Goal: Information Seeking & Learning: Learn about a topic

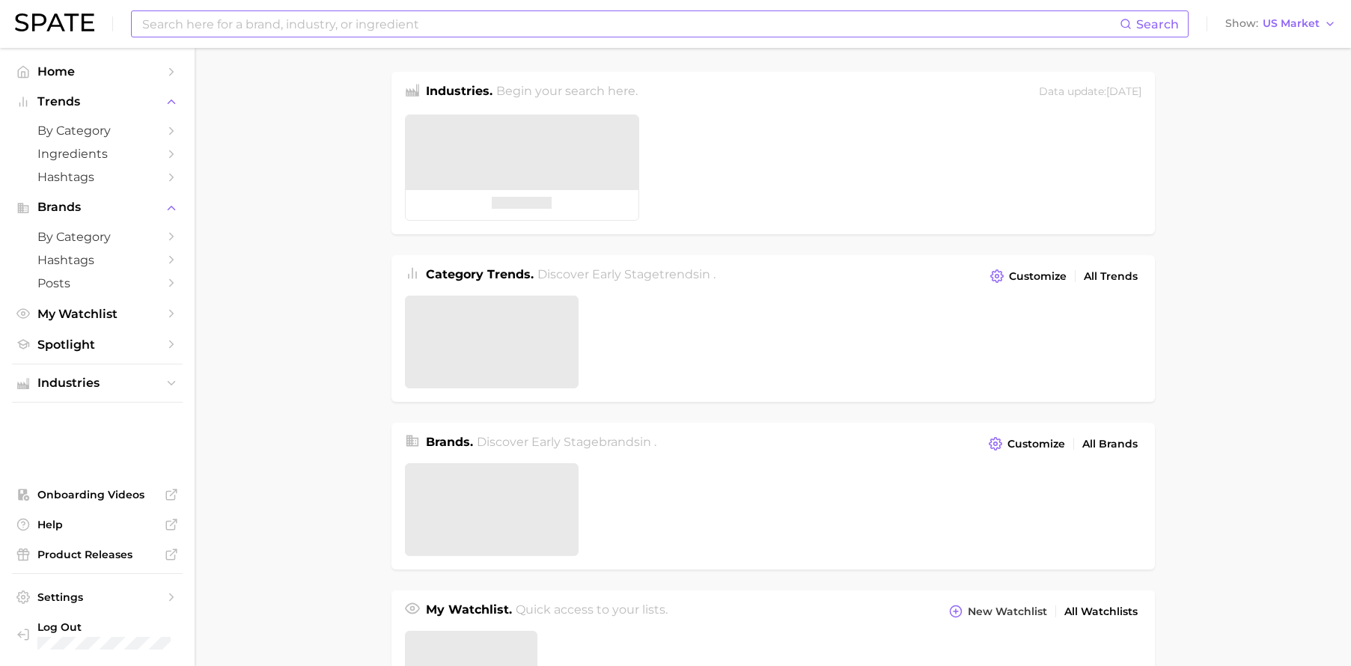
click at [225, 31] on input at bounding box center [630, 23] width 979 height 25
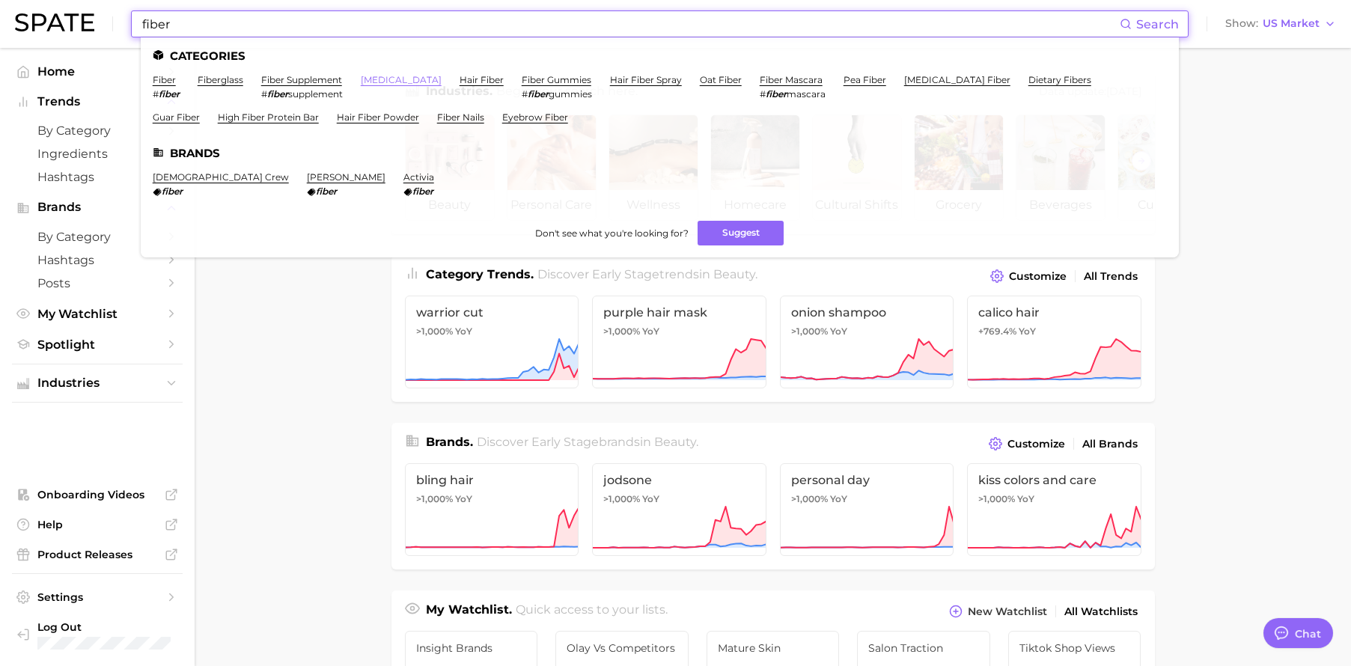
type input "fiber"
click at [392, 82] on link "[MEDICAL_DATA]" at bounding box center [401, 79] width 81 height 11
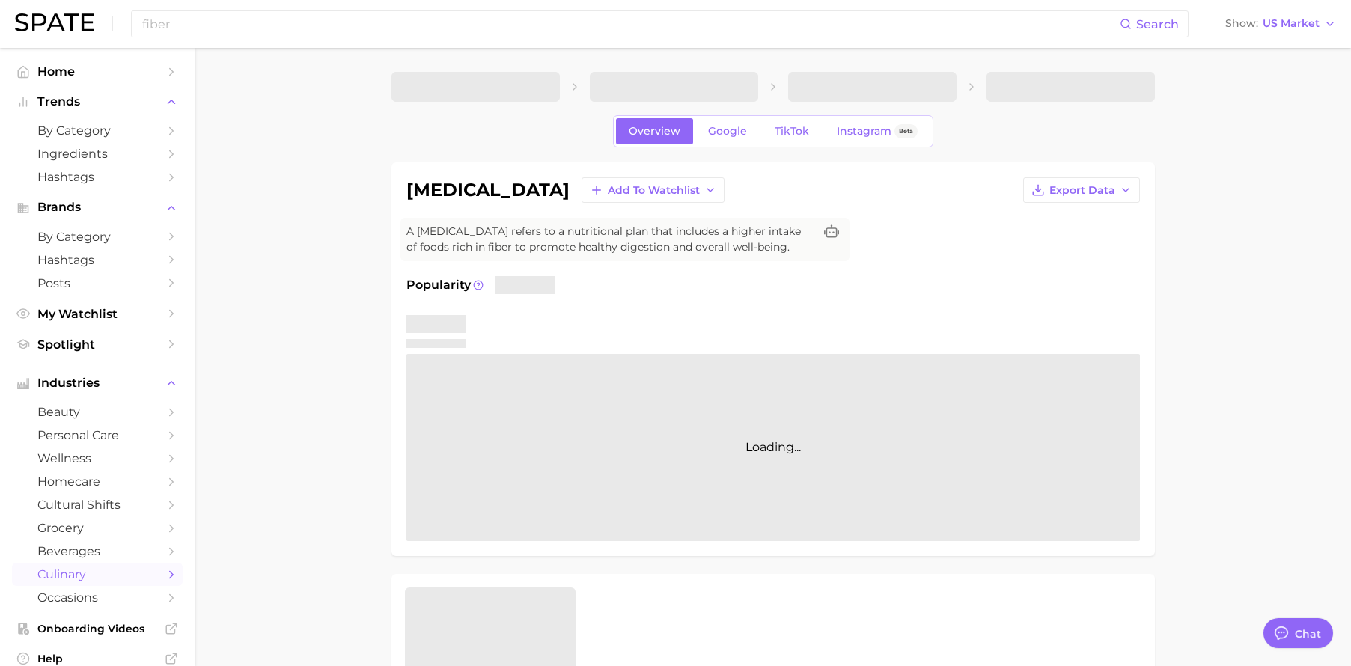
type textarea "x"
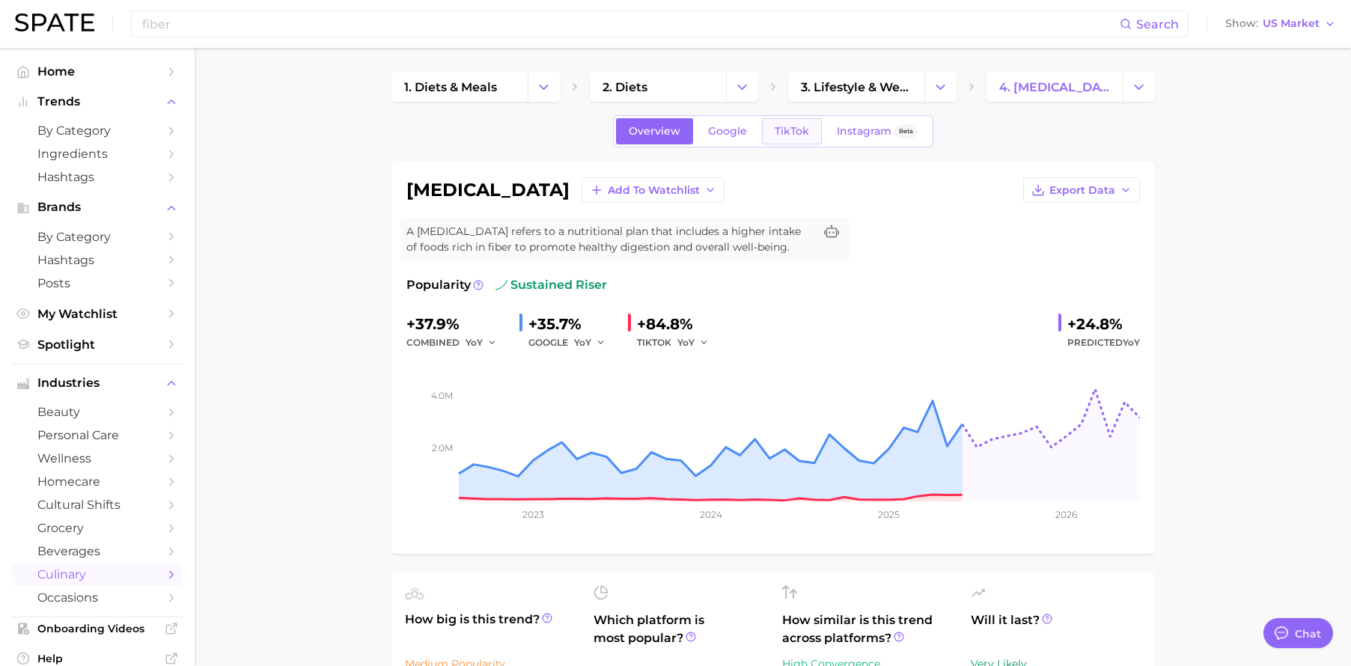
click at [792, 125] on span "TikTok" at bounding box center [792, 131] width 34 height 13
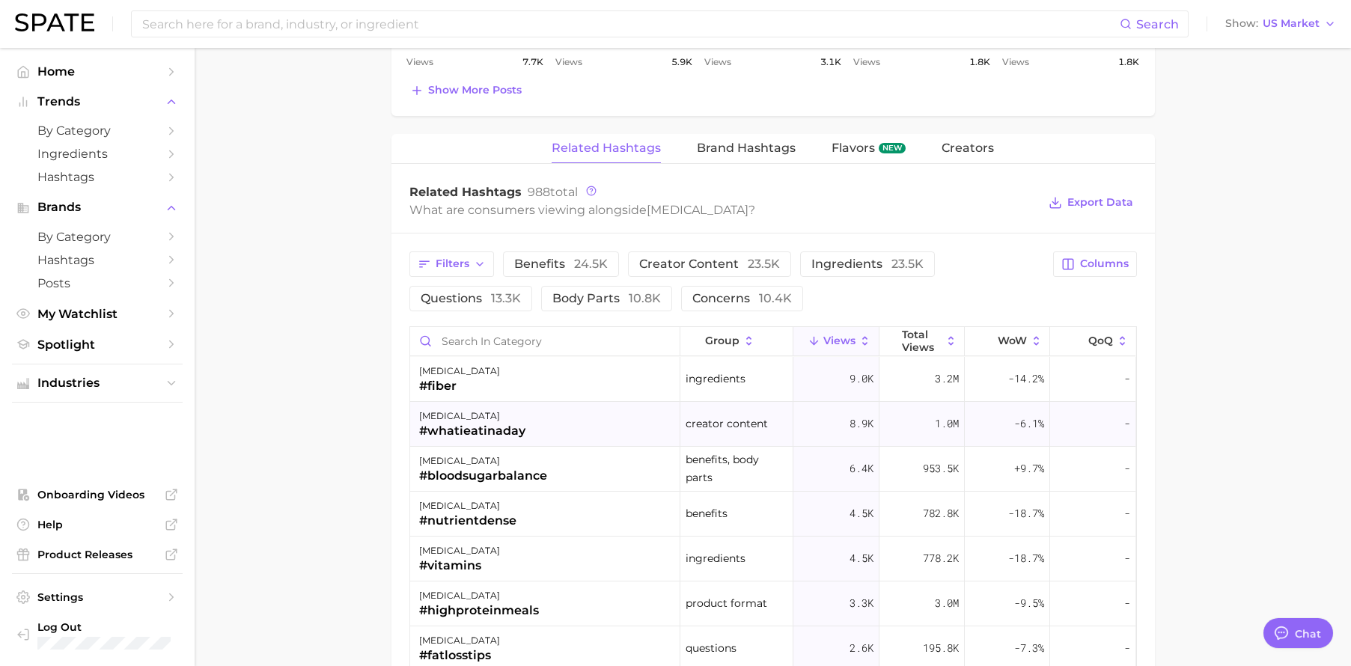
scroll to position [1095, 0]
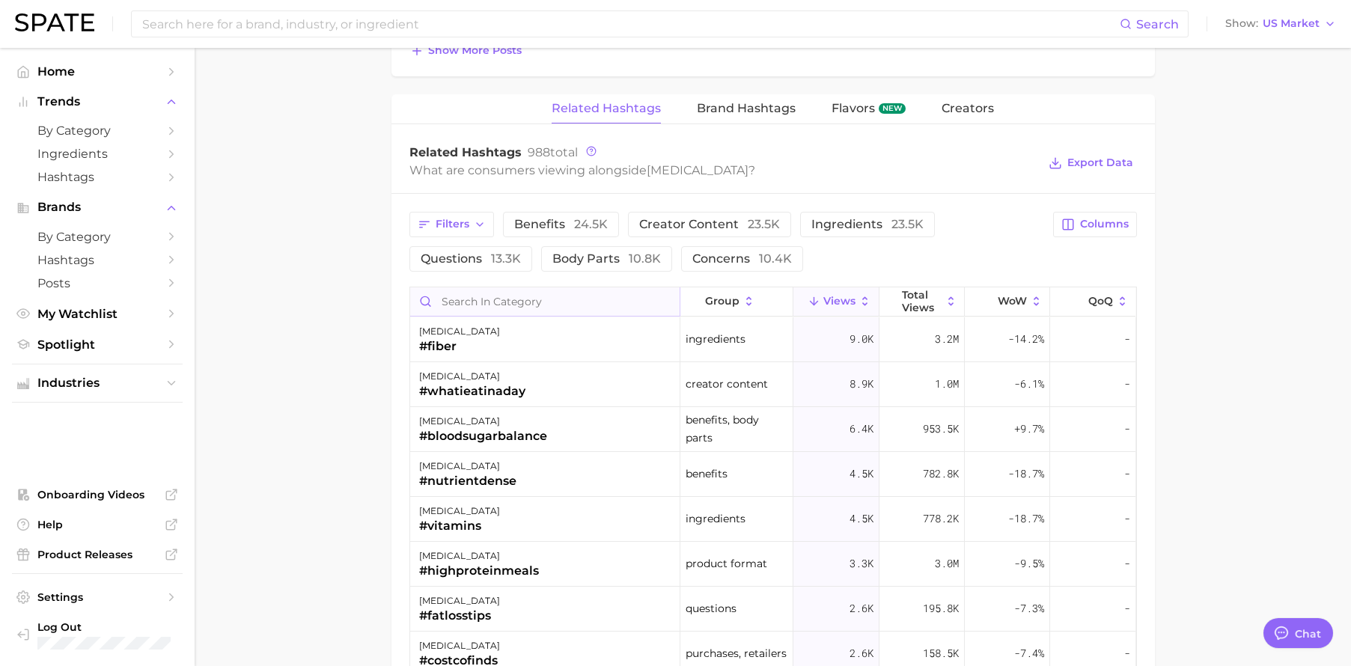
click at [565, 308] on input "Search in category" at bounding box center [544, 301] width 269 height 28
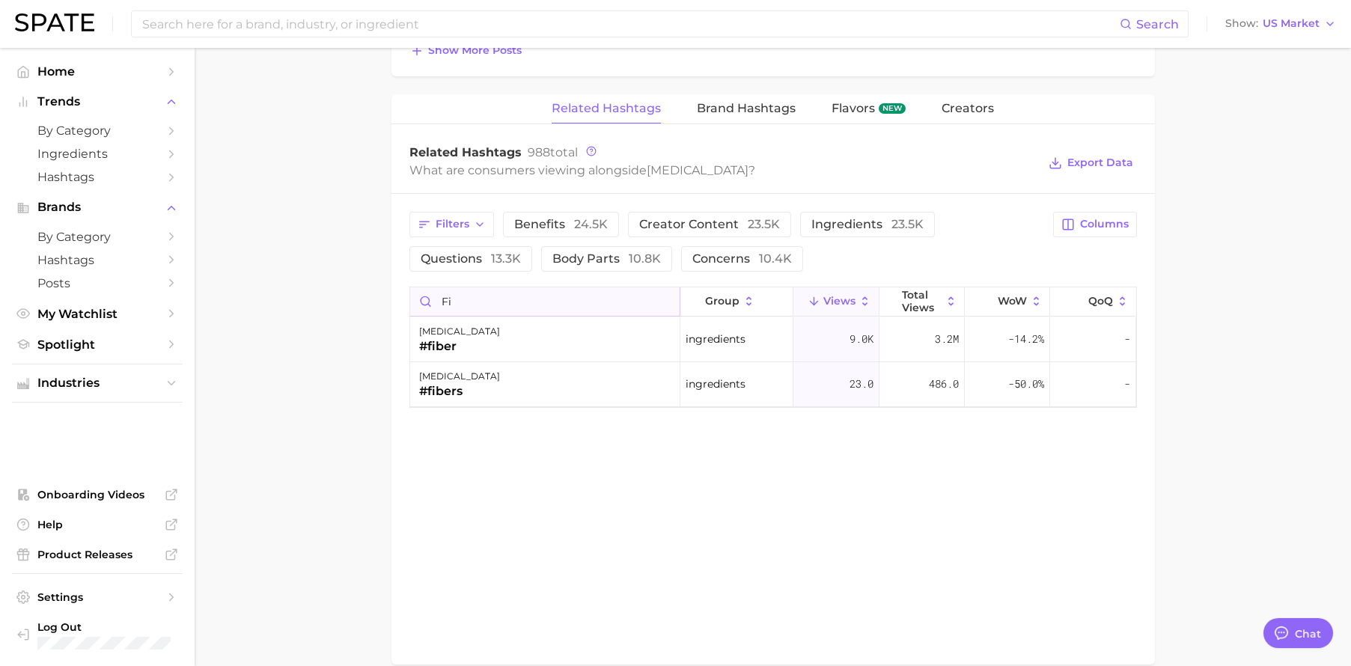
type input "f"
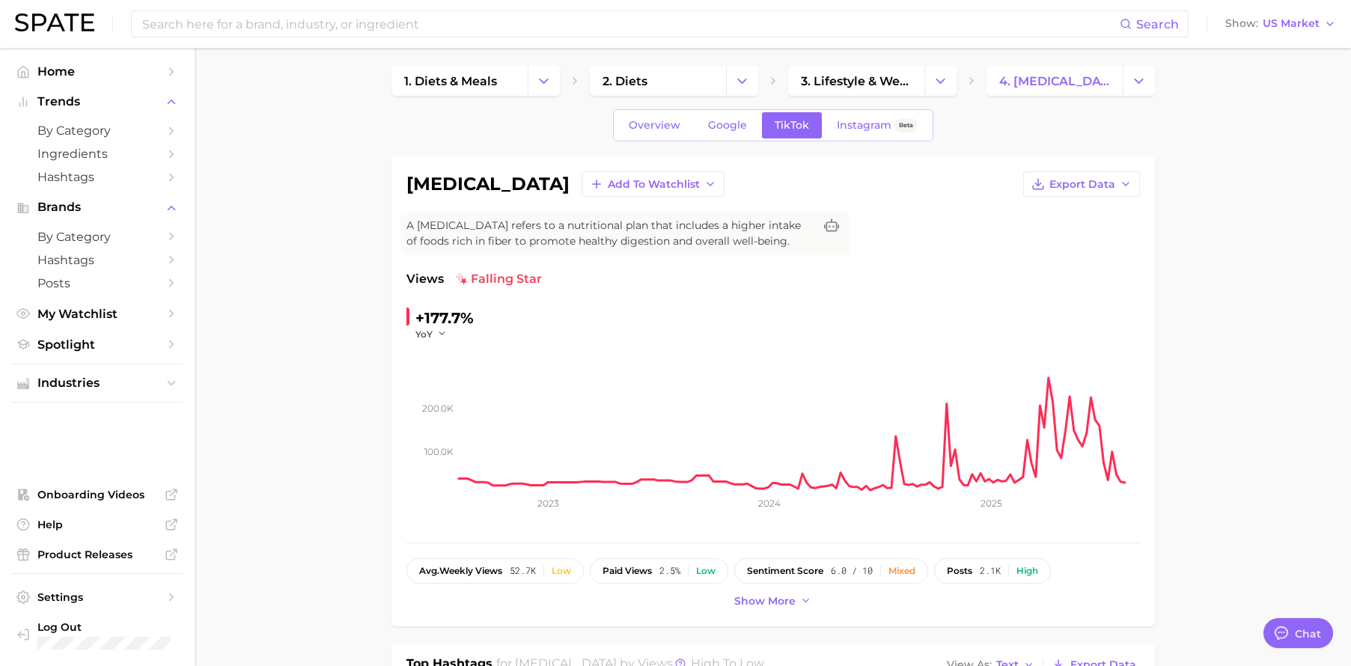
scroll to position [0, 0]
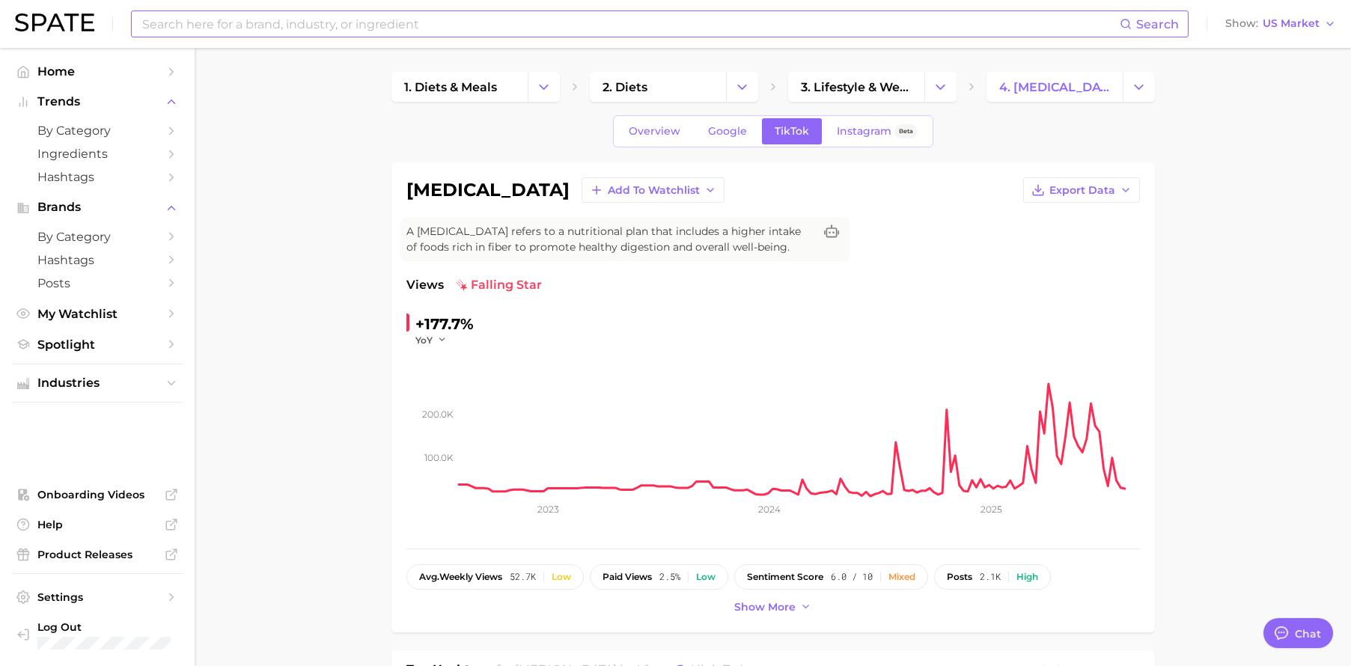
click at [218, 19] on input at bounding box center [630, 23] width 979 height 25
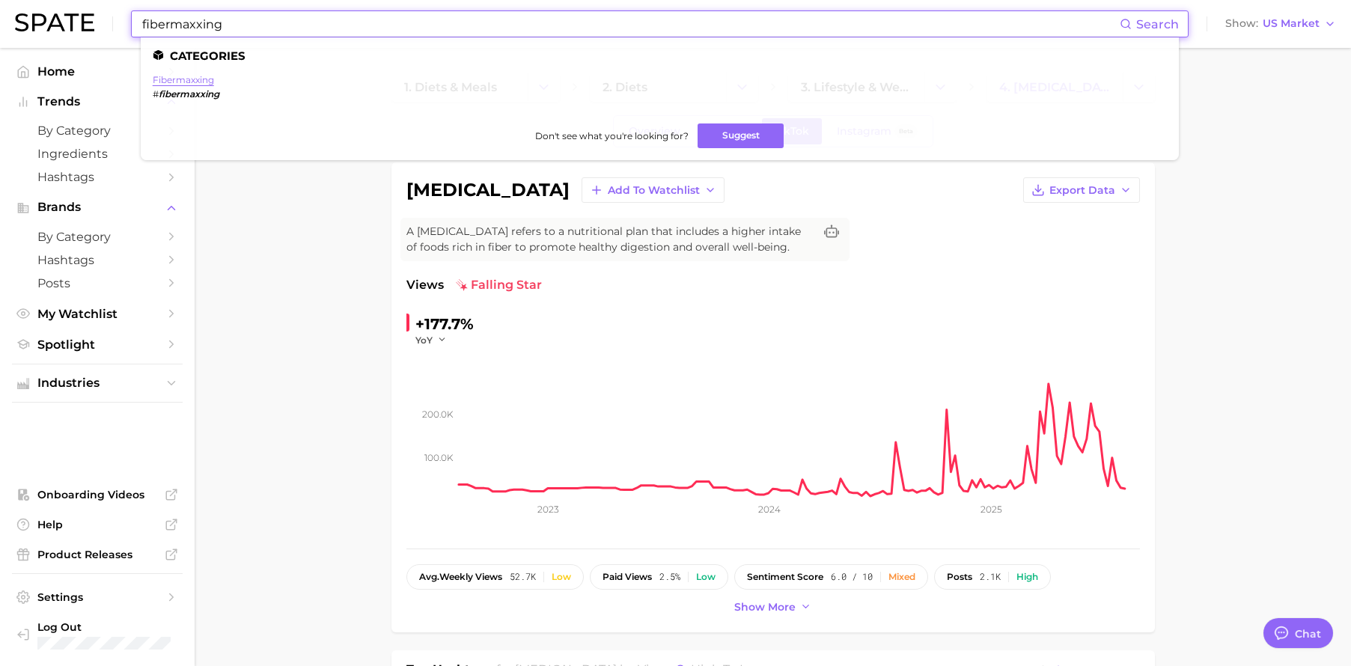
type input "fibermaxxing"
click at [202, 77] on link "fibermaxxing" at bounding box center [183, 79] width 61 height 11
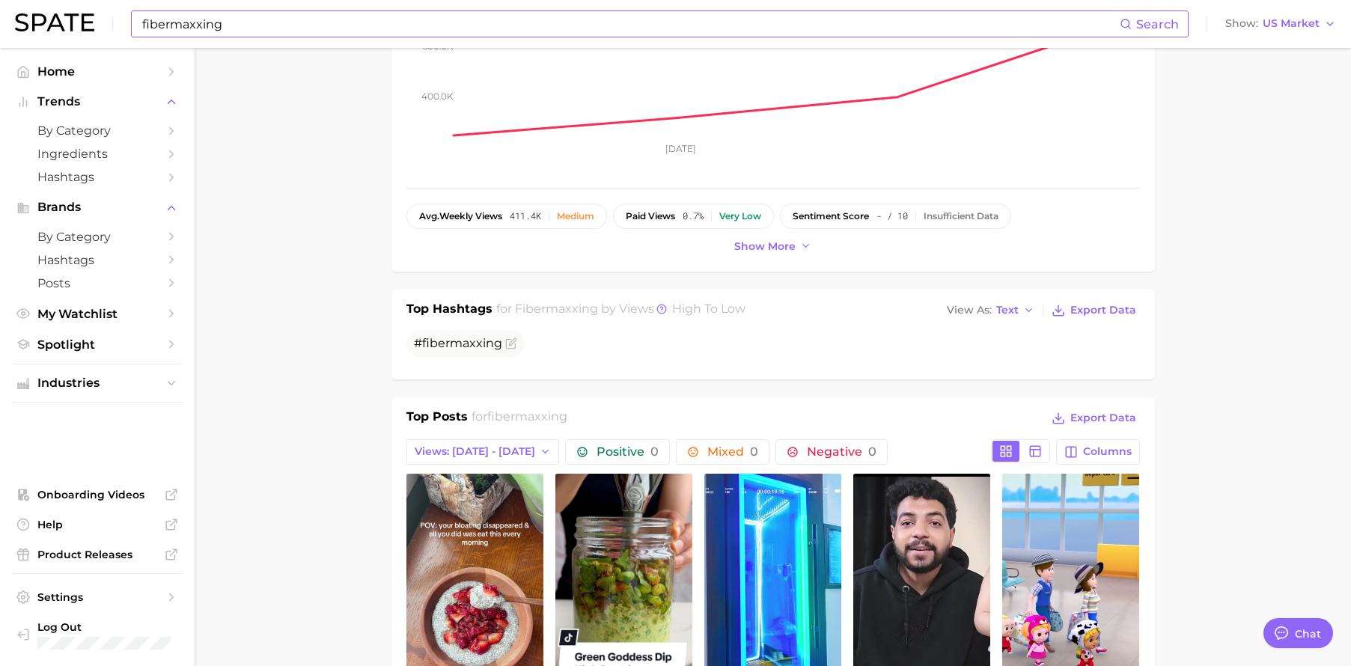
scroll to position [315, 0]
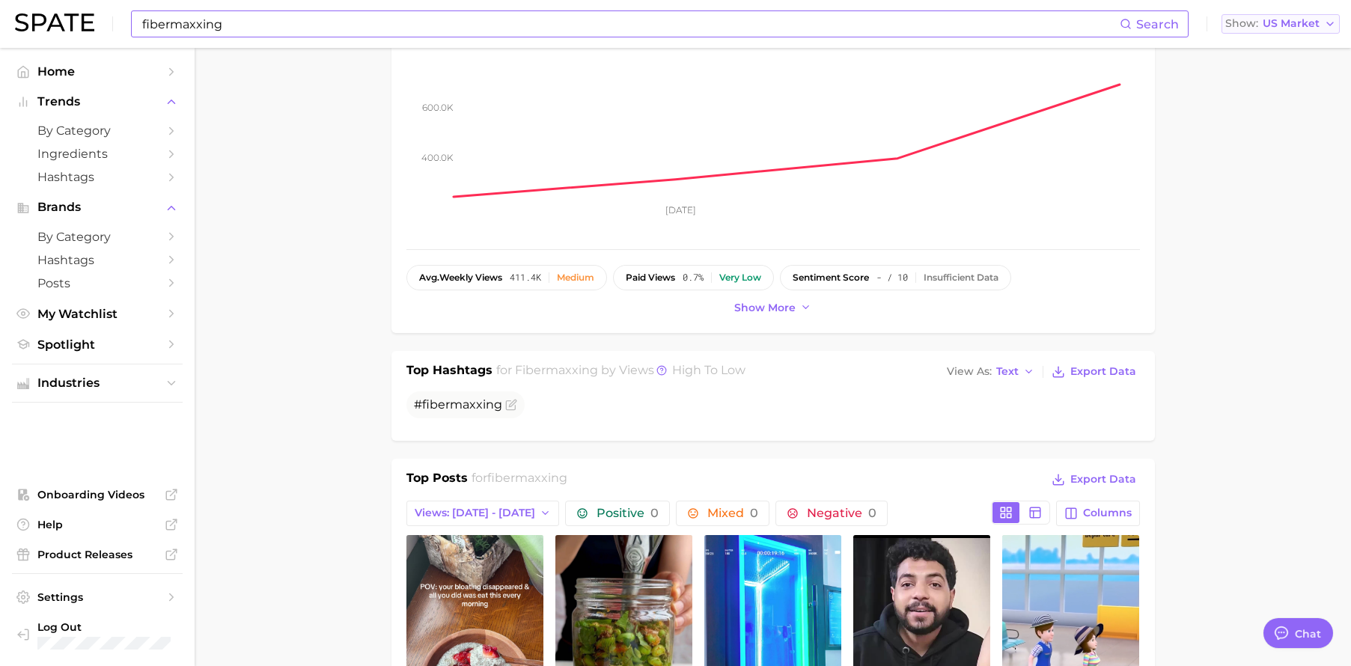
click at [1310, 22] on span "US Market" at bounding box center [1291, 23] width 57 height 8
click at [1306, 70] on span "United Kingdom" at bounding box center [1274, 75] width 116 height 13
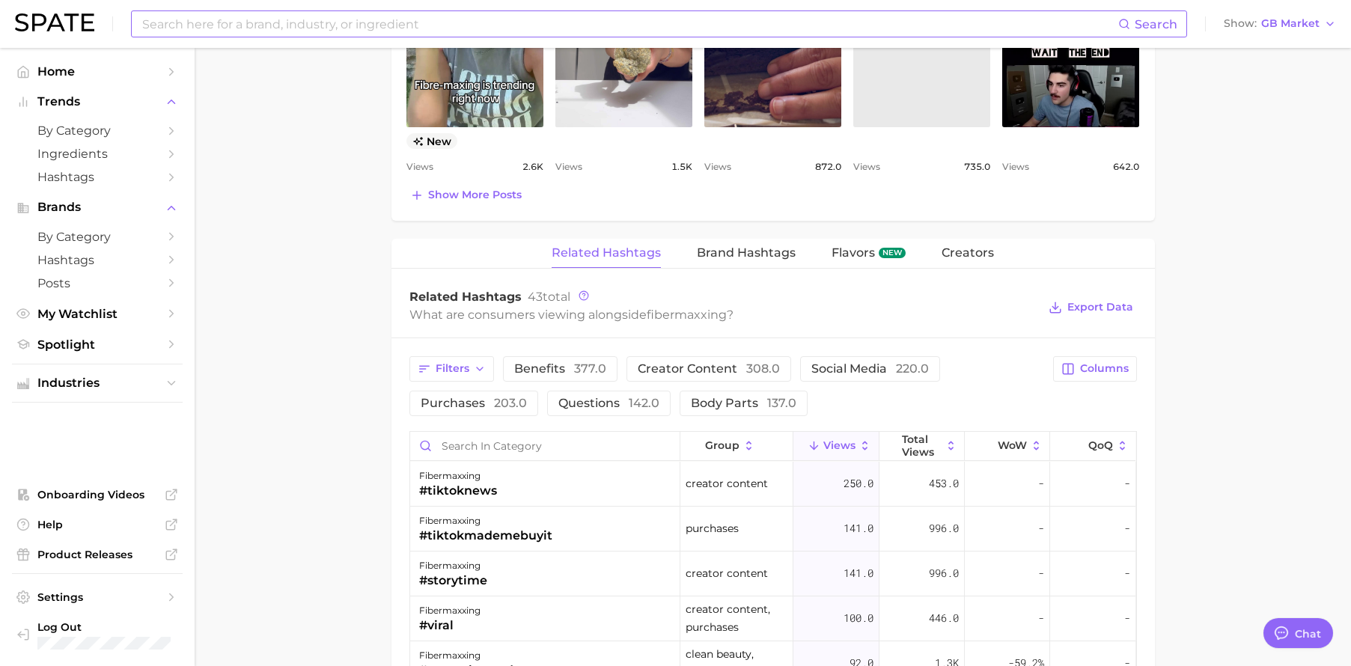
scroll to position [46, 0]
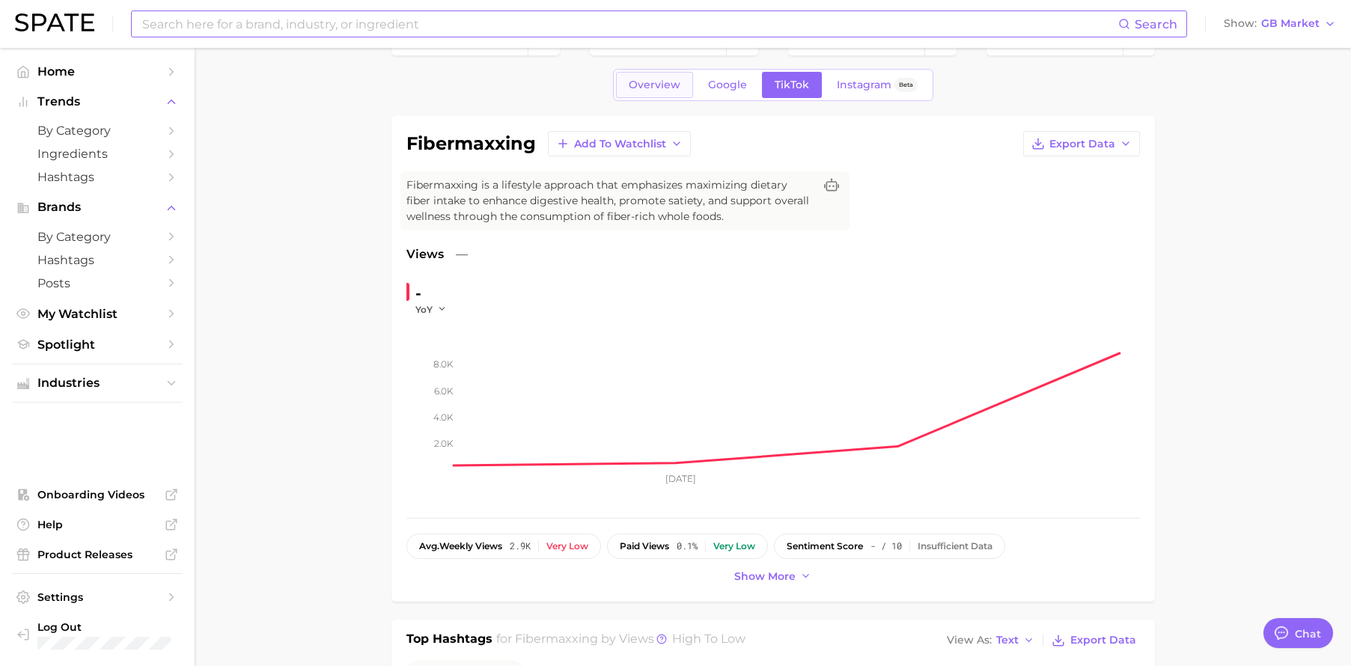
click at [645, 96] on link "Overview" at bounding box center [654, 85] width 77 height 26
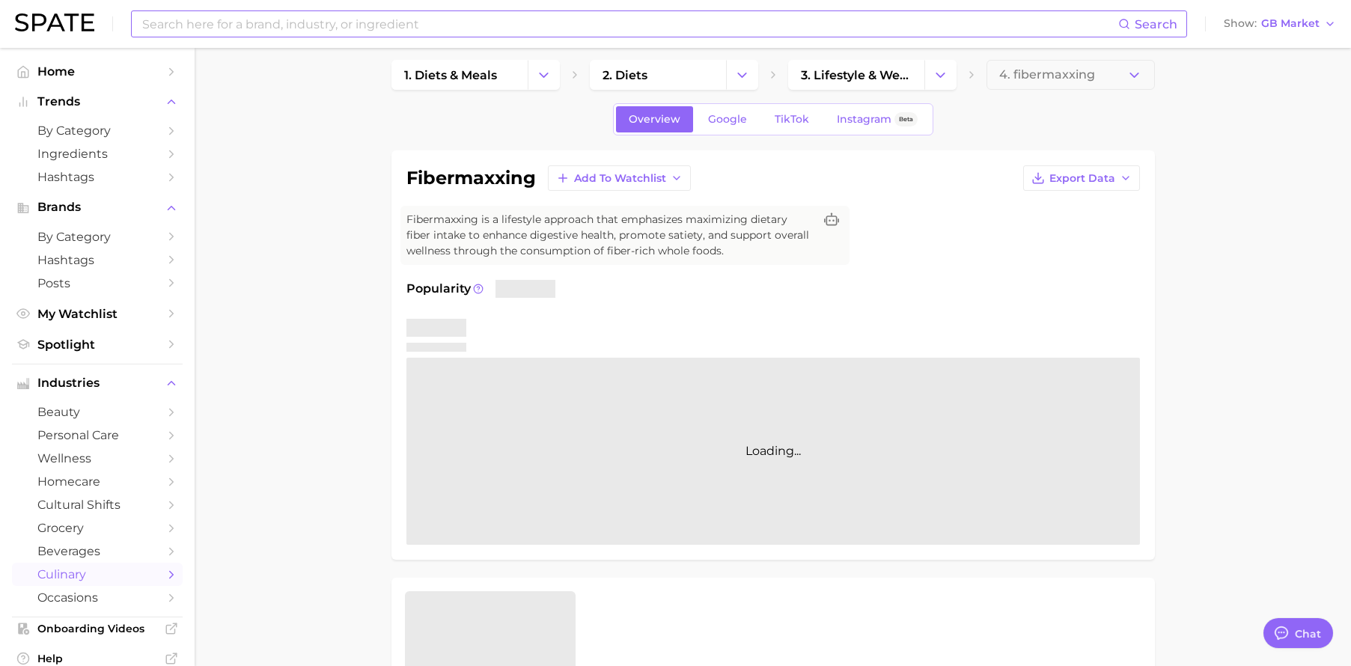
click at [691, 445] on div "Loading..." at bounding box center [773, 451] width 734 height 187
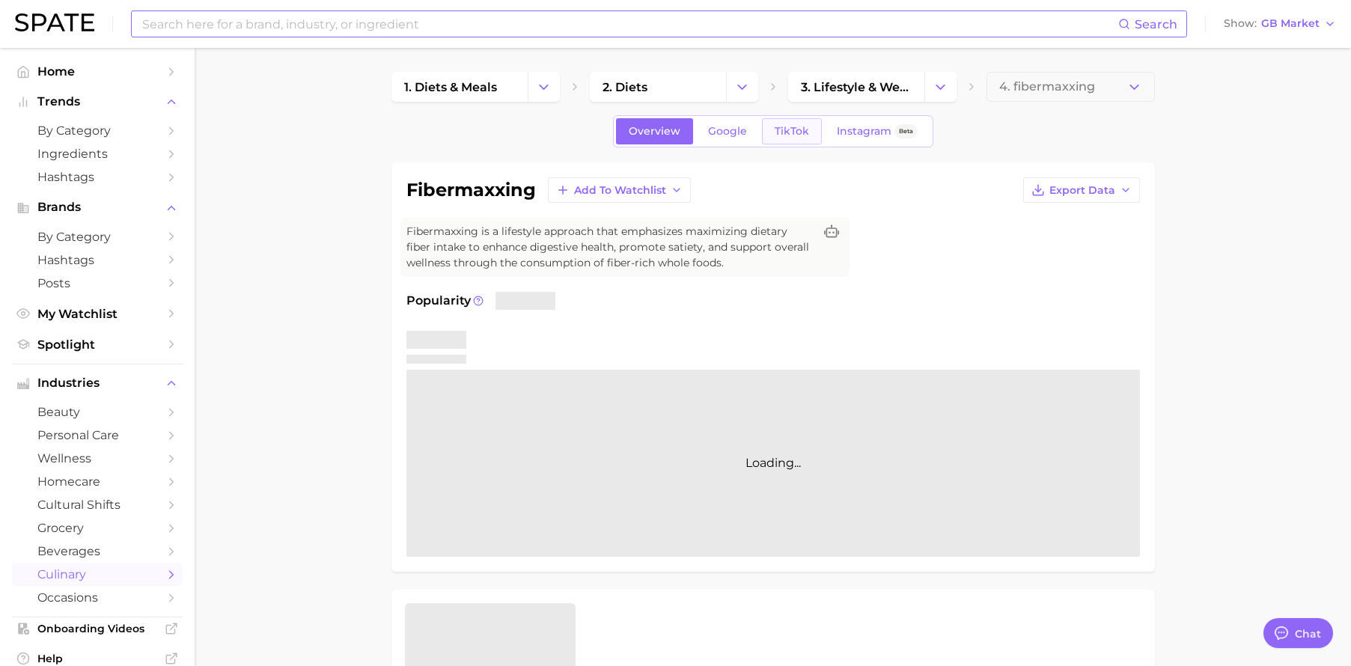
click at [796, 129] on span "TikTok" at bounding box center [792, 131] width 34 height 13
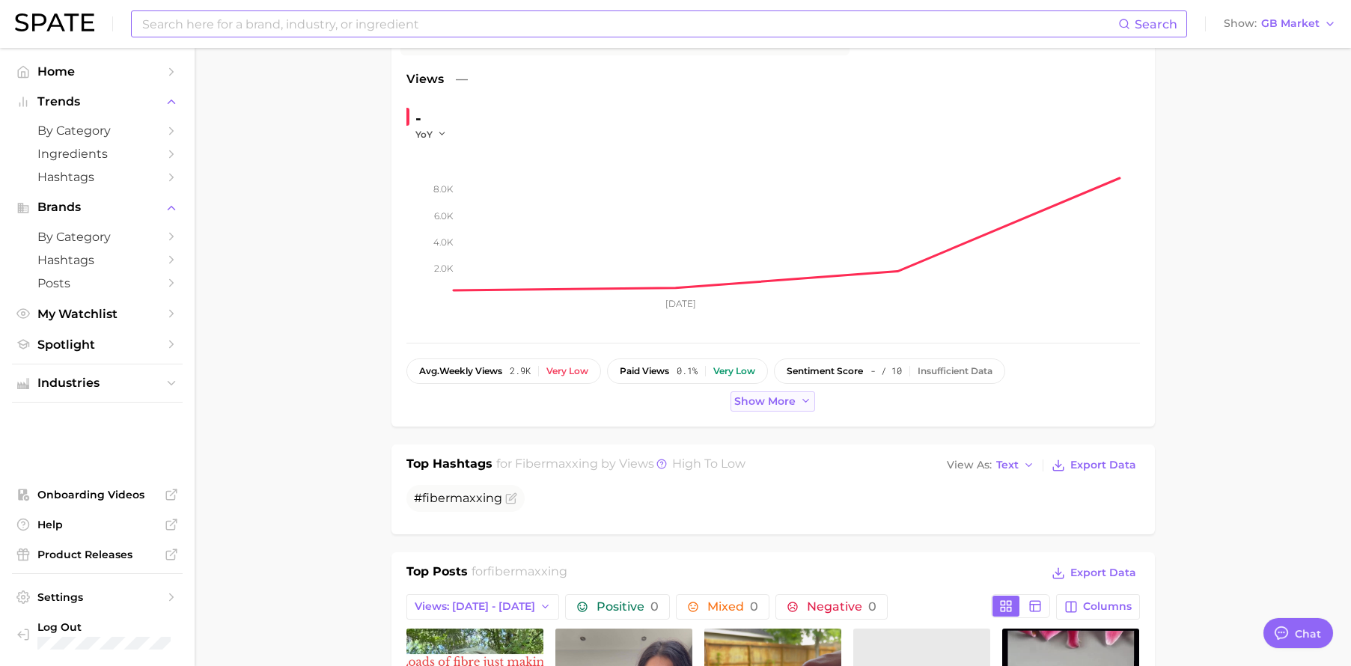
scroll to position [222, 0]
click at [766, 395] on span "Show more" at bounding box center [764, 401] width 61 height 13
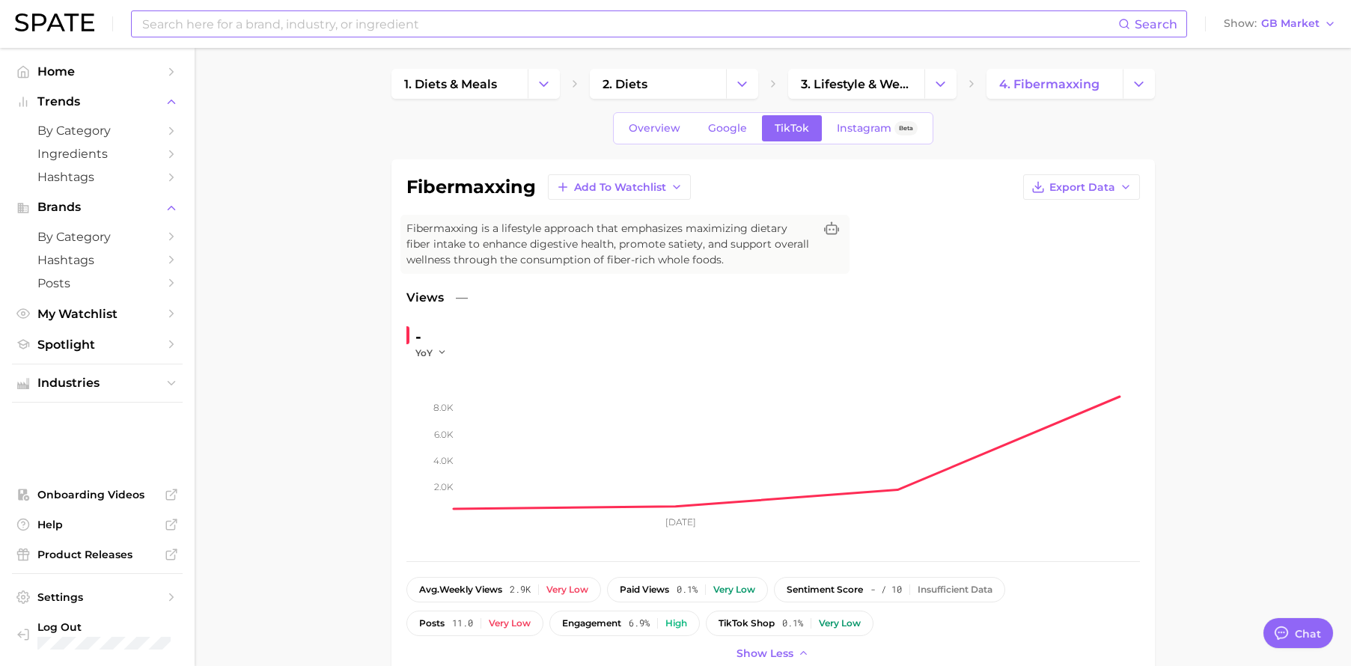
scroll to position [4, 0]
click at [660, 133] on link "Overview" at bounding box center [654, 128] width 77 height 26
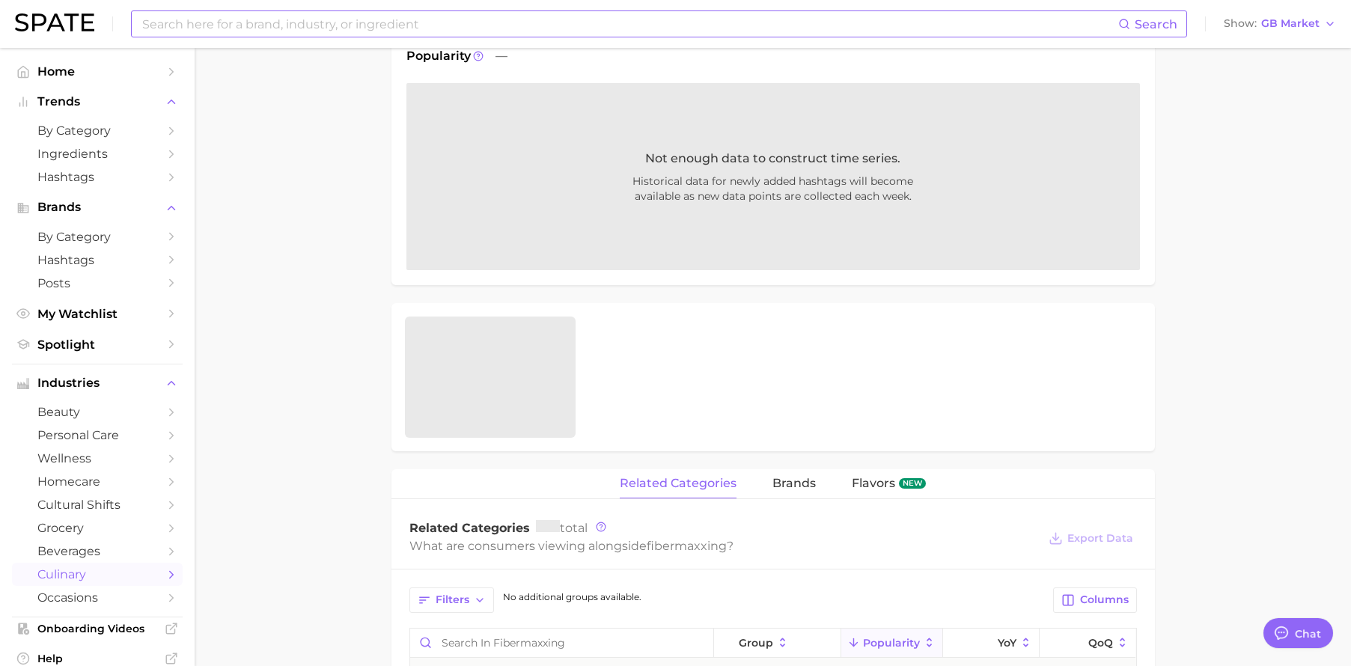
scroll to position [60, 0]
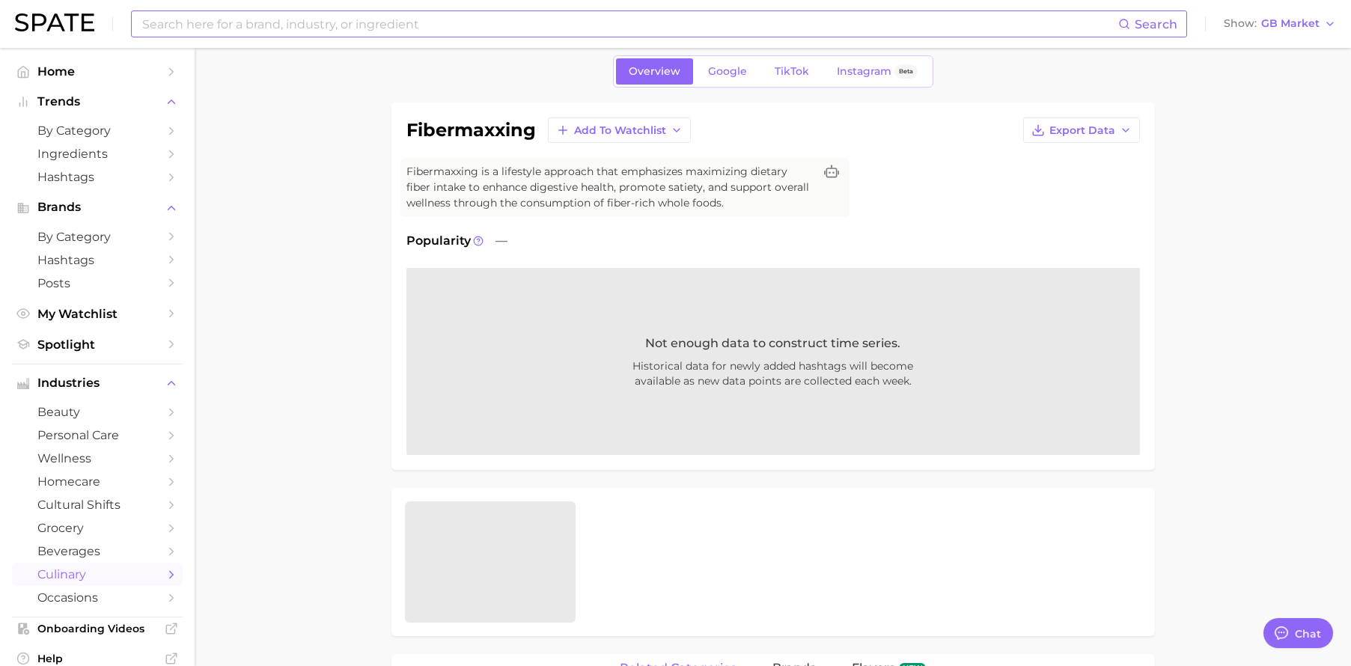
click at [396, 33] on input at bounding box center [630, 23] width 978 height 25
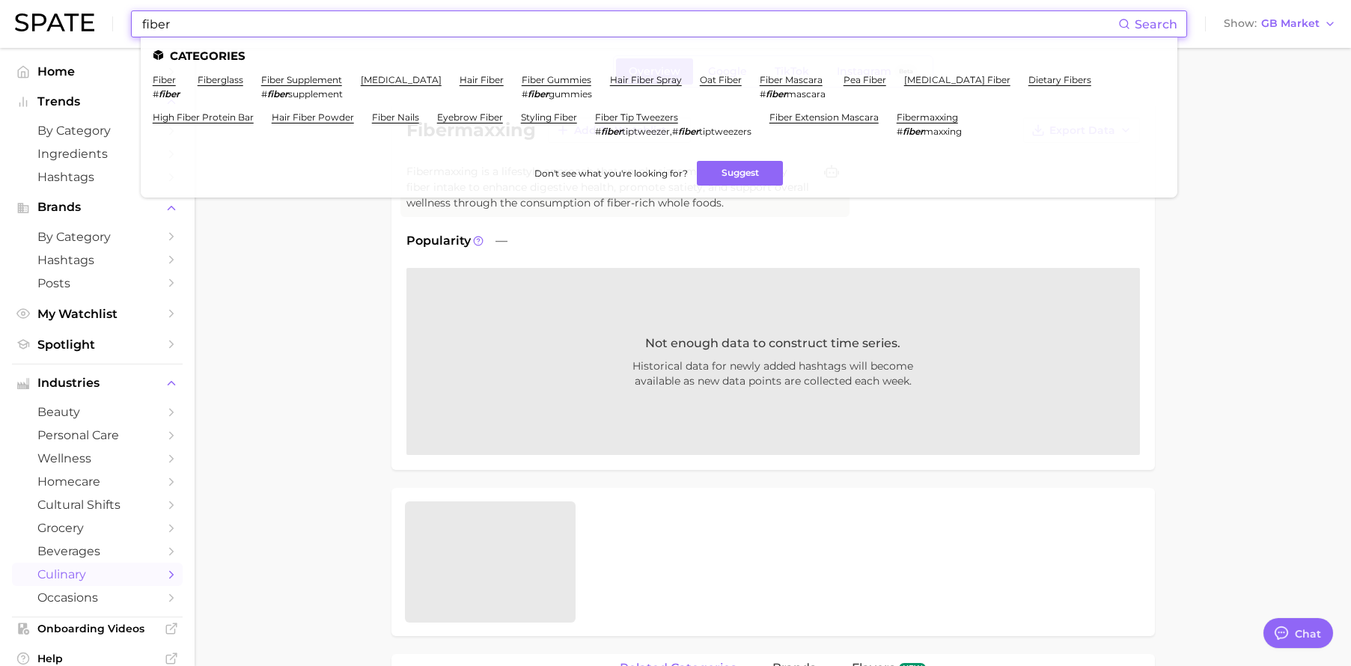
type input "fiber"
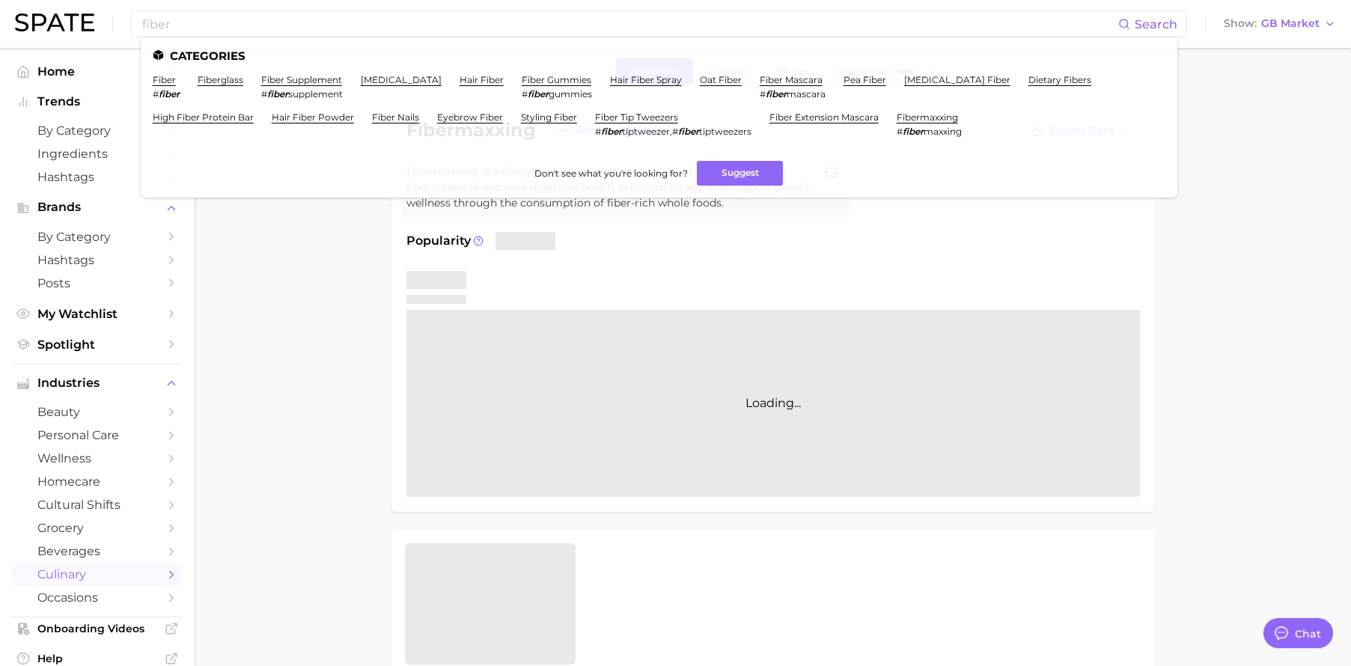
click at [1305, 146] on main "1. diets & meals 2. diets 3. lifestyle & wellness diets 4. fibermaxxing Overvie…" at bounding box center [773, 664] width 1156 height 1353
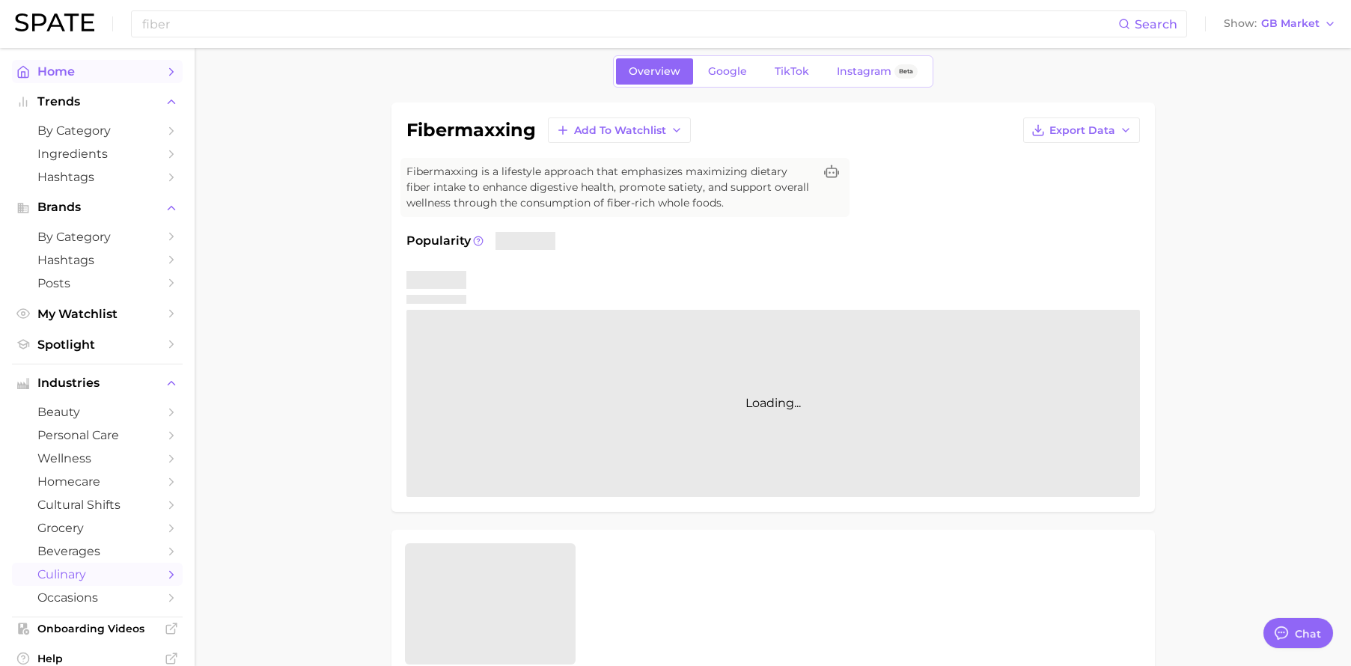
click at [53, 79] on link "Home" at bounding box center [97, 71] width 171 height 23
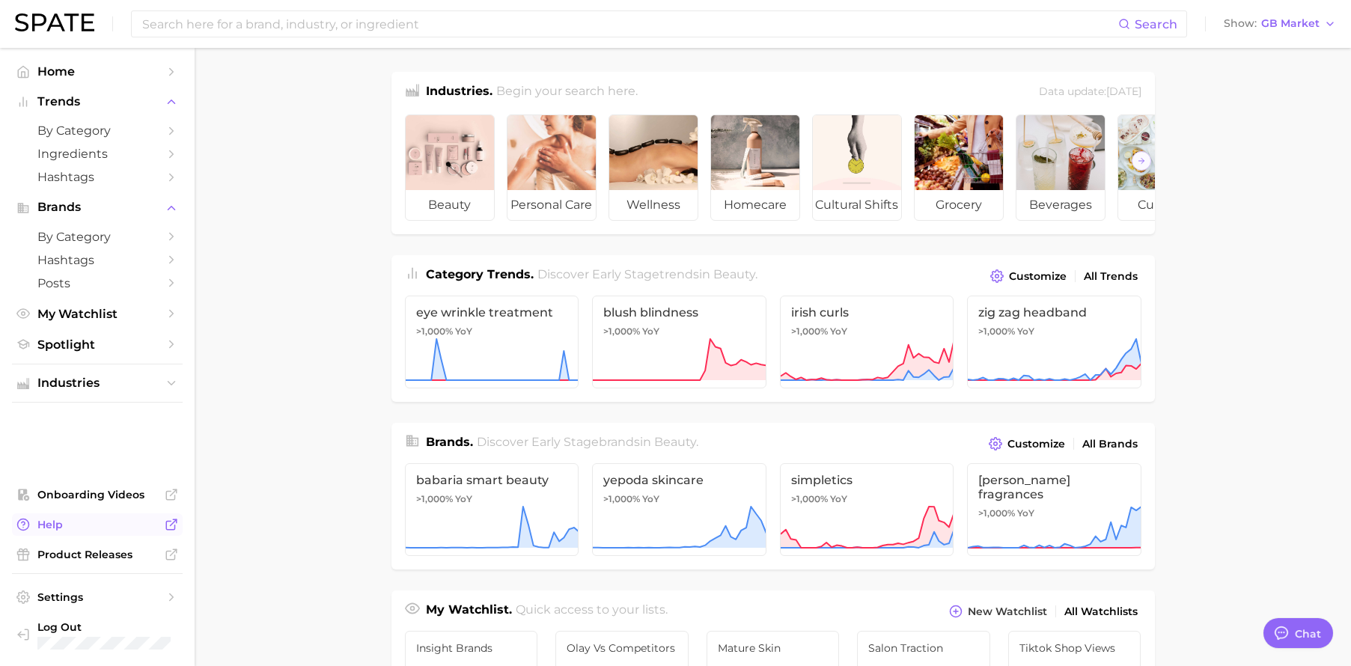
click at [81, 525] on span "Help" at bounding box center [97, 524] width 120 height 13
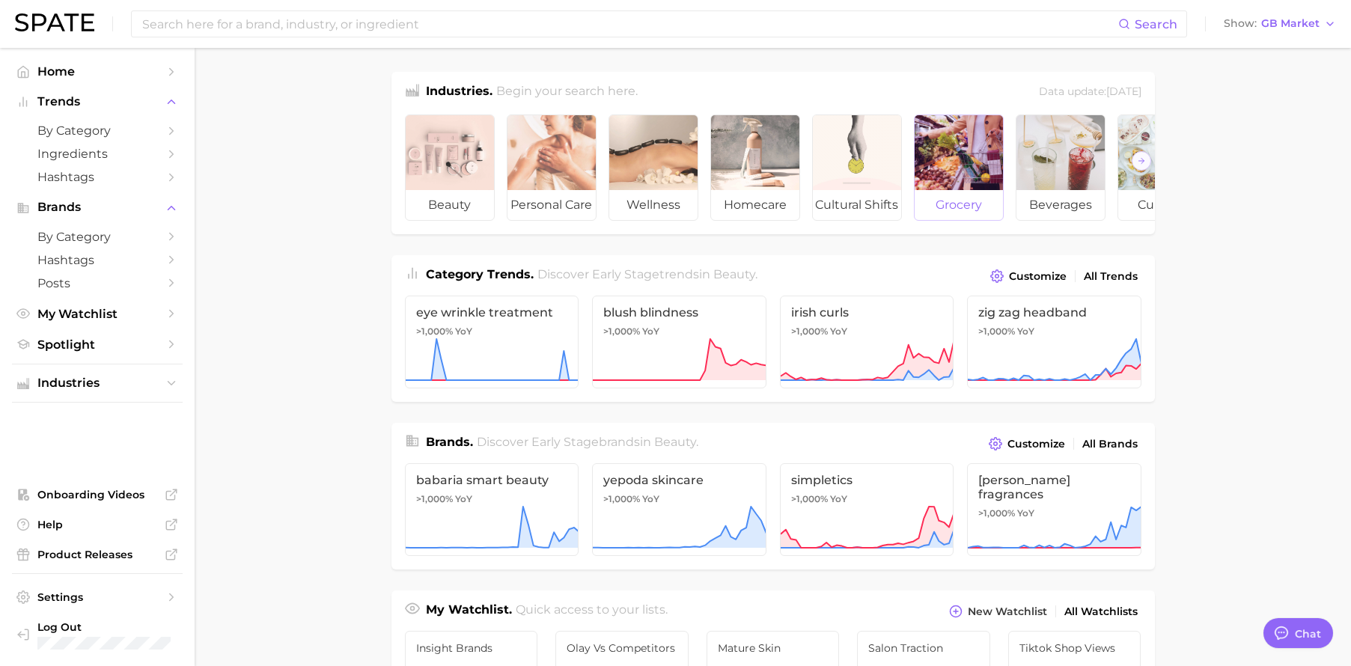
type textarea "x"
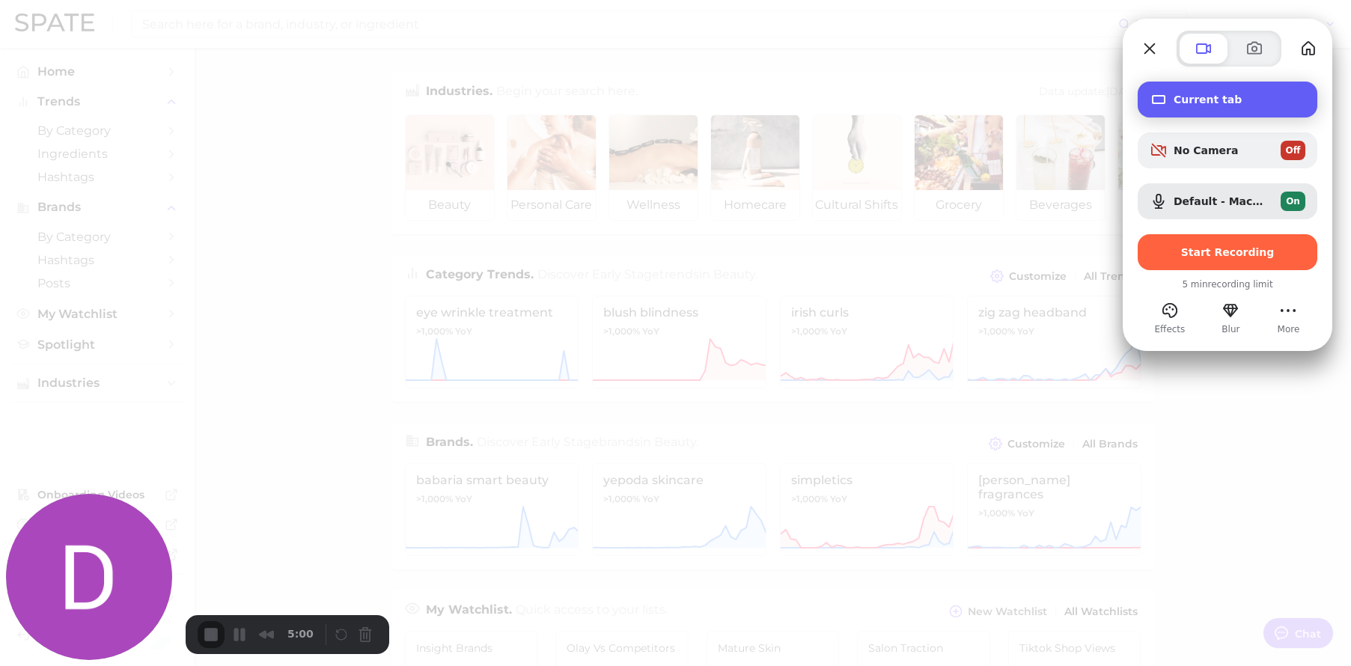
click at [1284, 100] on span "Current tab" at bounding box center [1240, 100] width 132 height 12
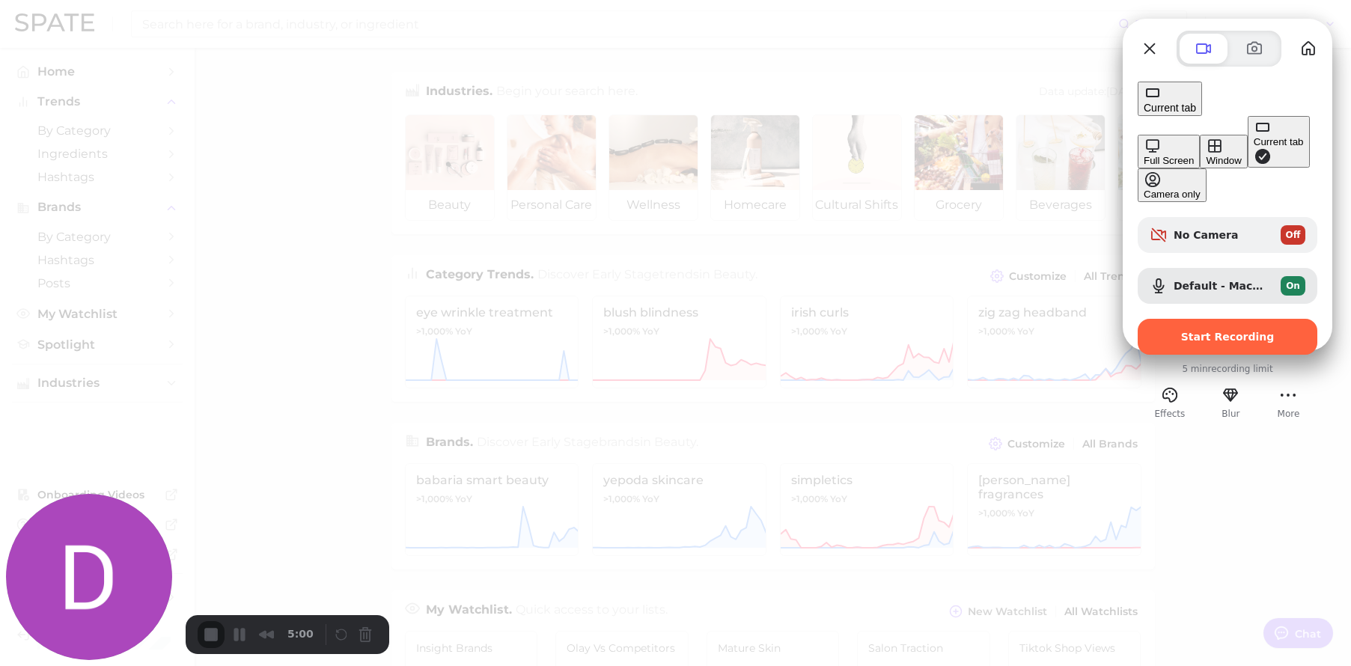
click at [1200, 143] on button "Window" at bounding box center [1223, 152] width 47 height 34
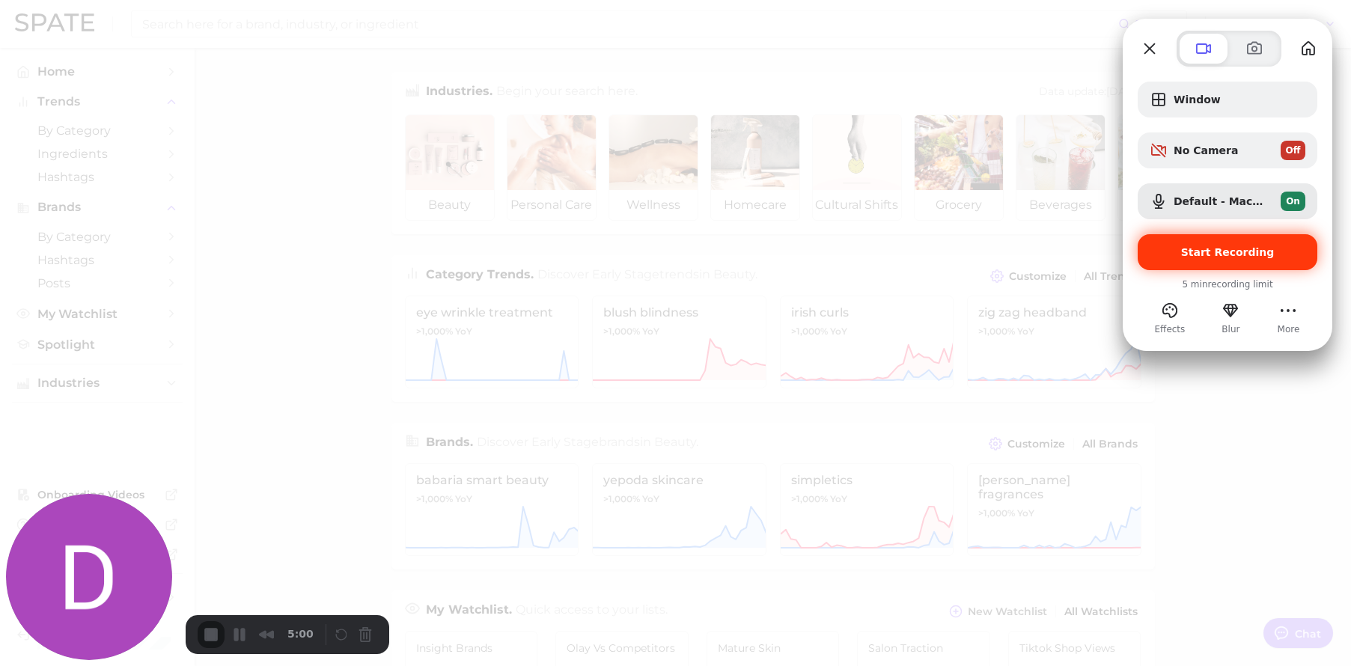
click at [1216, 257] on span "Start Recording" at bounding box center [1228, 252] width 94 height 12
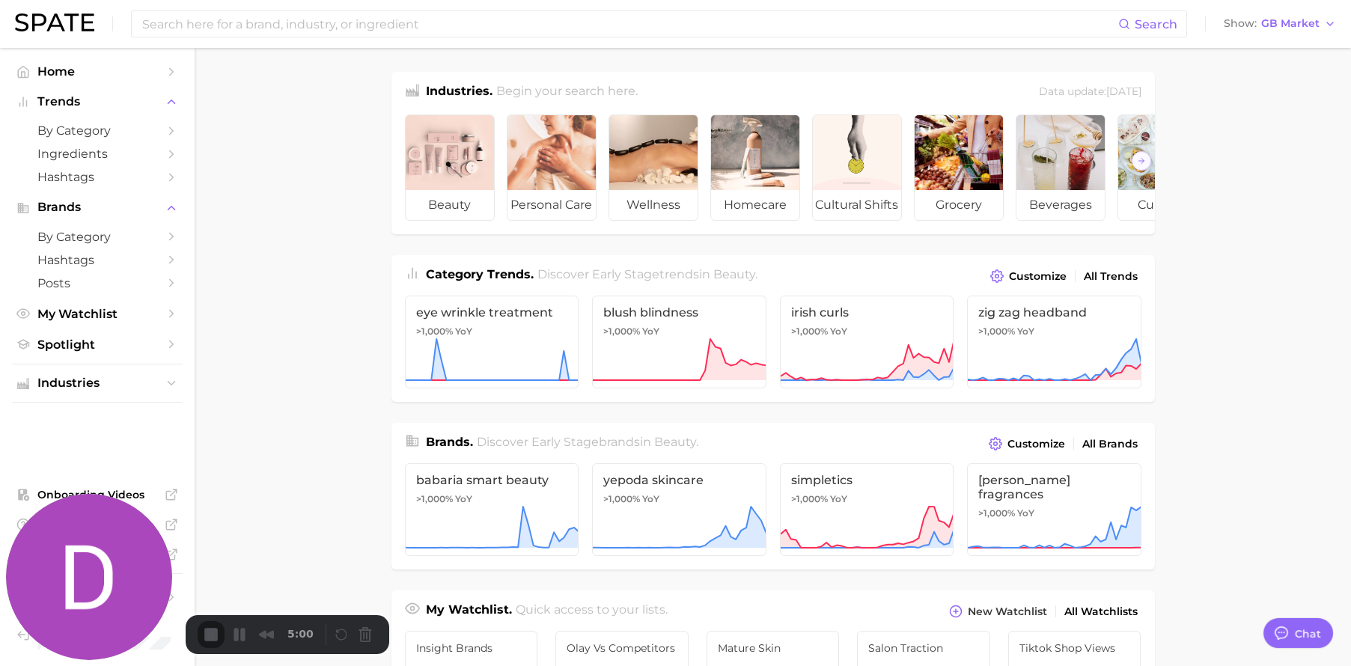
click at [1299, 28] on span "GB Market" at bounding box center [1290, 23] width 58 height 8
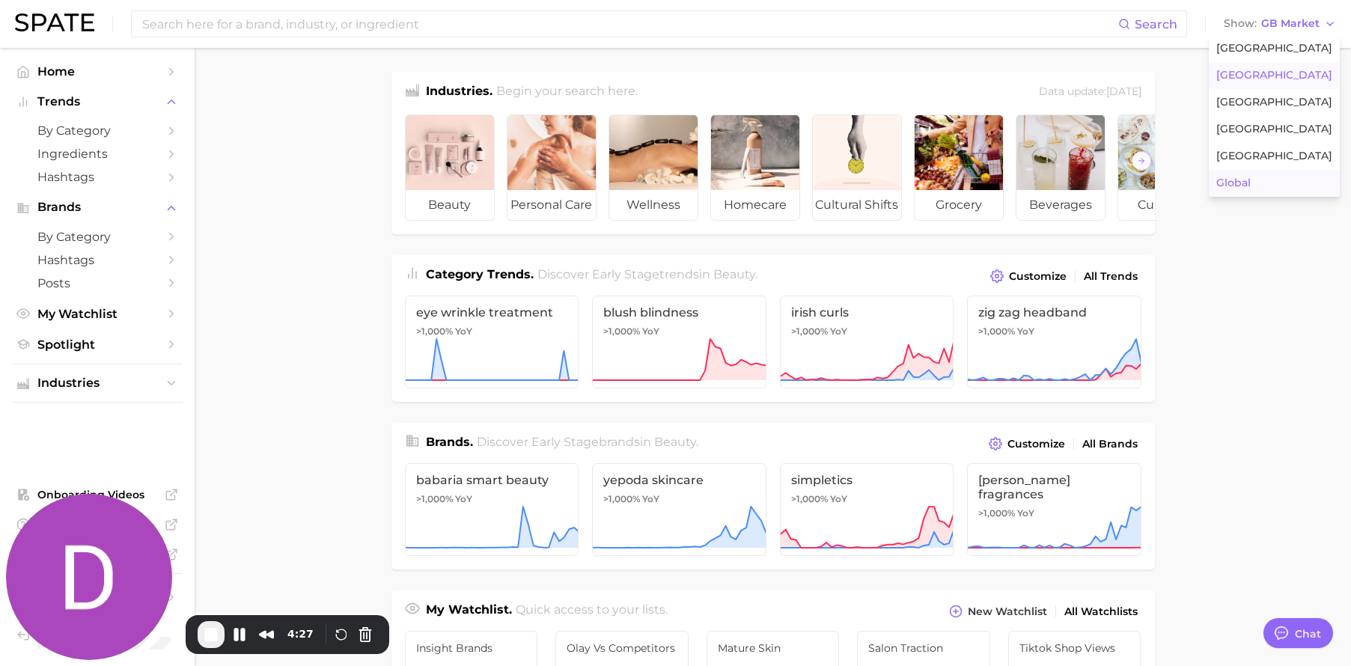
click at [1251, 180] on span "Global" at bounding box center [1233, 183] width 34 height 13
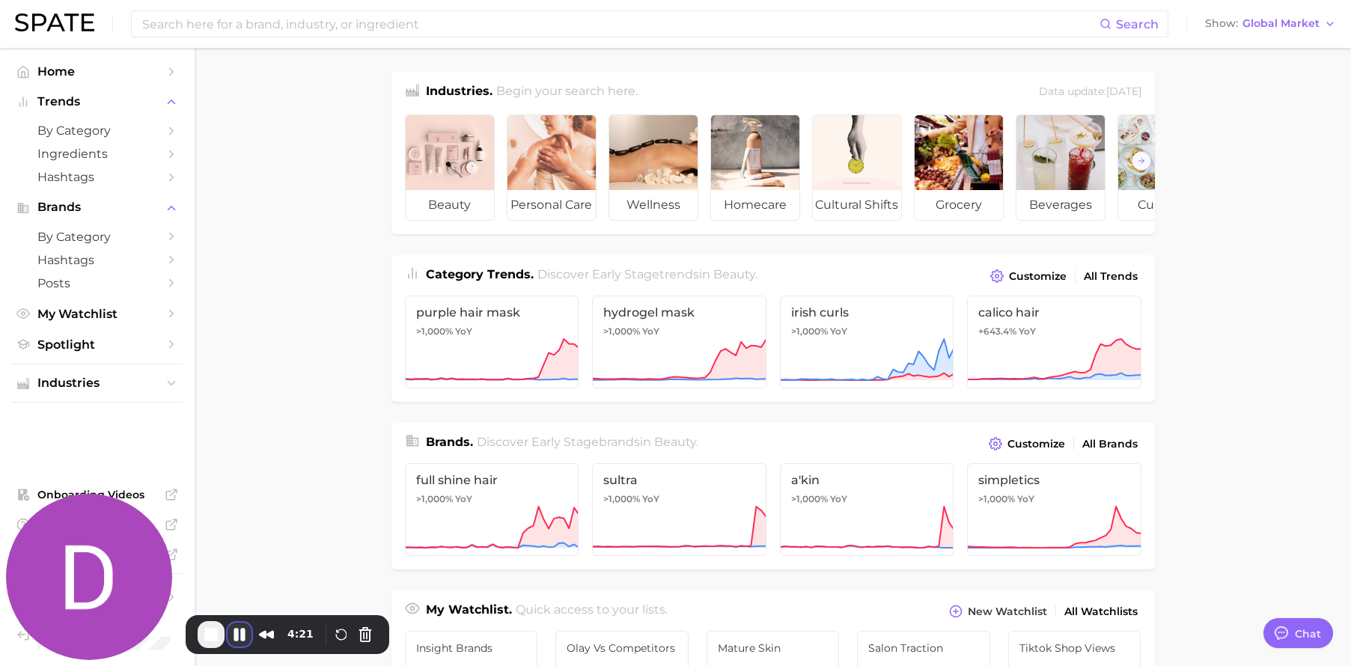
click at [237, 638] on button "Pause Recording" at bounding box center [240, 635] width 24 height 24
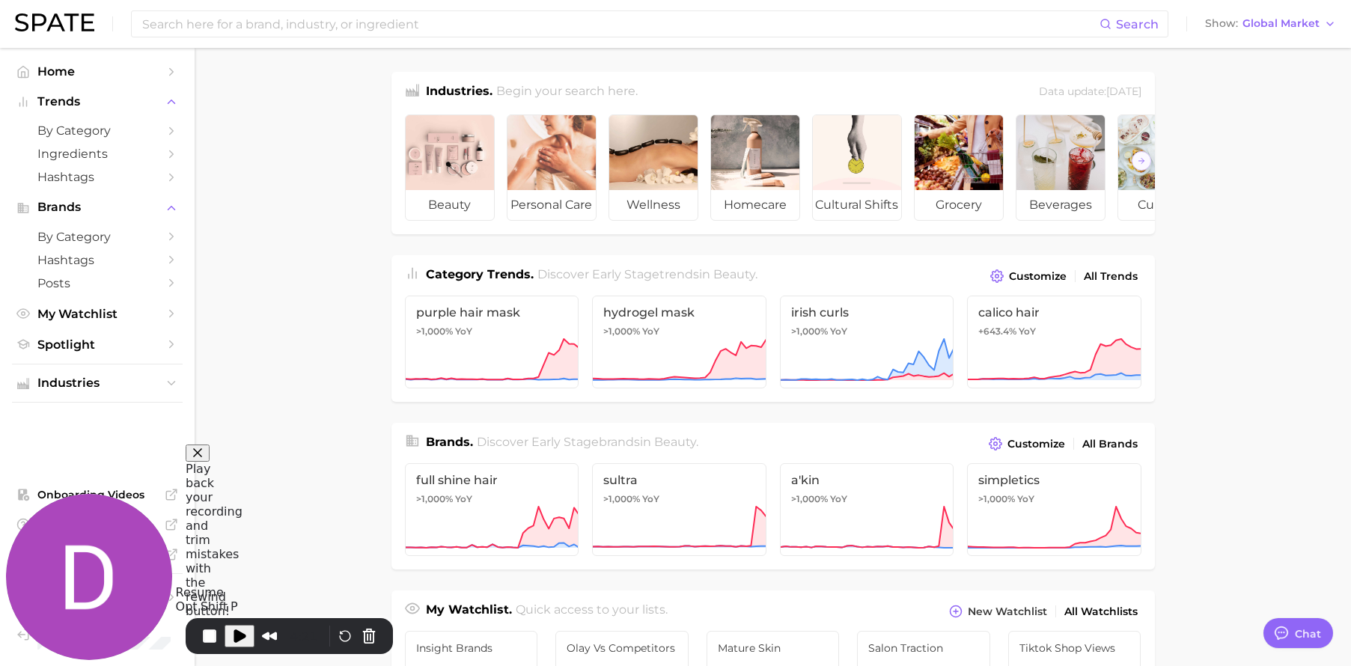
click at [238, 641] on span "Play Recording" at bounding box center [240, 636] width 18 height 18
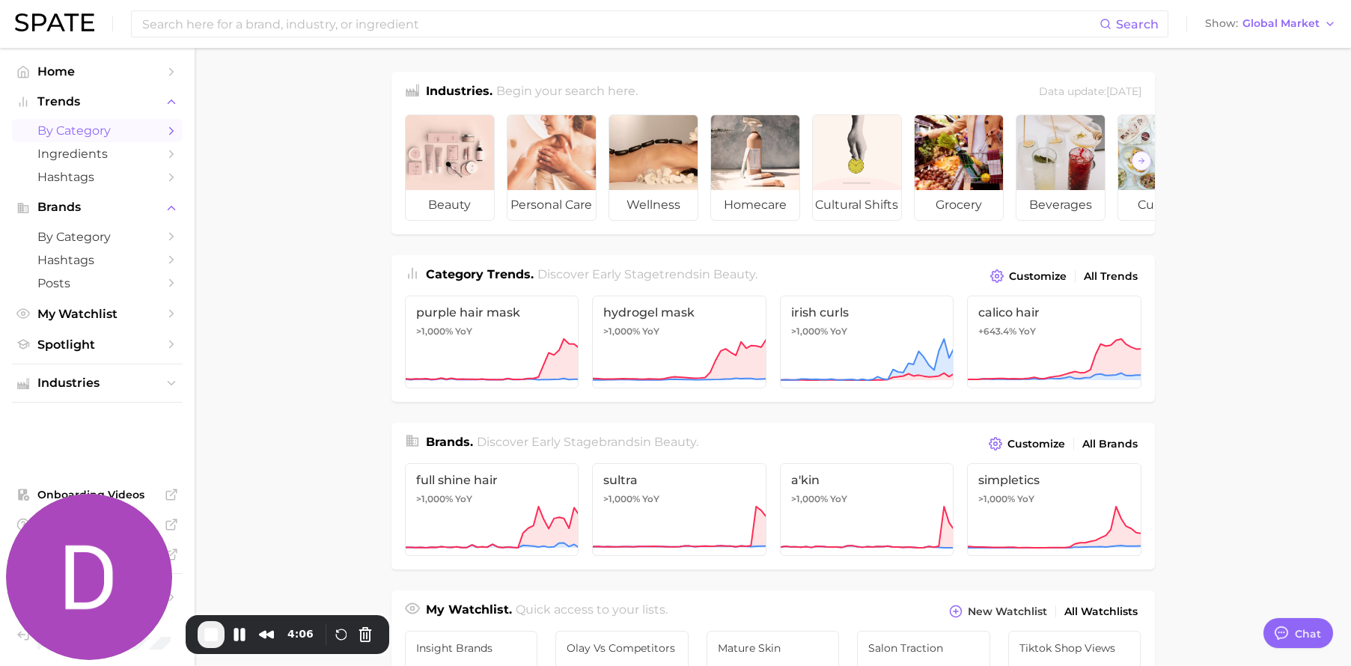
click at [94, 138] on link "by Category" at bounding box center [97, 130] width 171 height 23
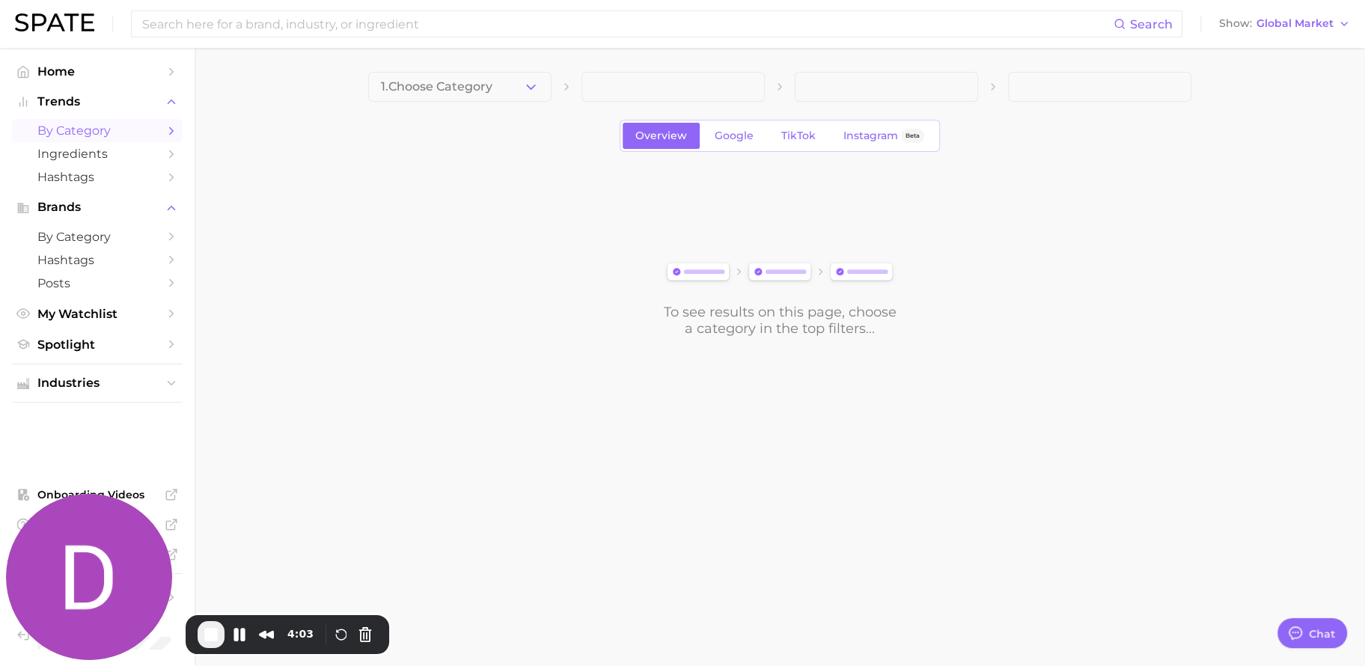
click at [407, 97] on button "1. Choose Category" at bounding box center [459, 87] width 183 height 30
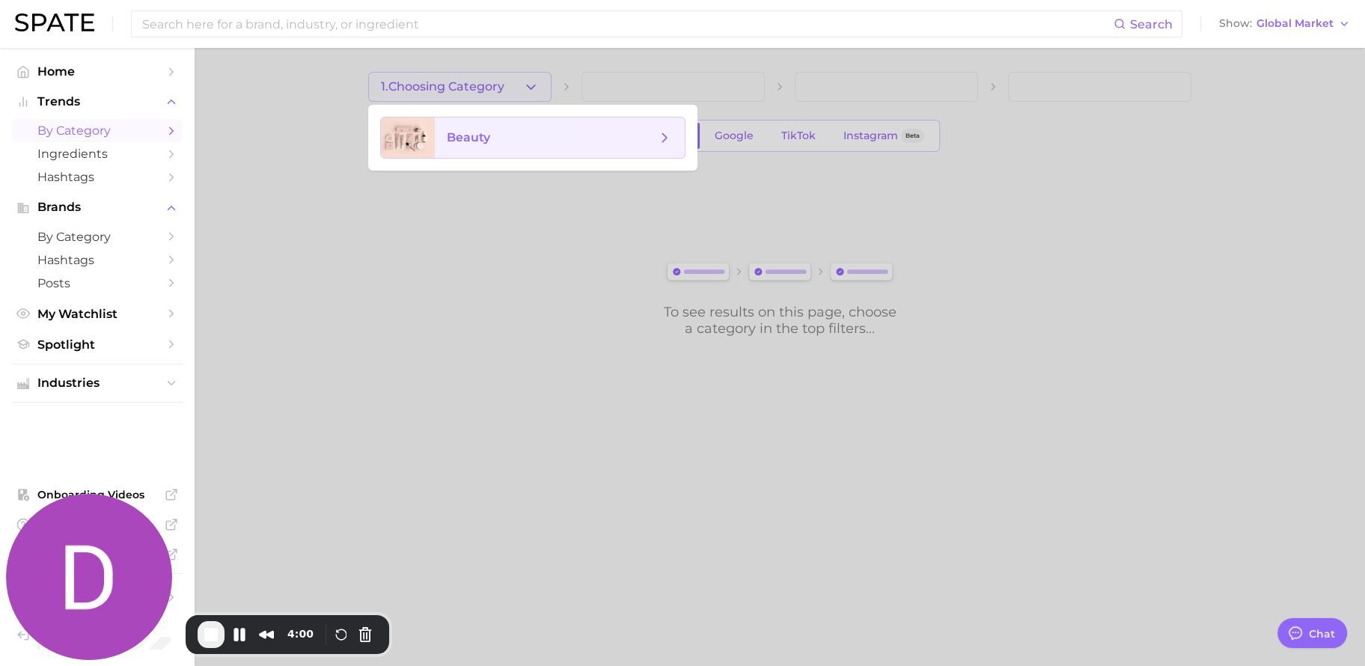
click at [477, 134] on span "beauty" at bounding box center [468, 137] width 43 height 14
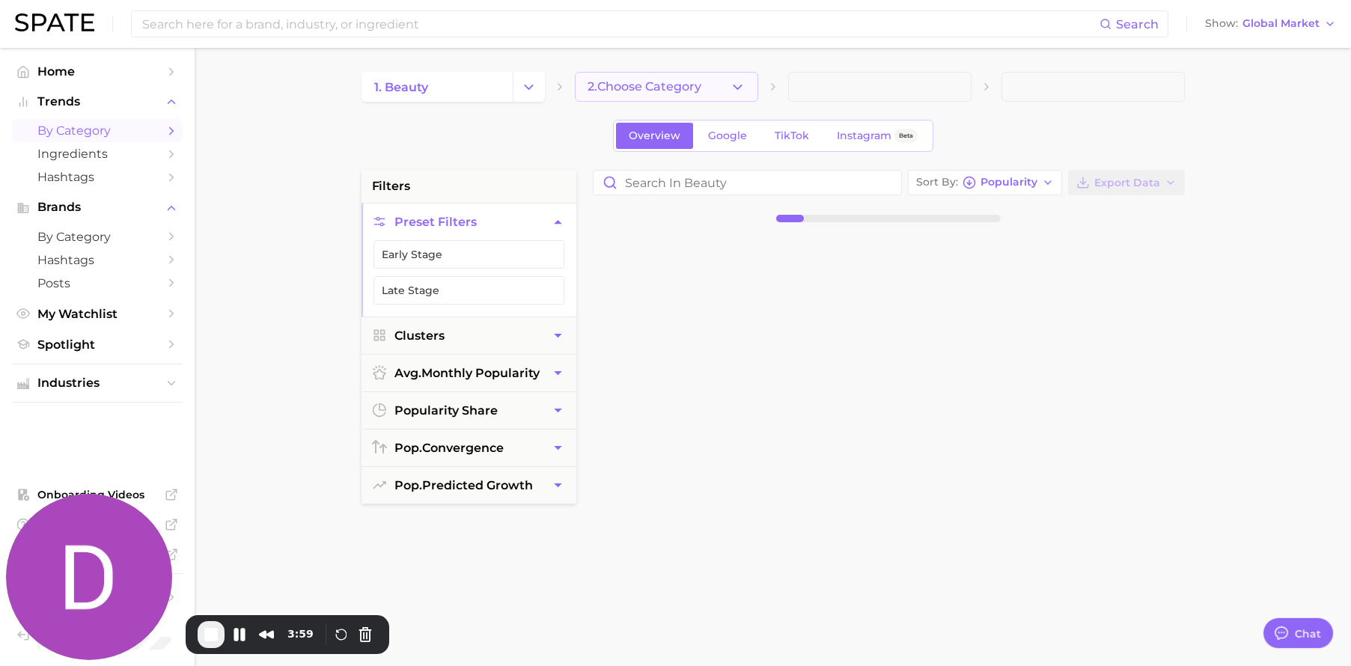
click at [660, 83] on span "2. Choose Category" at bounding box center [645, 86] width 114 height 13
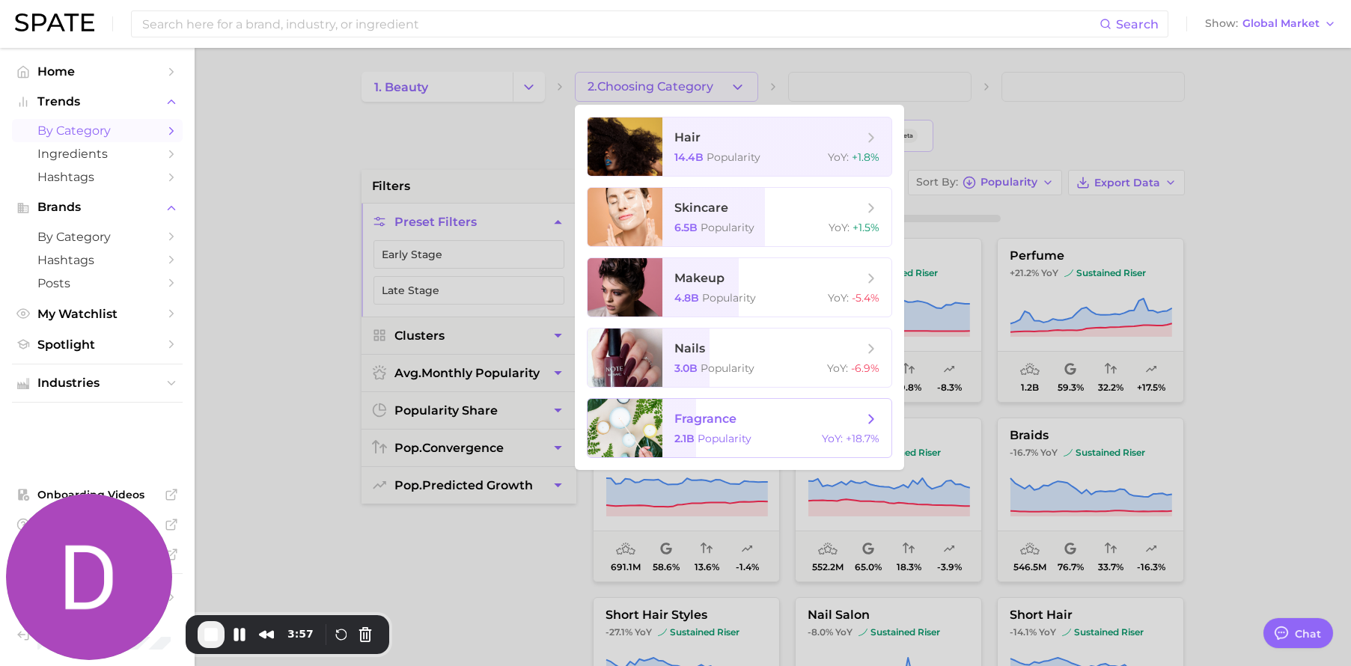
click at [743, 418] on span "fragrance" at bounding box center [768, 419] width 189 height 16
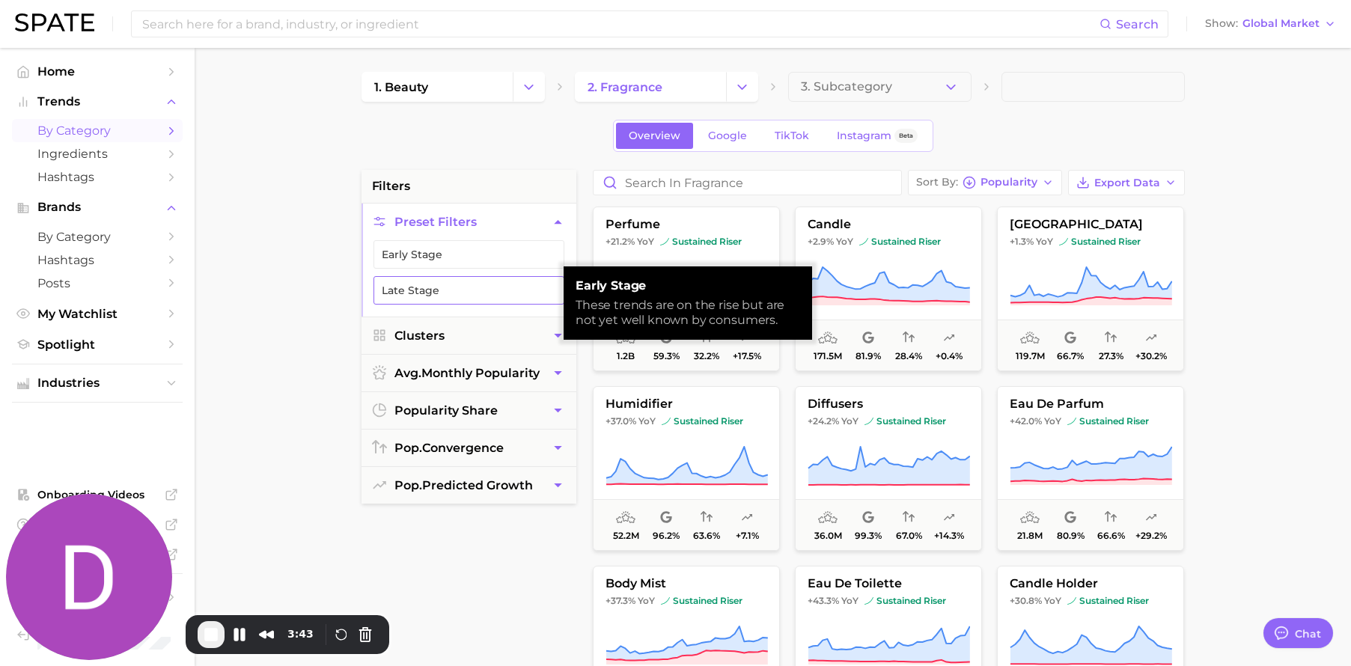
click at [483, 280] on button "Late Stage" at bounding box center [468, 290] width 191 height 28
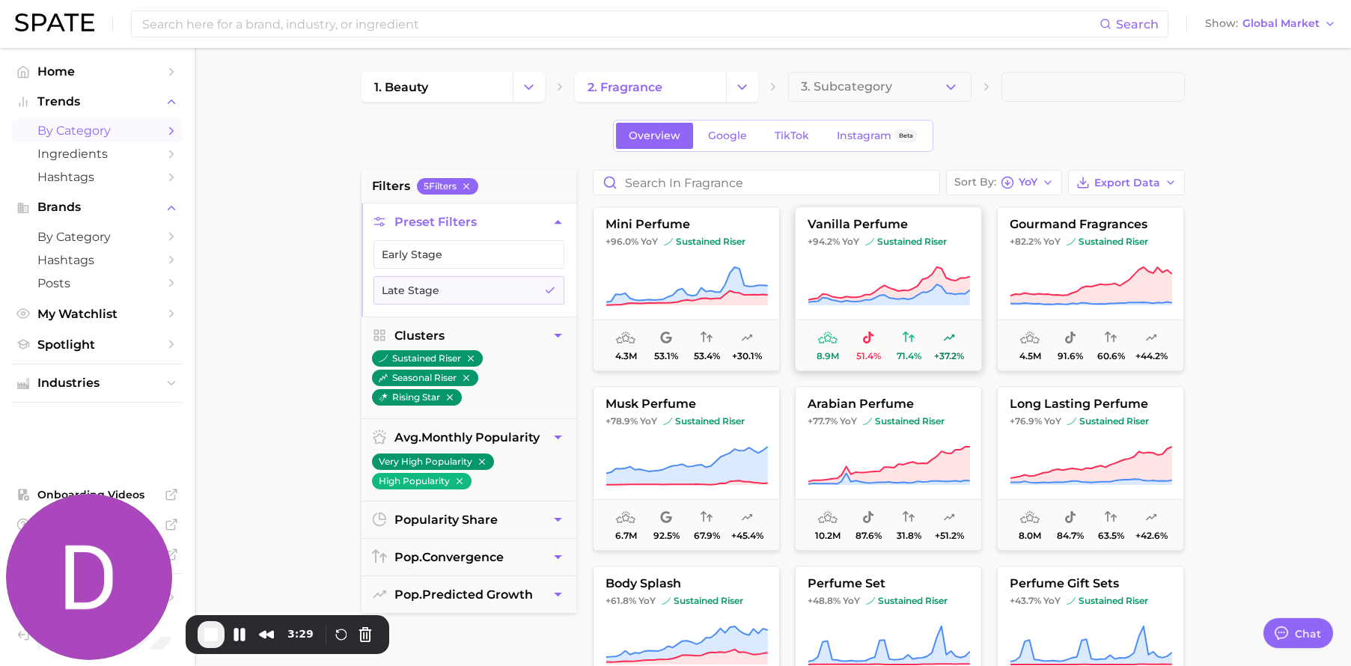
click at [941, 290] on icon at bounding box center [889, 294] width 162 height 21
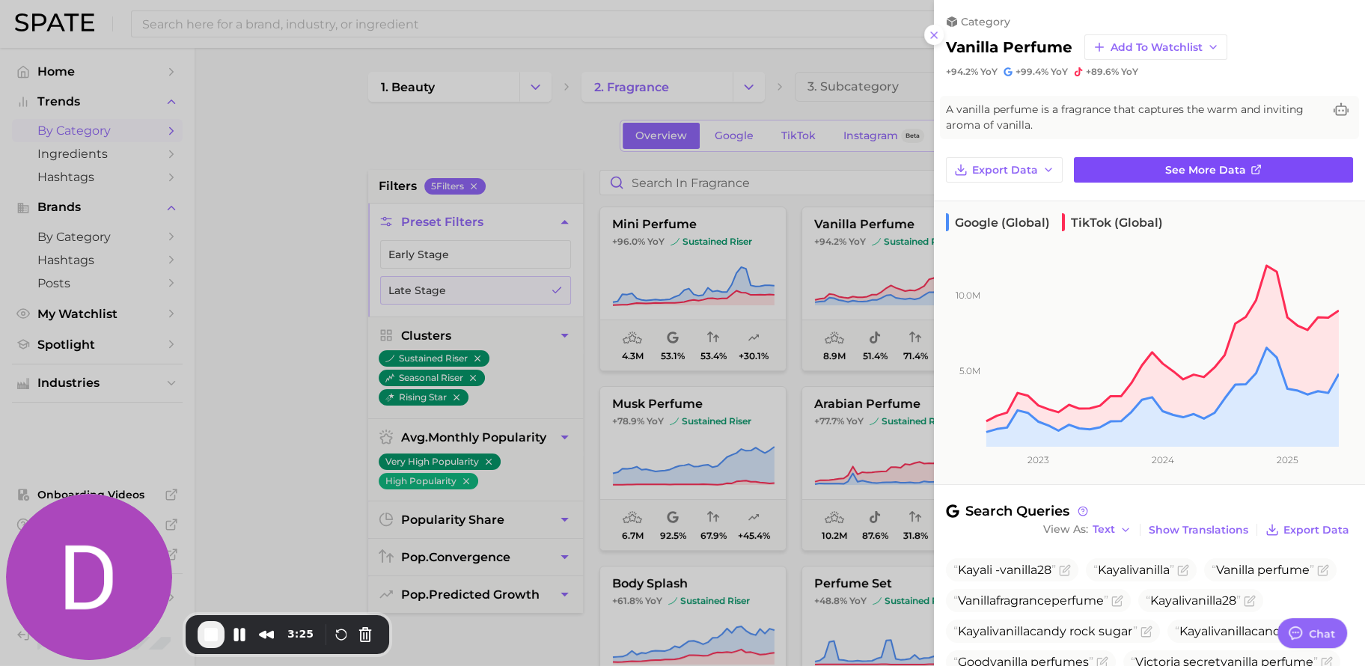
click at [1210, 167] on span "See more data" at bounding box center [1205, 170] width 81 height 13
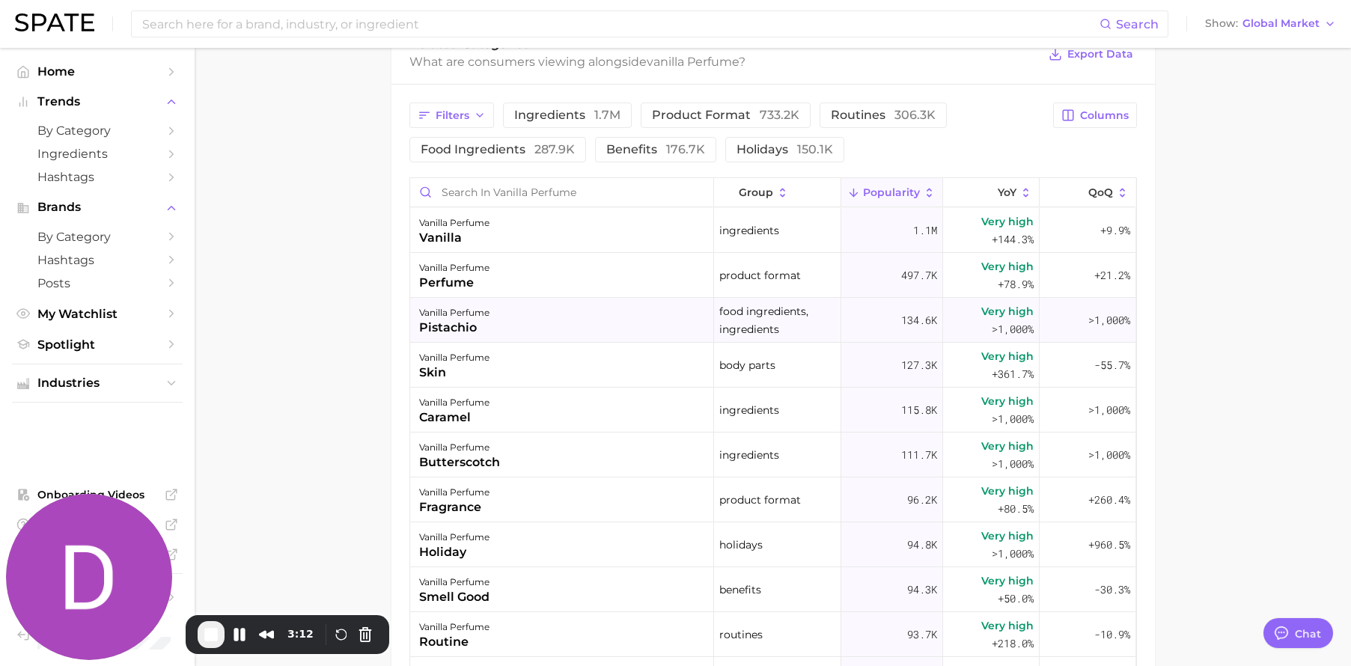
scroll to position [740, 0]
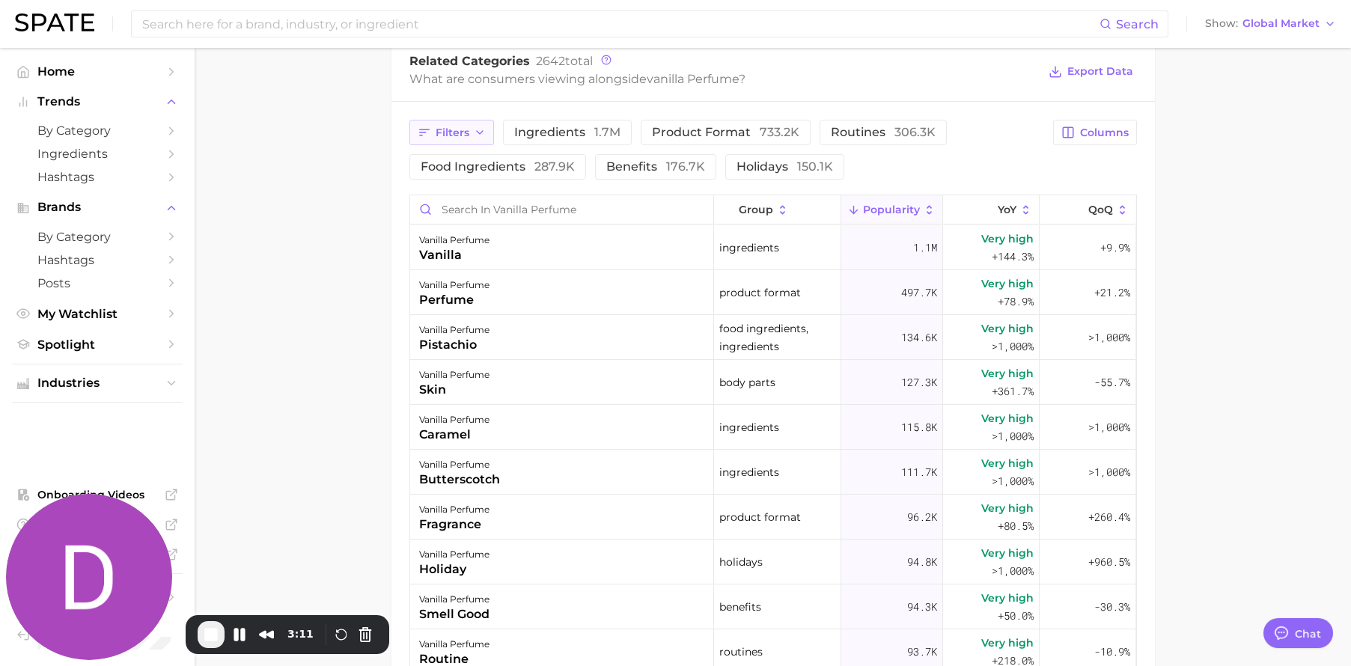
click at [472, 138] on button "Filters" at bounding box center [451, 132] width 85 height 25
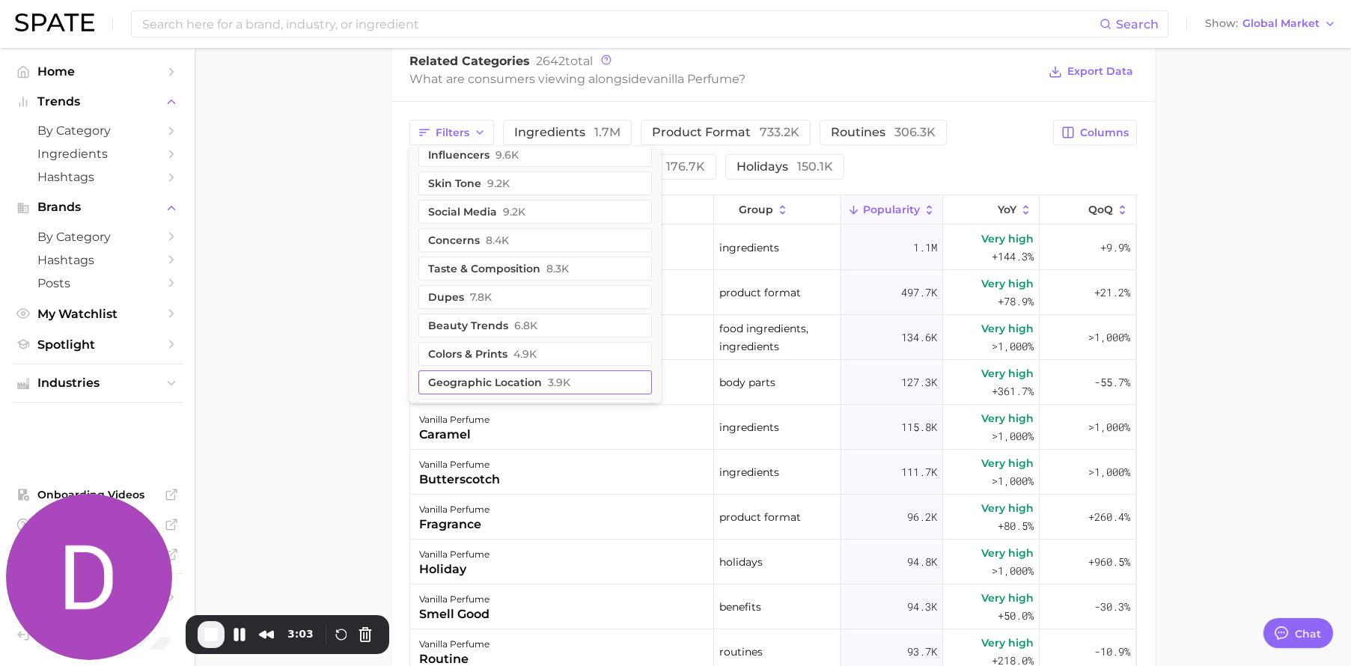
scroll to position [298, 0]
click at [511, 380] on button "geographic location 3.9k" at bounding box center [535, 382] width 234 height 24
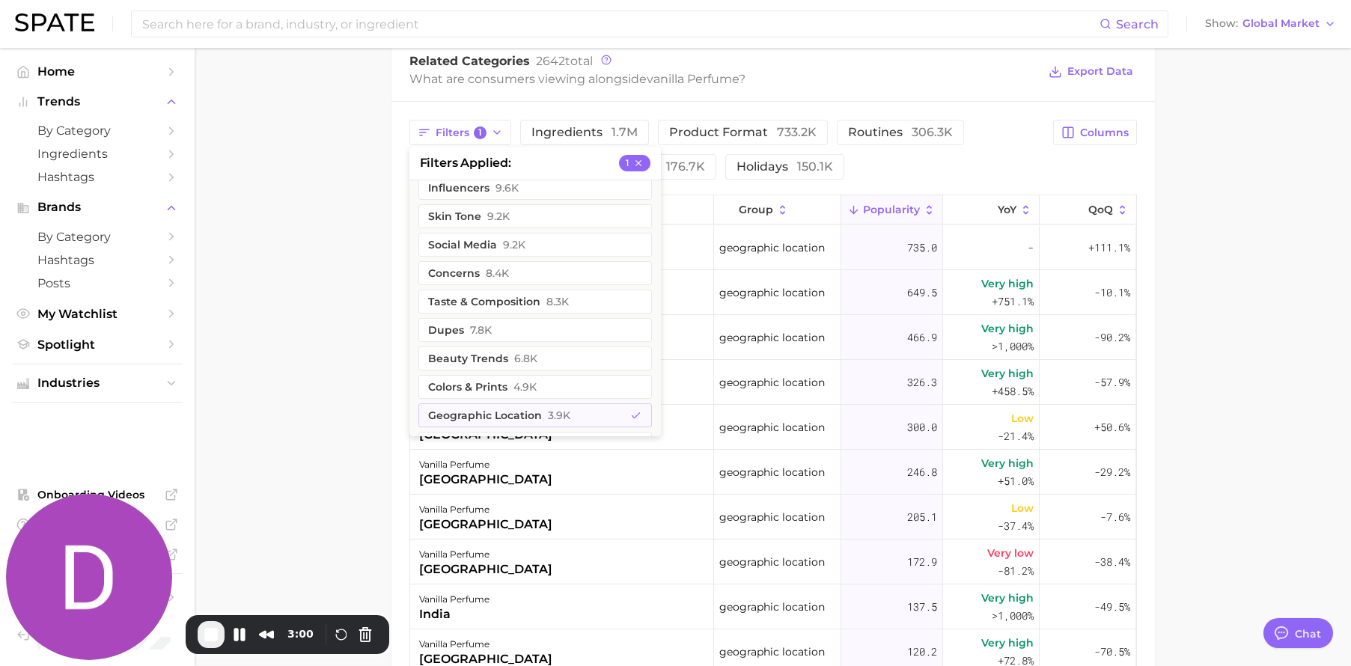
click at [1186, 221] on main "1. fragrance 2. personal fragrance 3. perfume products 4. vanilla perfume Overv…" at bounding box center [773, 131] width 1156 height 1646
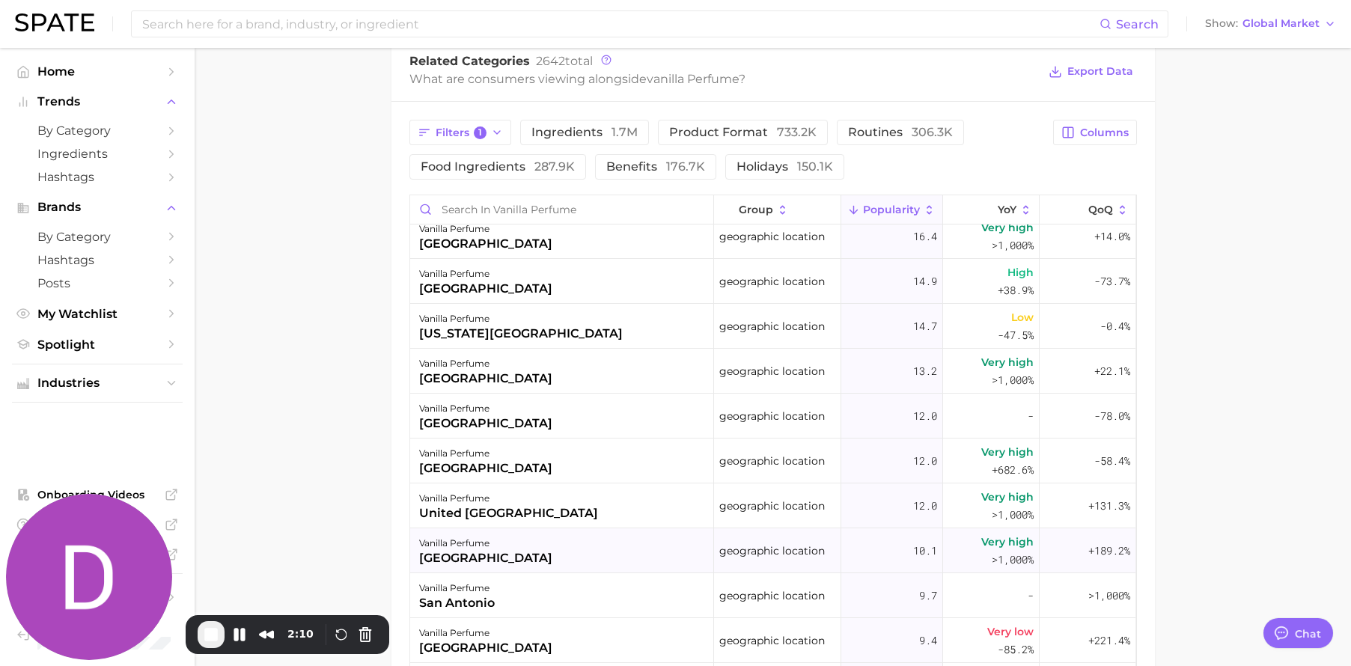
scroll to position [1268, 0]
click at [564, 213] on input "Search in vanilla perfume" at bounding box center [561, 209] width 303 height 28
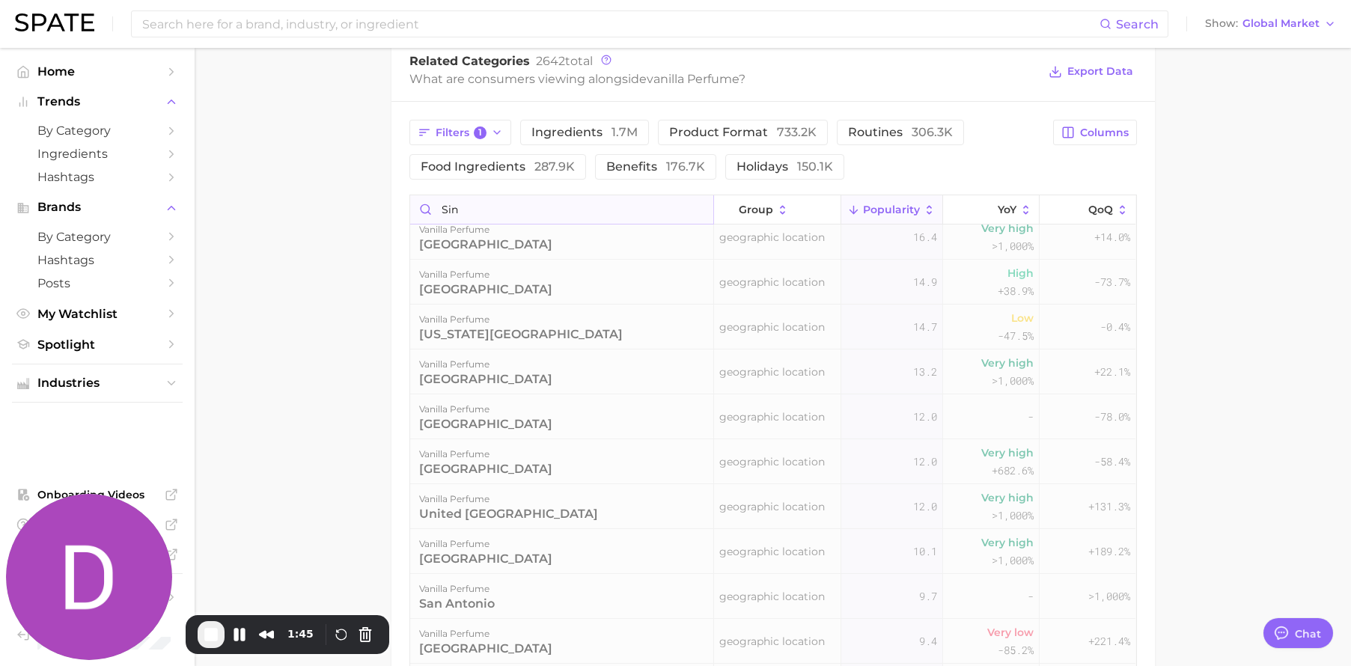
scroll to position [0, 0]
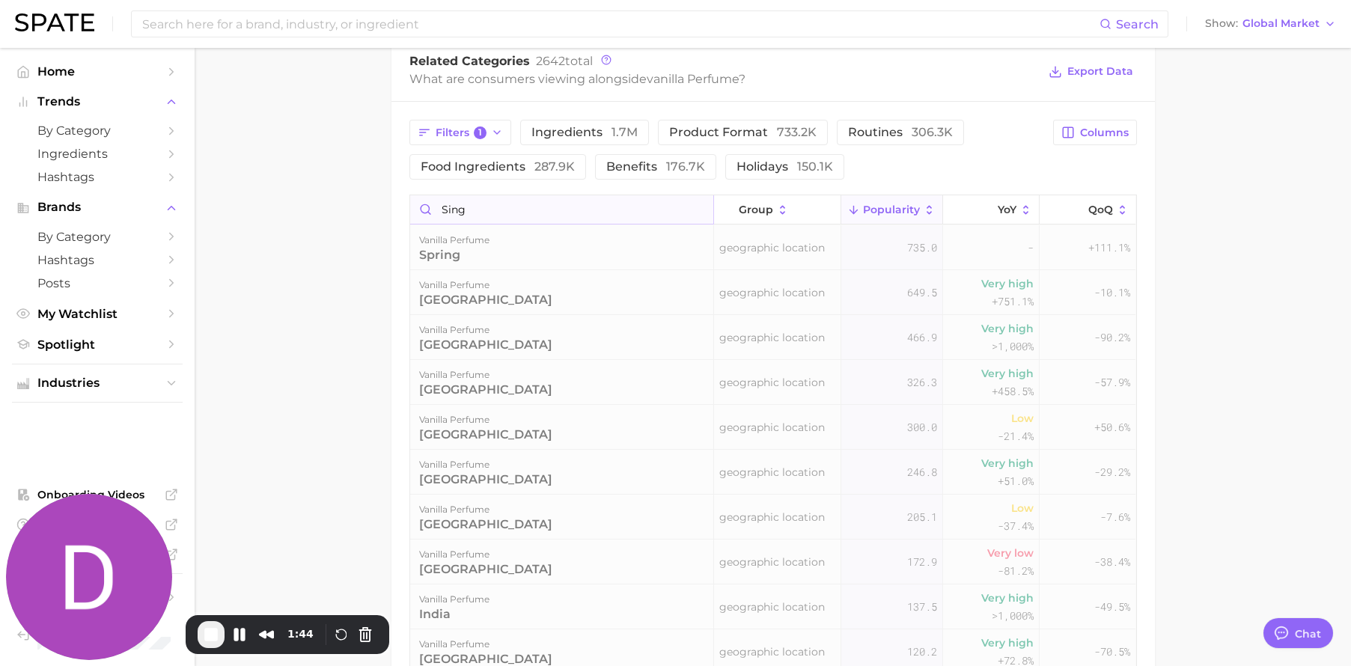
type input "singa"
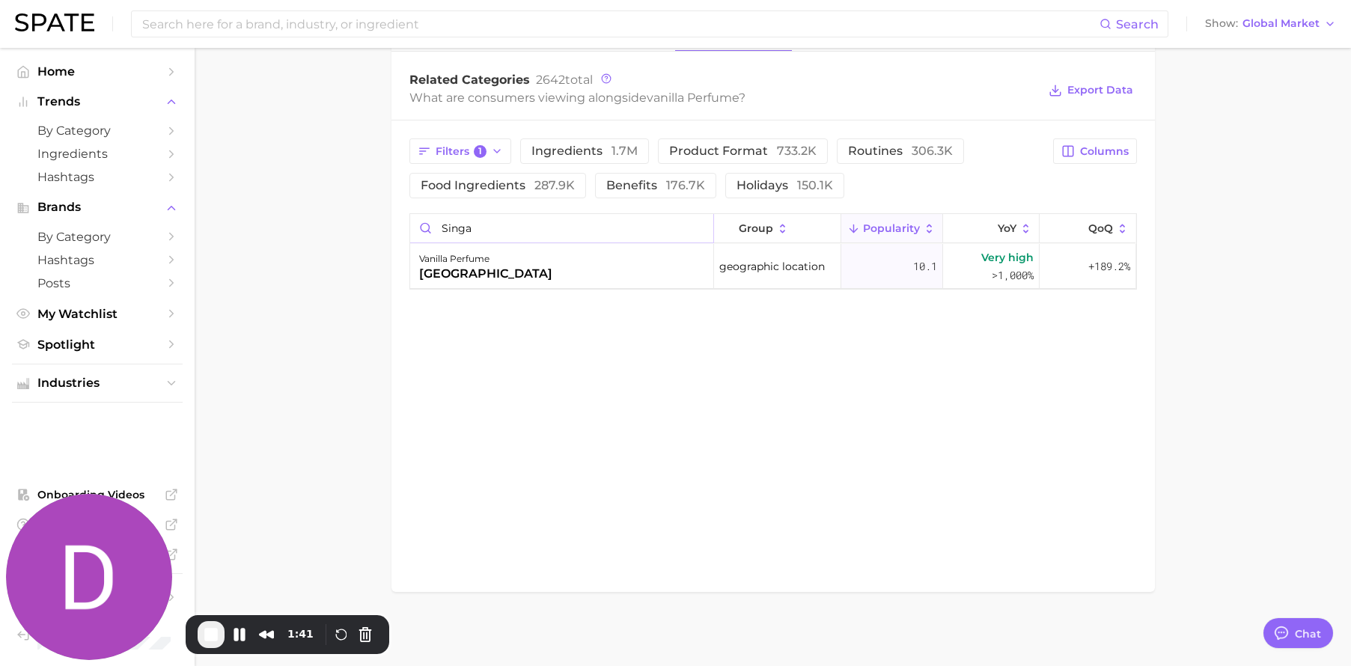
drag, startPoint x: 508, startPoint y: 229, endPoint x: 371, endPoint y: 228, distance: 137.7
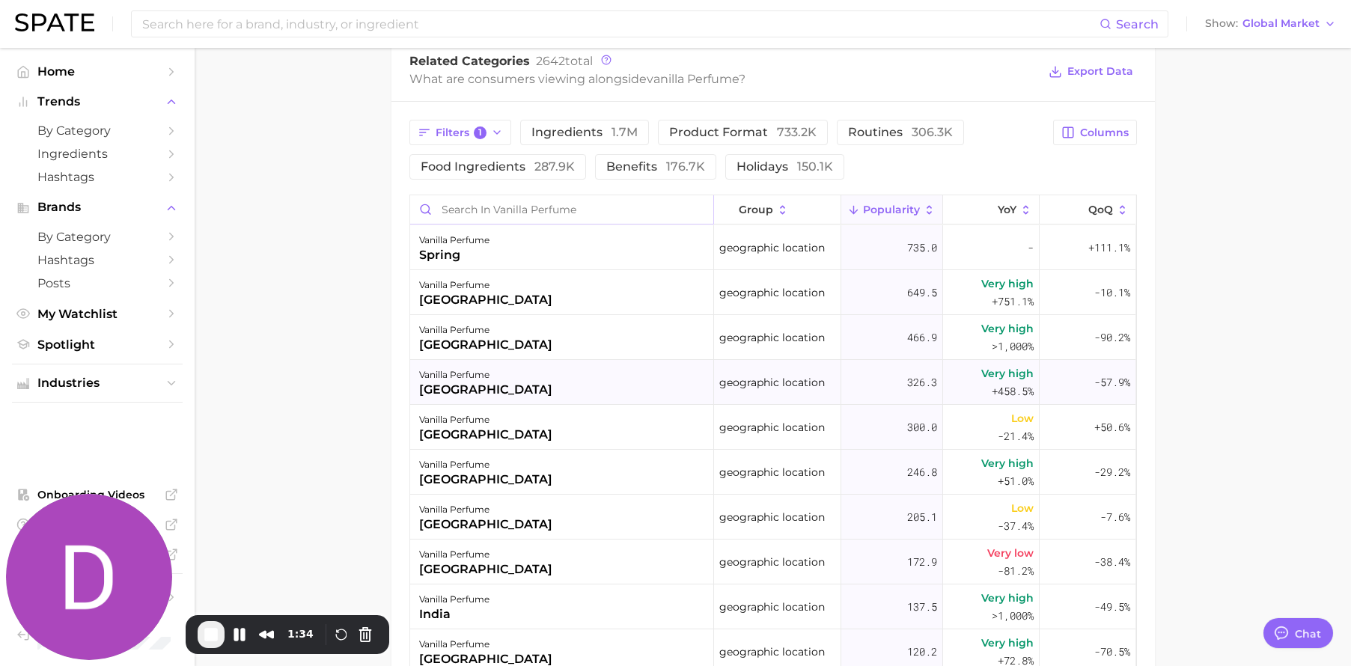
scroll to position [0, 0]
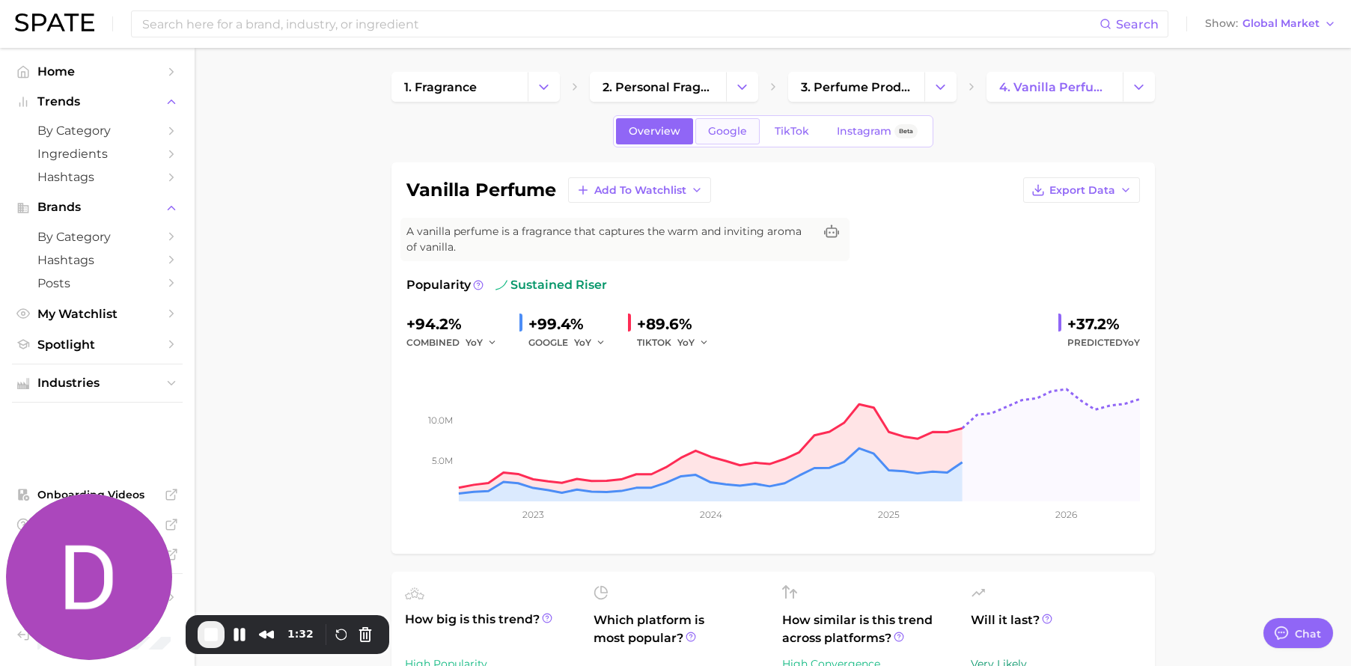
click at [733, 138] on link "Google" at bounding box center [727, 131] width 64 height 26
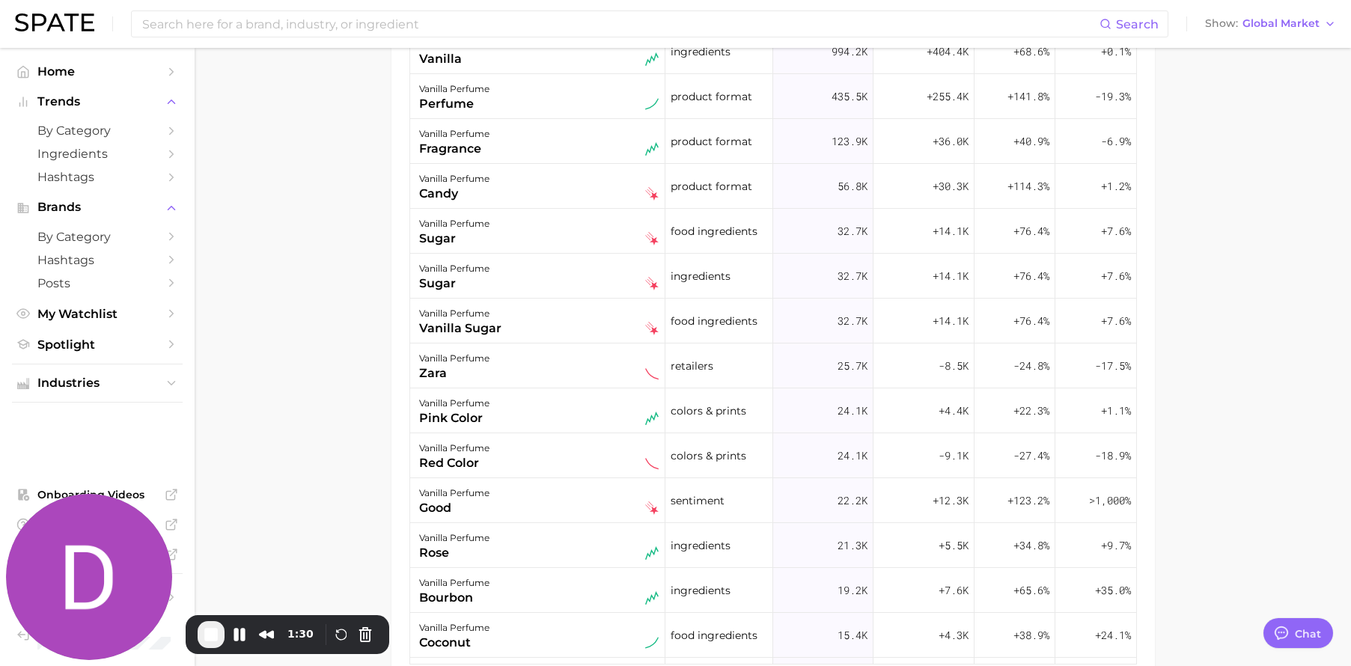
scroll to position [706, 0]
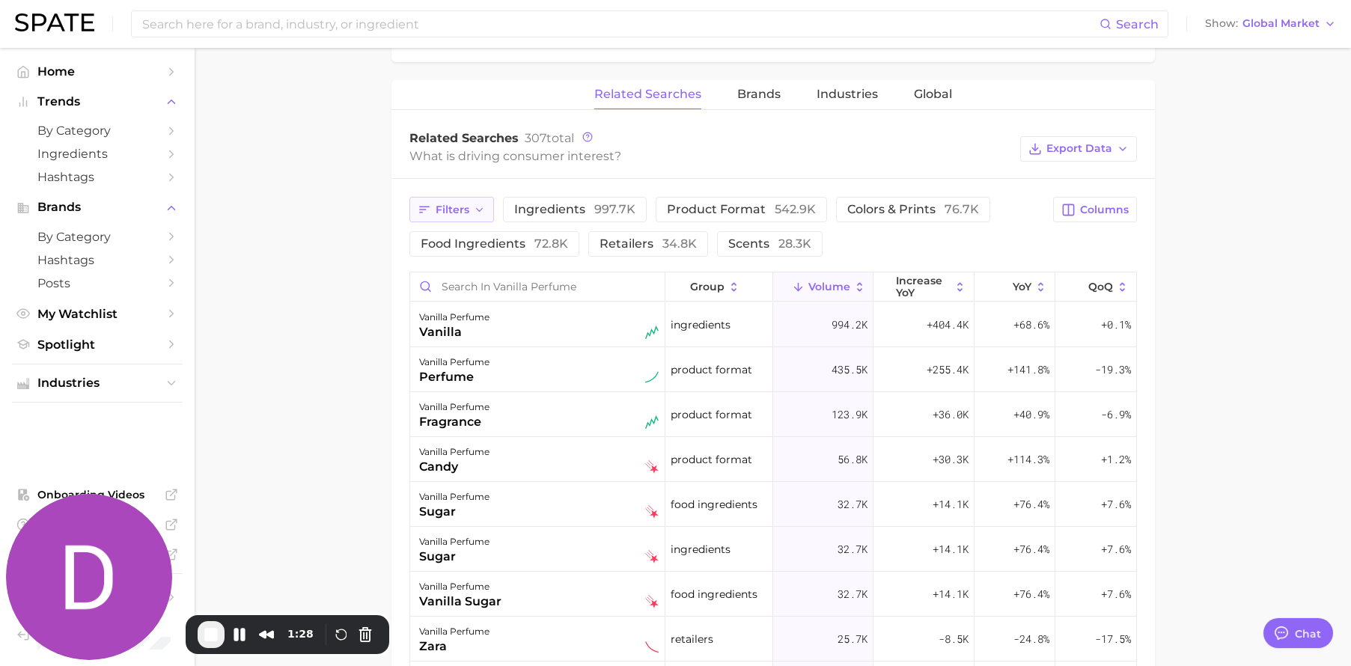
click at [475, 210] on icon "button" at bounding box center [480, 210] width 12 height 12
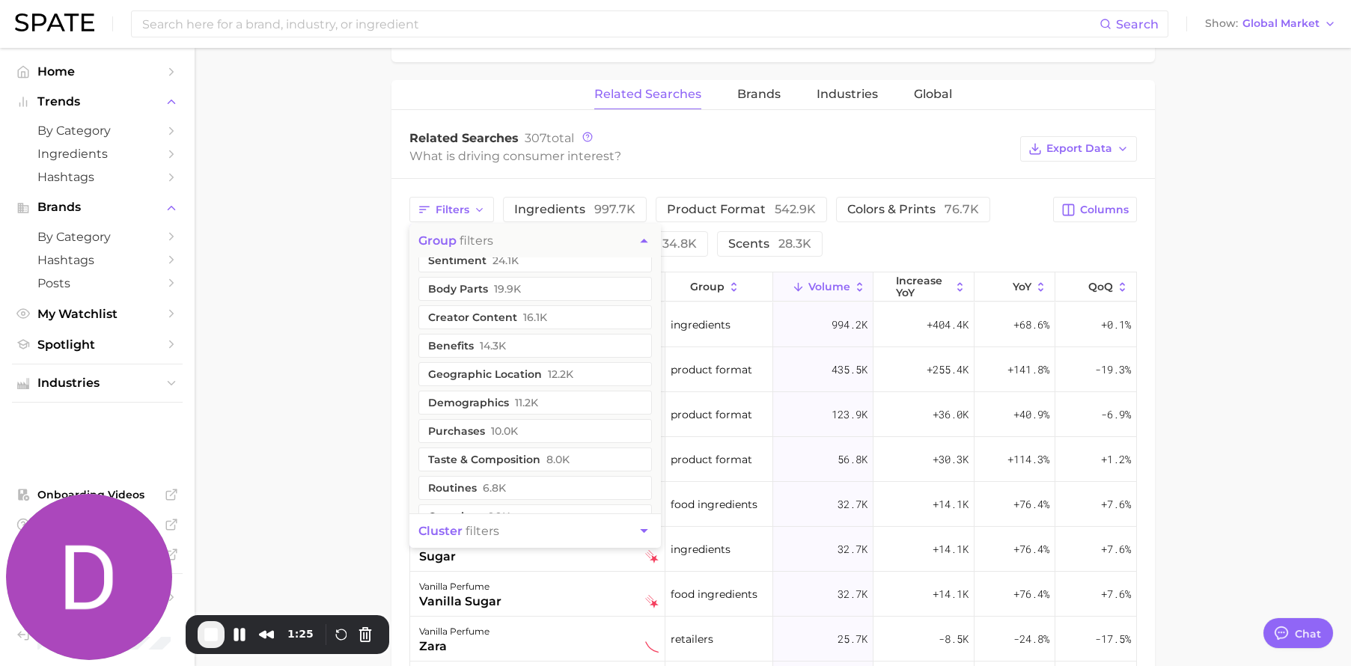
scroll to position [67, 0]
click at [554, 372] on span "12.2k" at bounding box center [560, 373] width 25 height 12
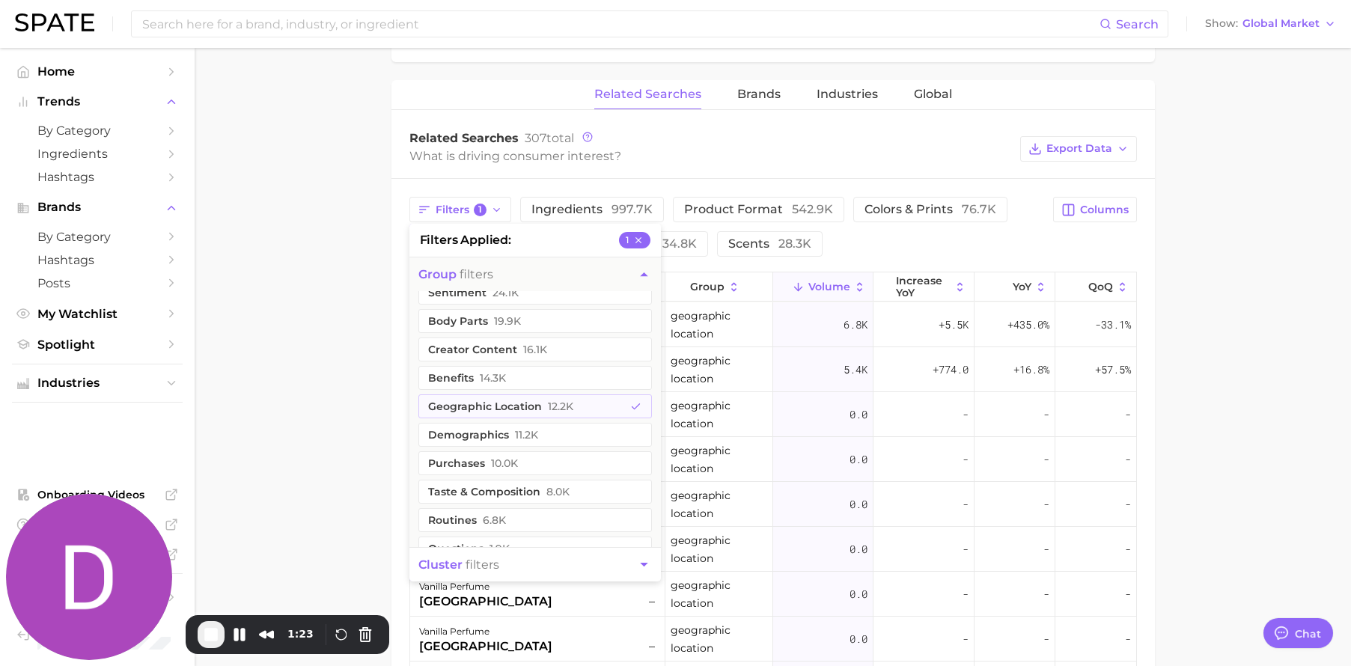
click at [1279, 268] on main "1. fragrance 2. personal fragrance 3. perfume products 4. vanilla perfume Overv…" at bounding box center [773, 93] width 1156 height 1503
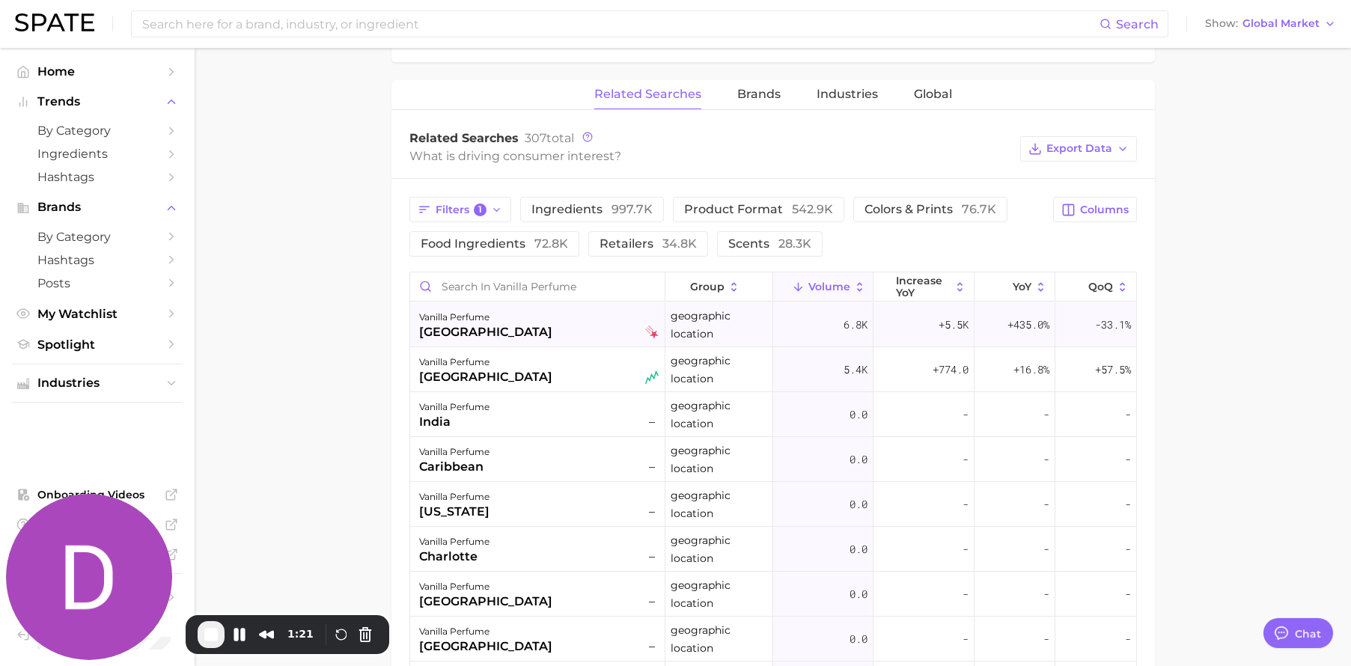
click at [448, 323] on div "paris" at bounding box center [485, 332] width 133 height 18
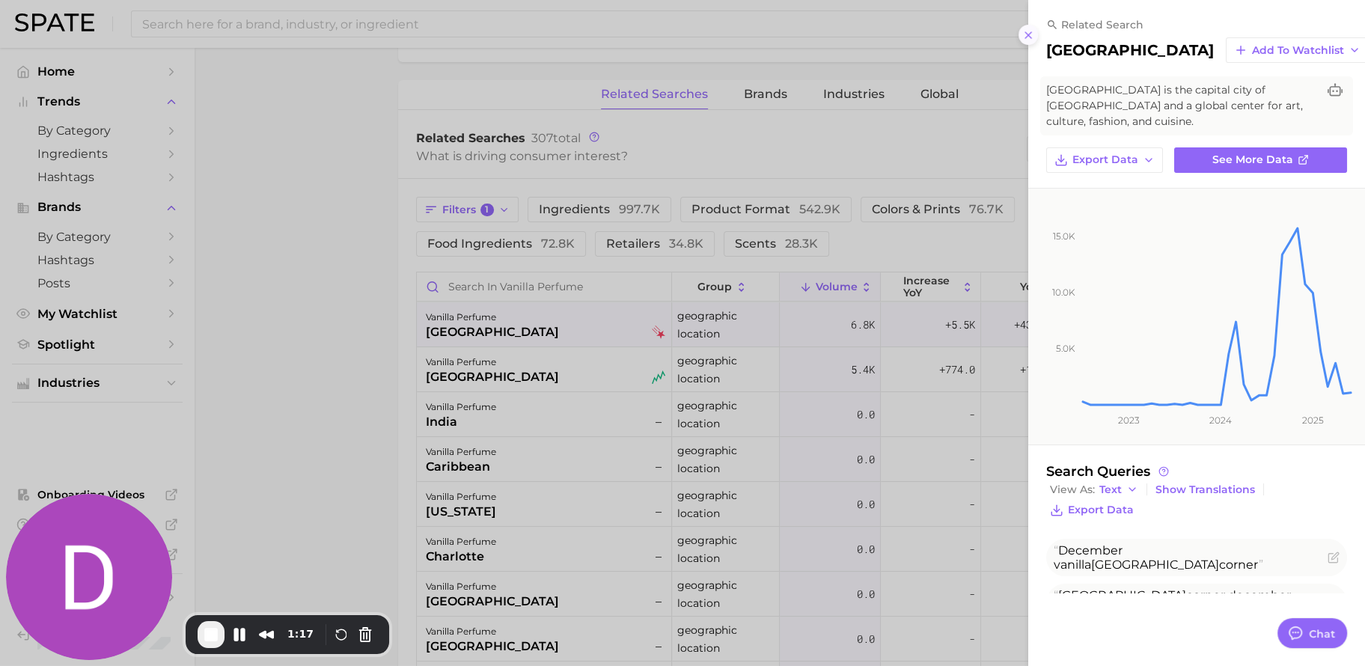
click at [1028, 40] on icon at bounding box center [1028, 35] width 12 height 12
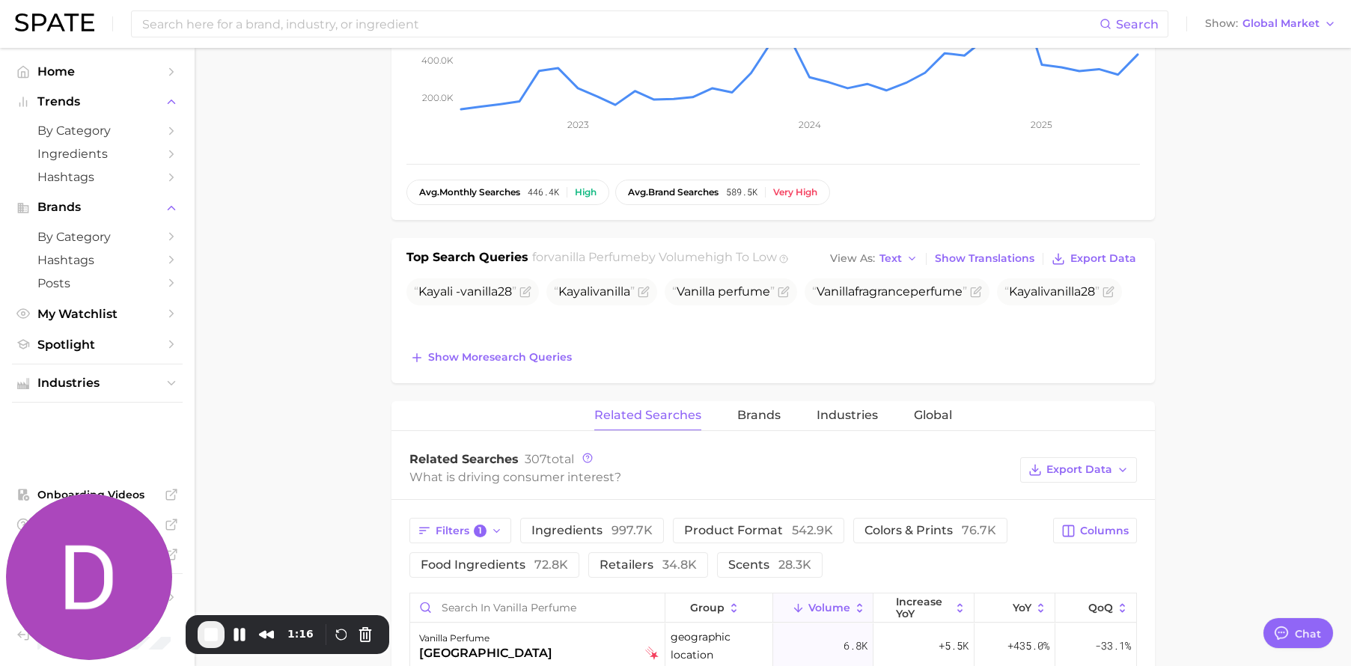
scroll to position [0, 0]
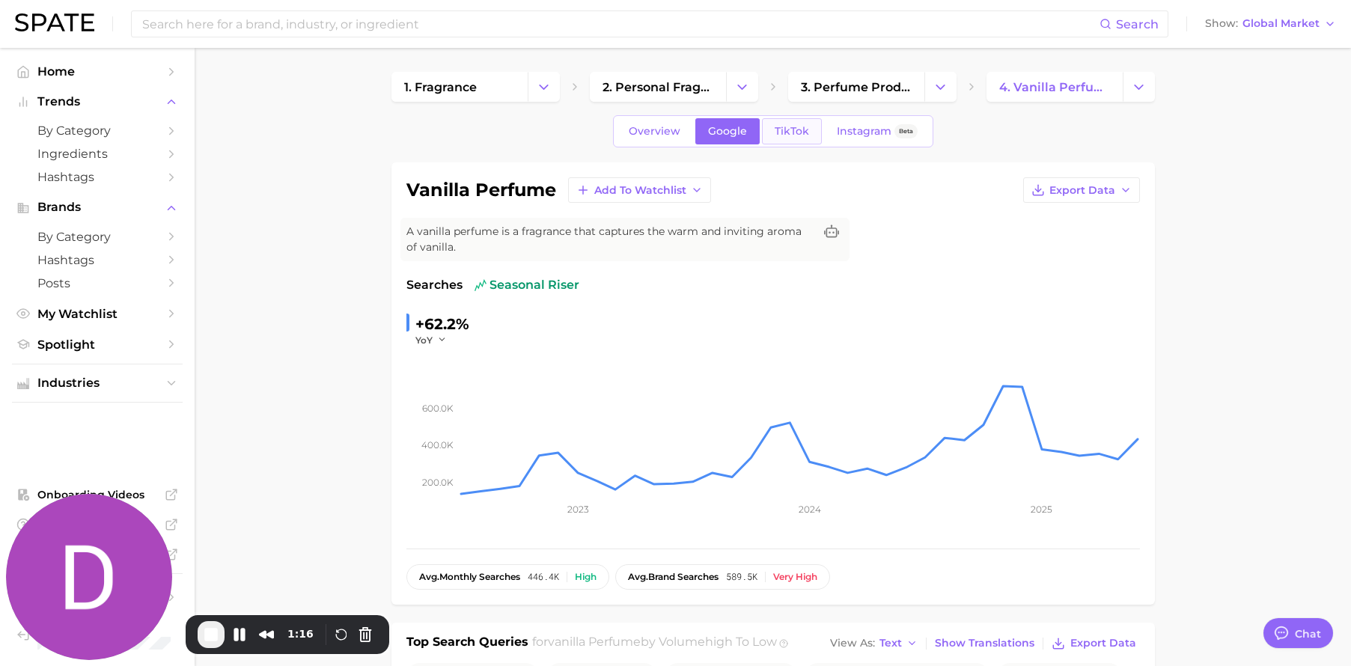
click at [796, 134] on span "TikTok" at bounding box center [792, 131] width 34 height 13
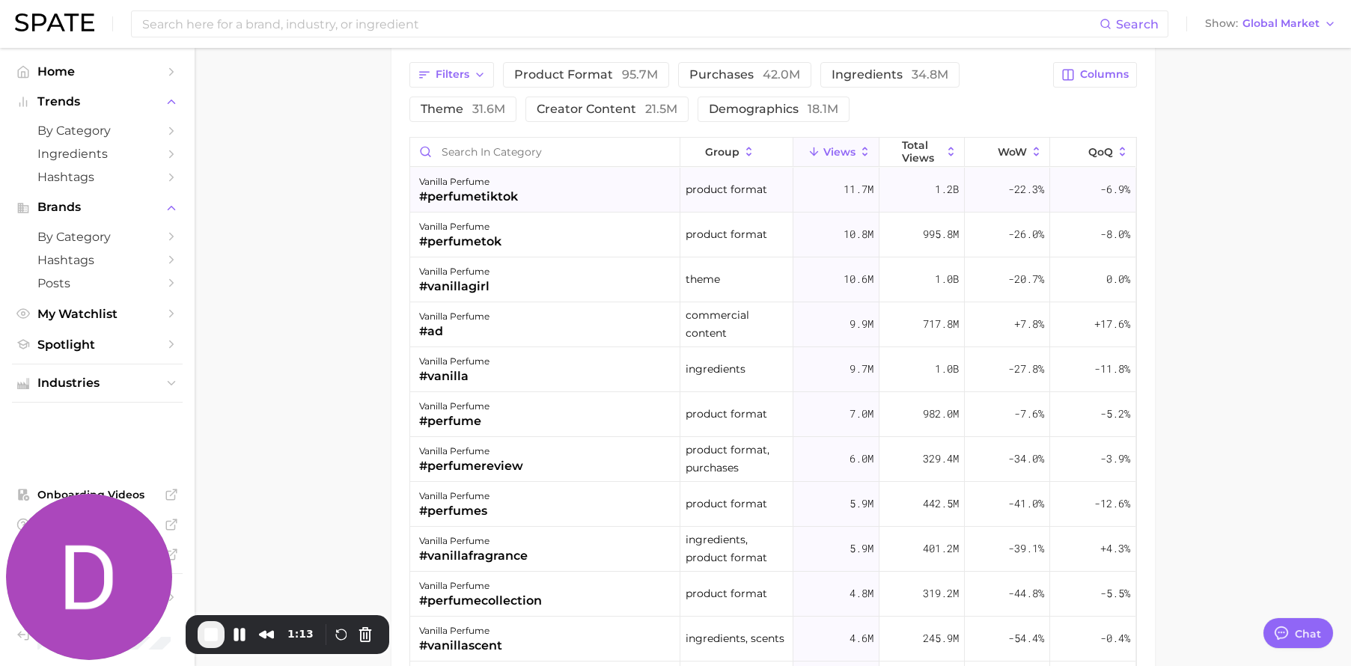
scroll to position [1275, 0]
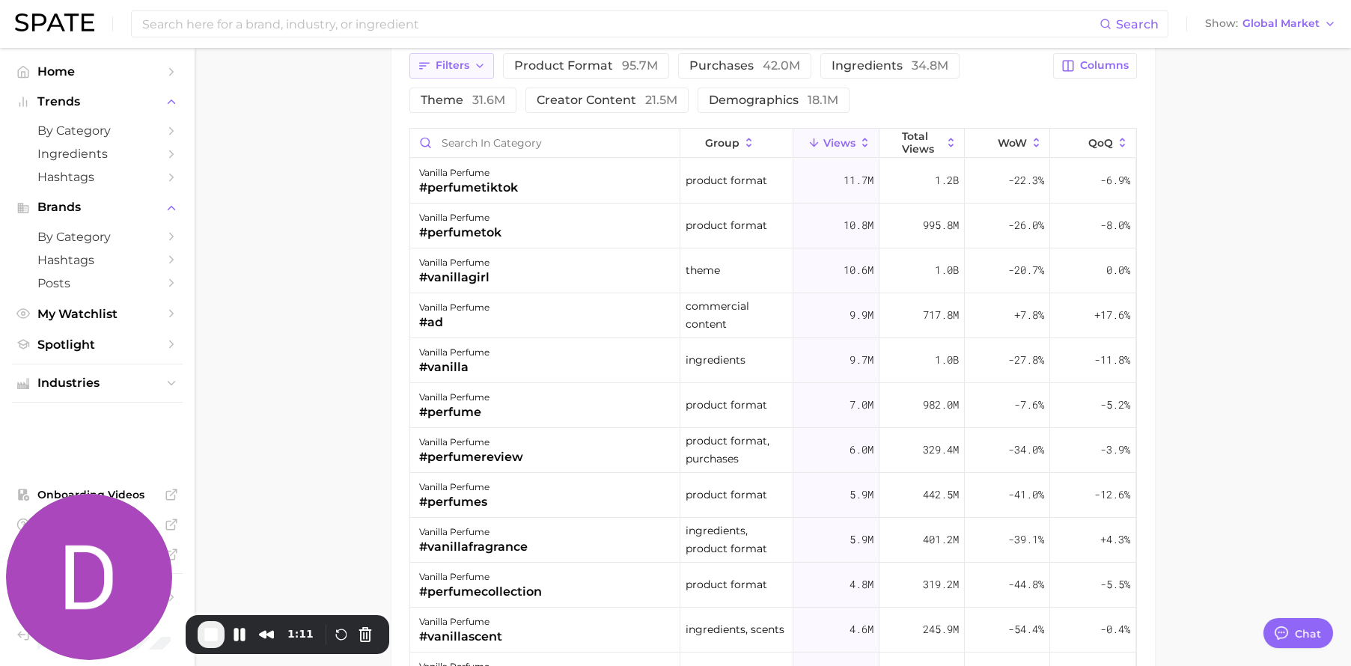
click at [478, 67] on button "Filters" at bounding box center [451, 65] width 85 height 25
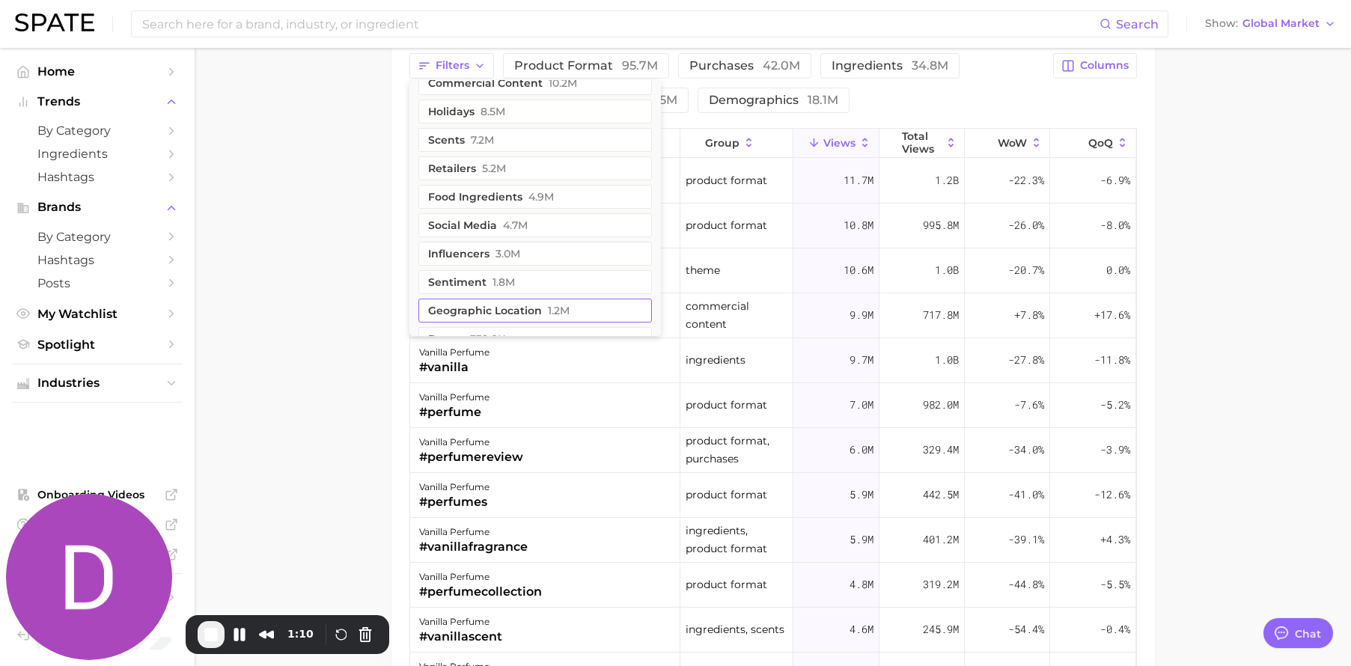
scroll to position [104, 0]
click at [533, 298] on button "geographic location 1.2m" at bounding box center [535, 310] width 234 height 24
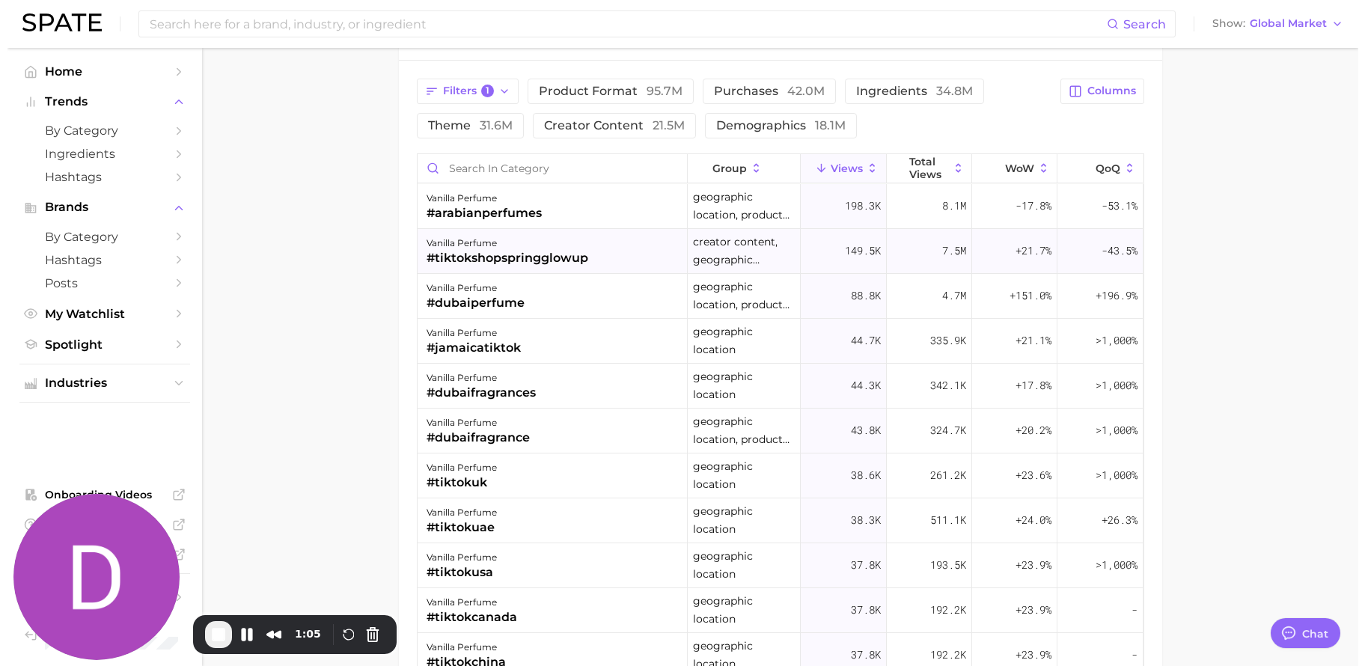
scroll to position [1247, 0]
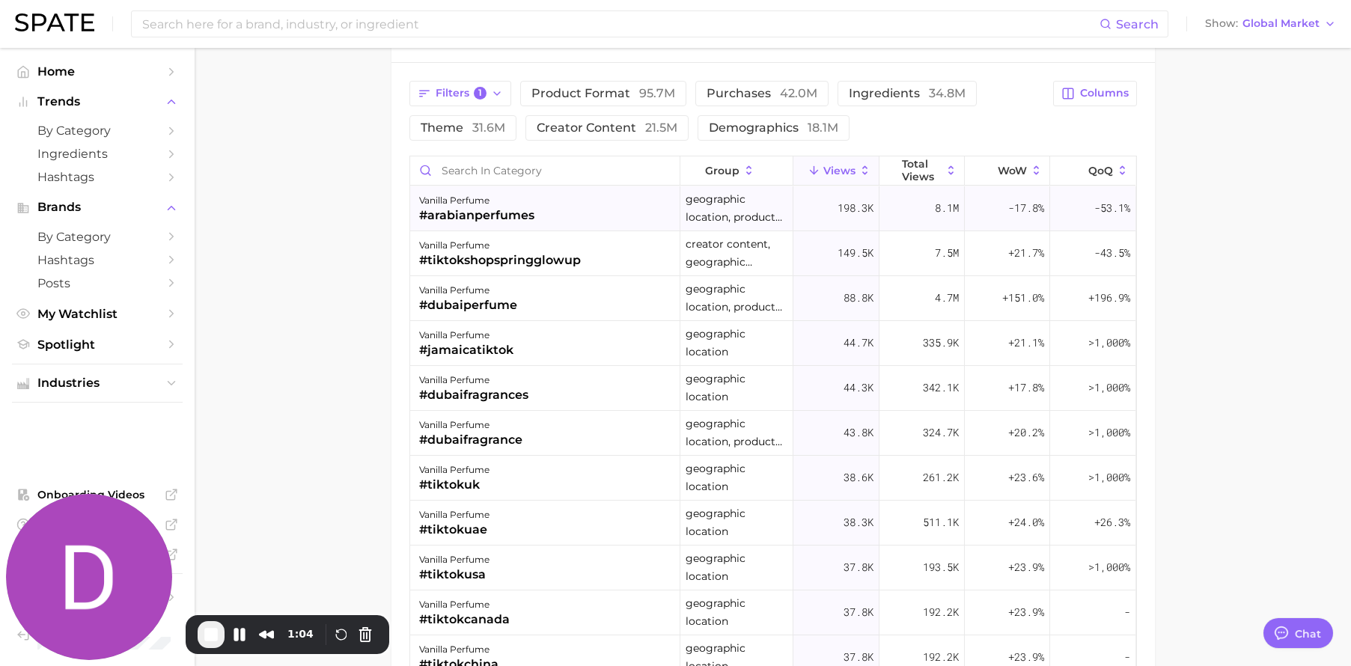
click at [554, 215] on div "vanilla perfume #arabianperfumes" at bounding box center [545, 208] width 270 height 45
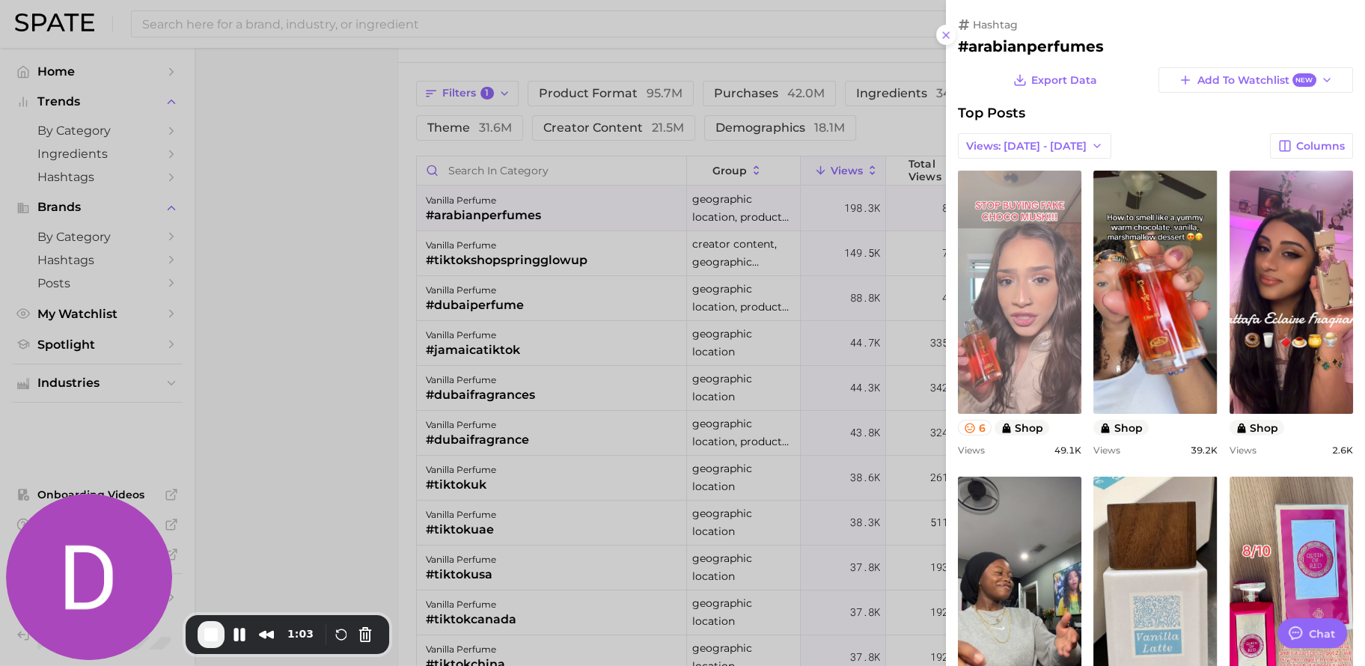
scroll to position [7, 0]
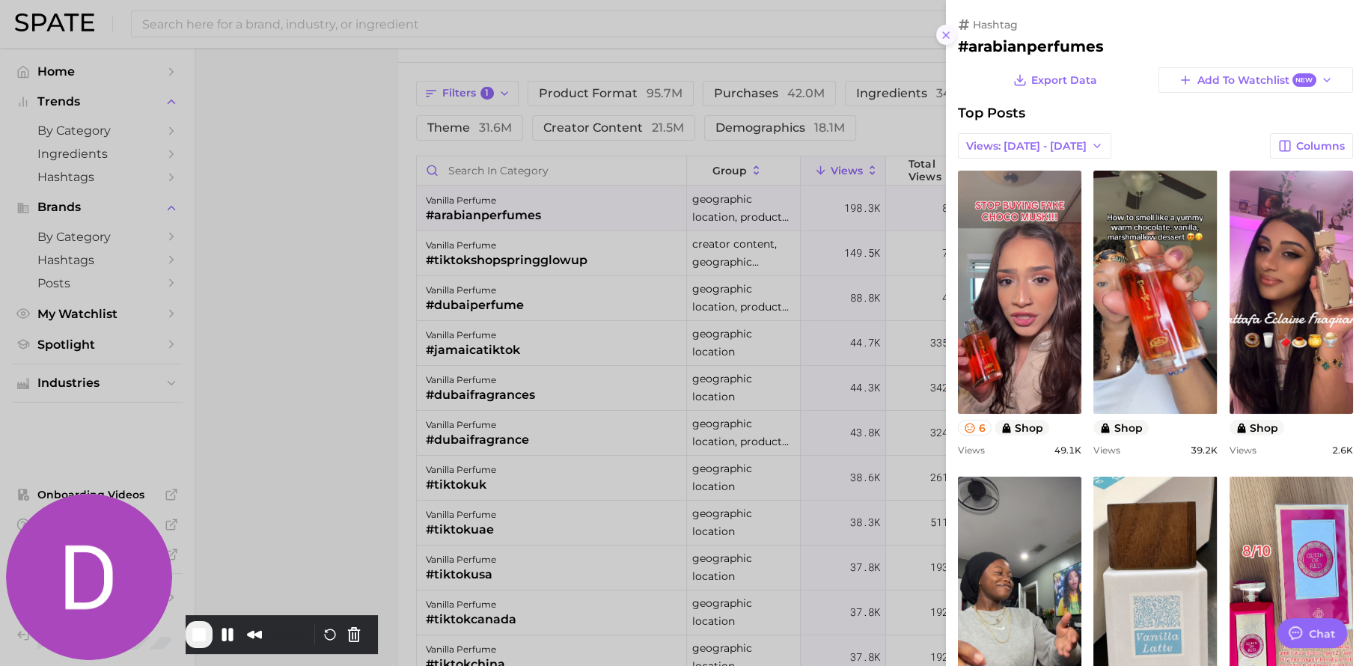
click at [949, 35] on icon at bounding box center [946, 35] width 12 height 12
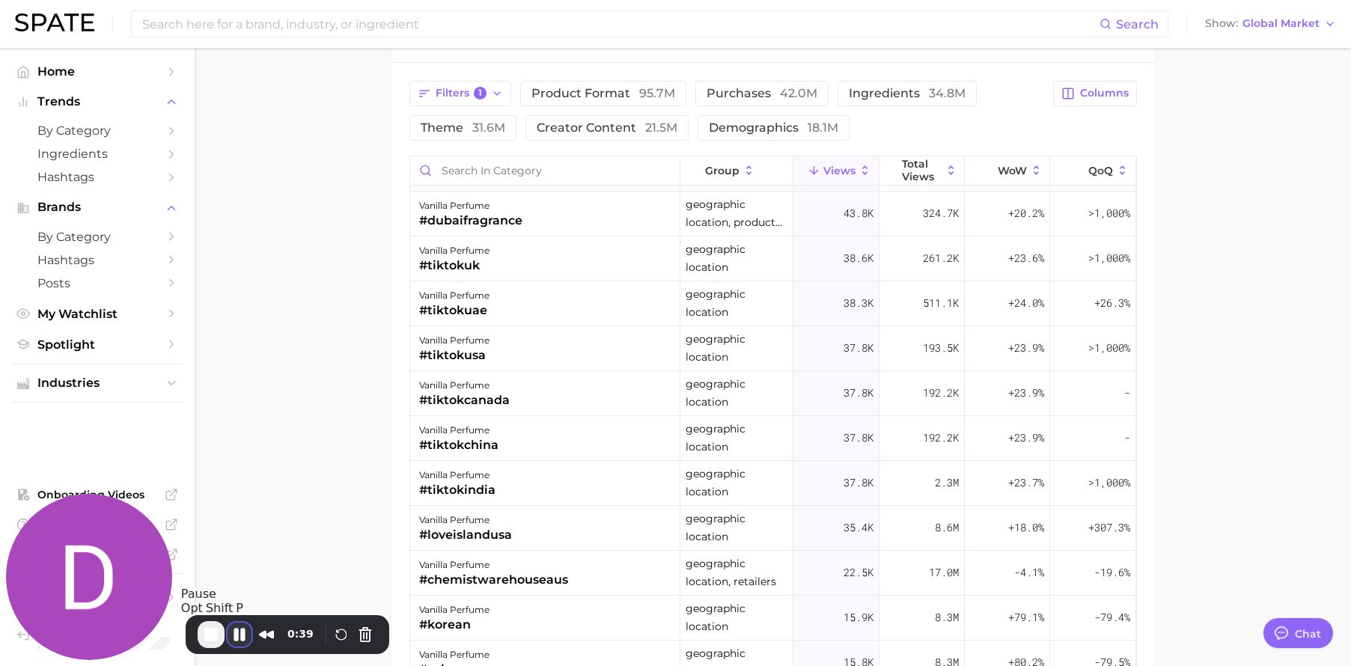
click at [237, 632] on button "Pause Recording" at bounding box center [240, 635] width 24 height 24
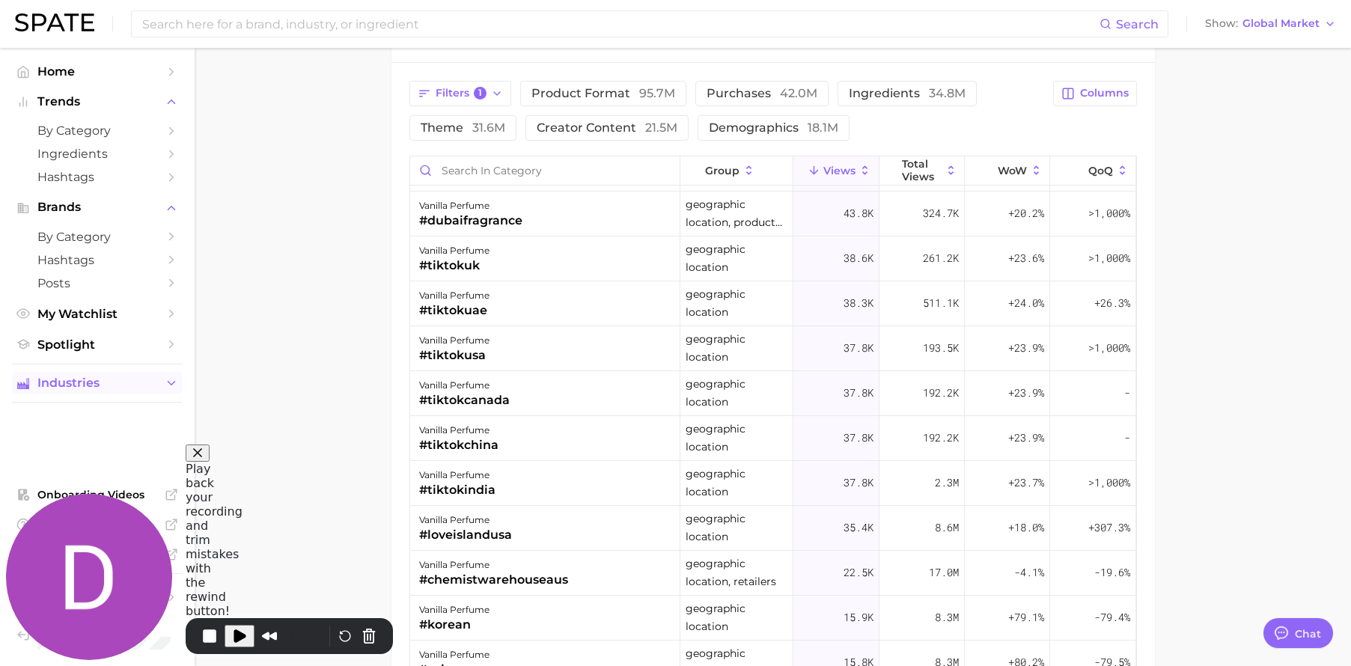
click at [90, 385] on span "Industries" at bounding box center [97, 382] width 120 height 13
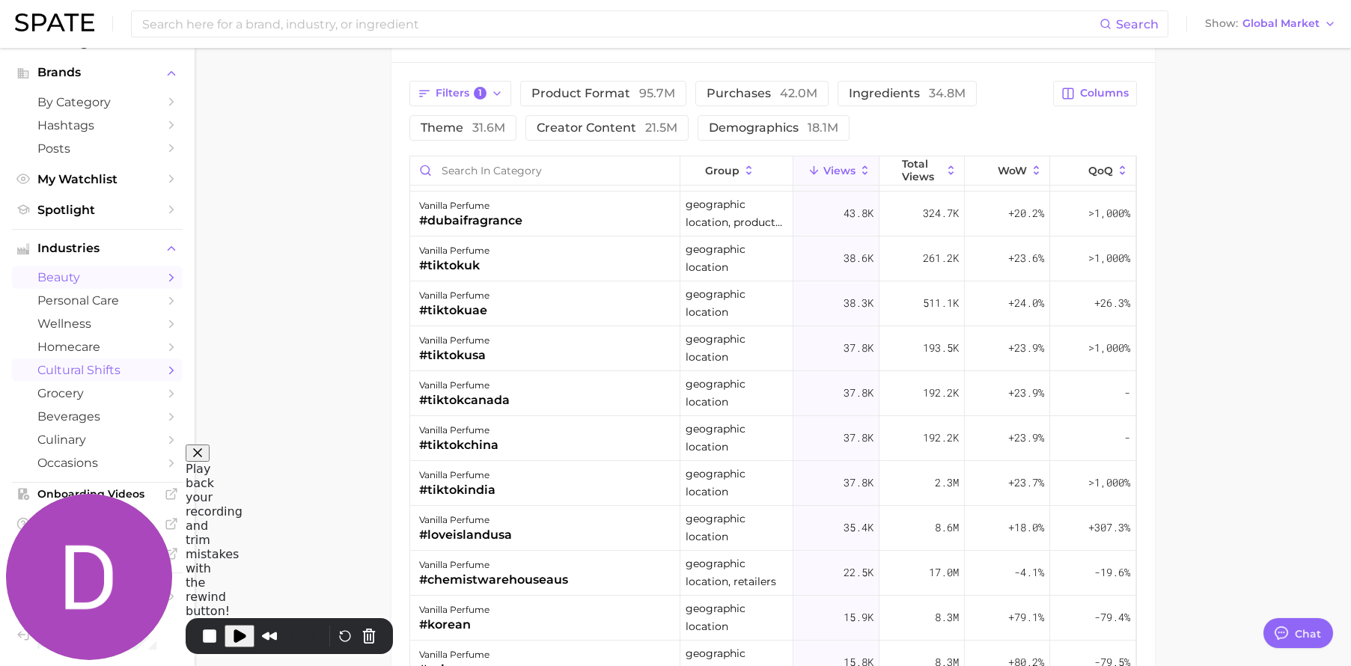
click at [101, 374] on span "cultural shifts" at bounding box center [97, 370] width 120 height 14
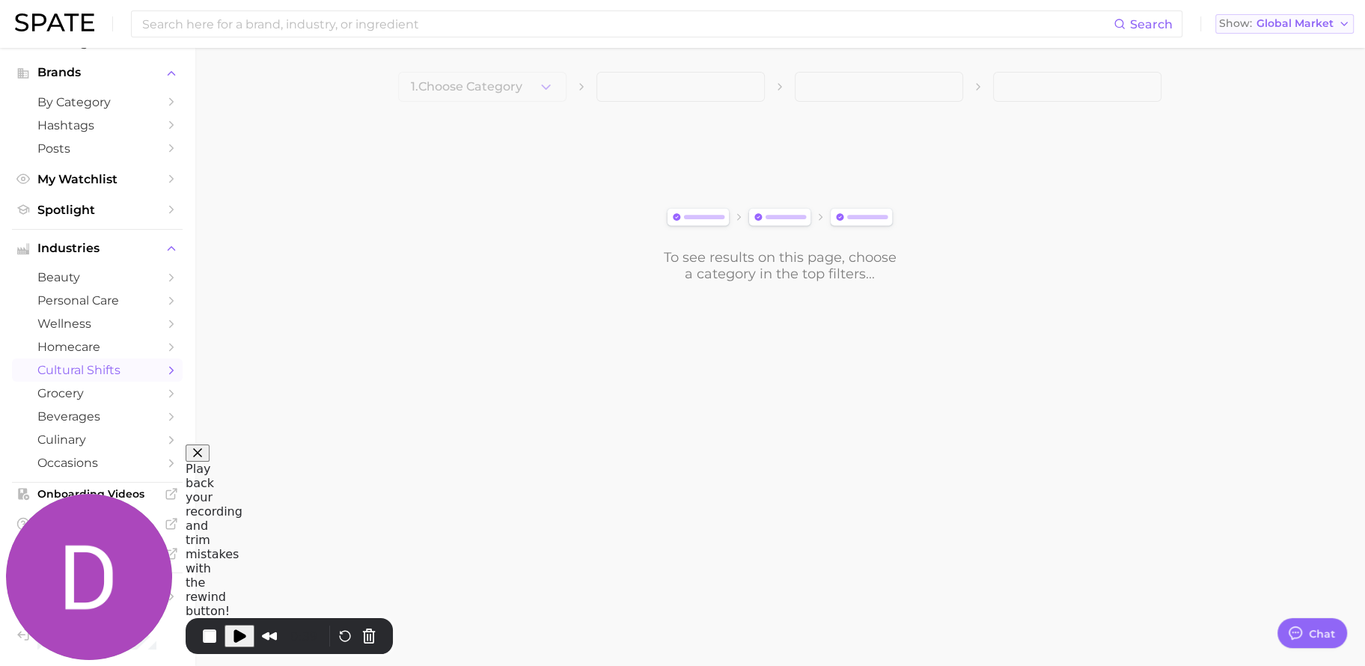
click at [1314, 23] on span "Global Market" at bounding box center [1295, 23] width 77 height 8
click at [1302, 45] on button "United States" at bounding box center [1285, 48] width 138 height 27
click at [453, 83] on span "1. Choose Category" at bounding box center [467, 86] width 112 height 13
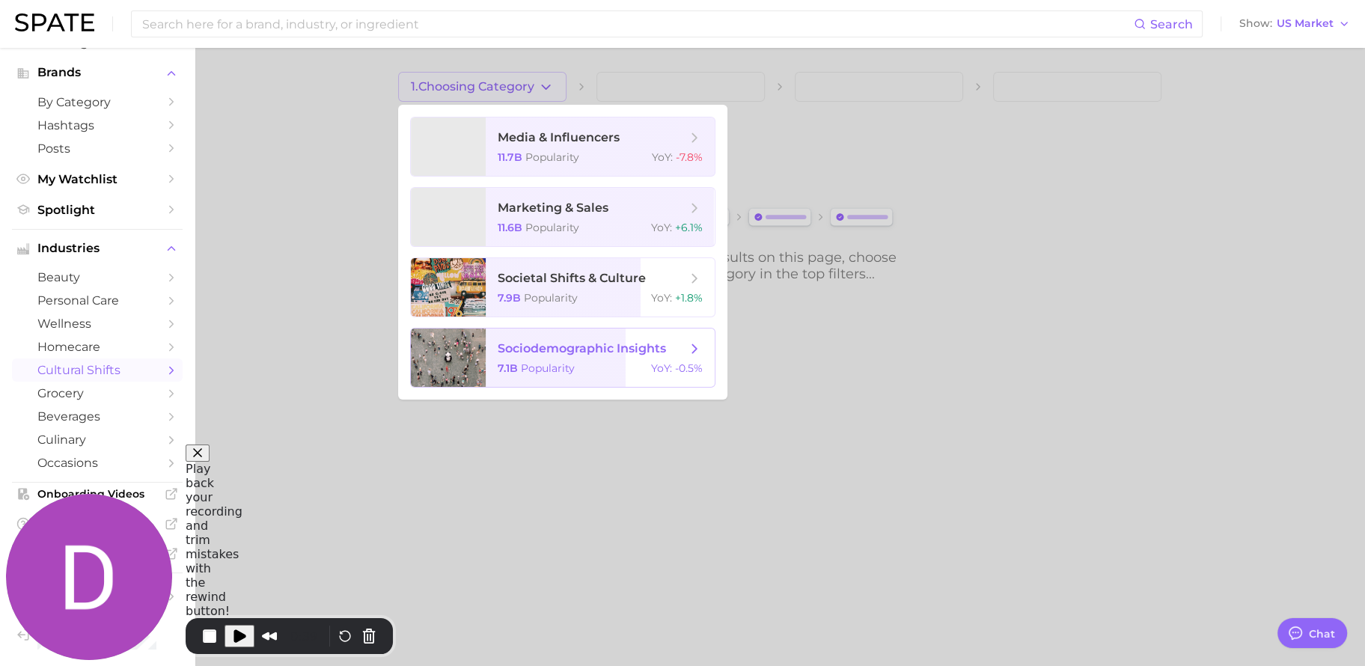
click at [624, 342] on span "sociodemographic insights" at bounding box center [582, 348] width 168 height 14
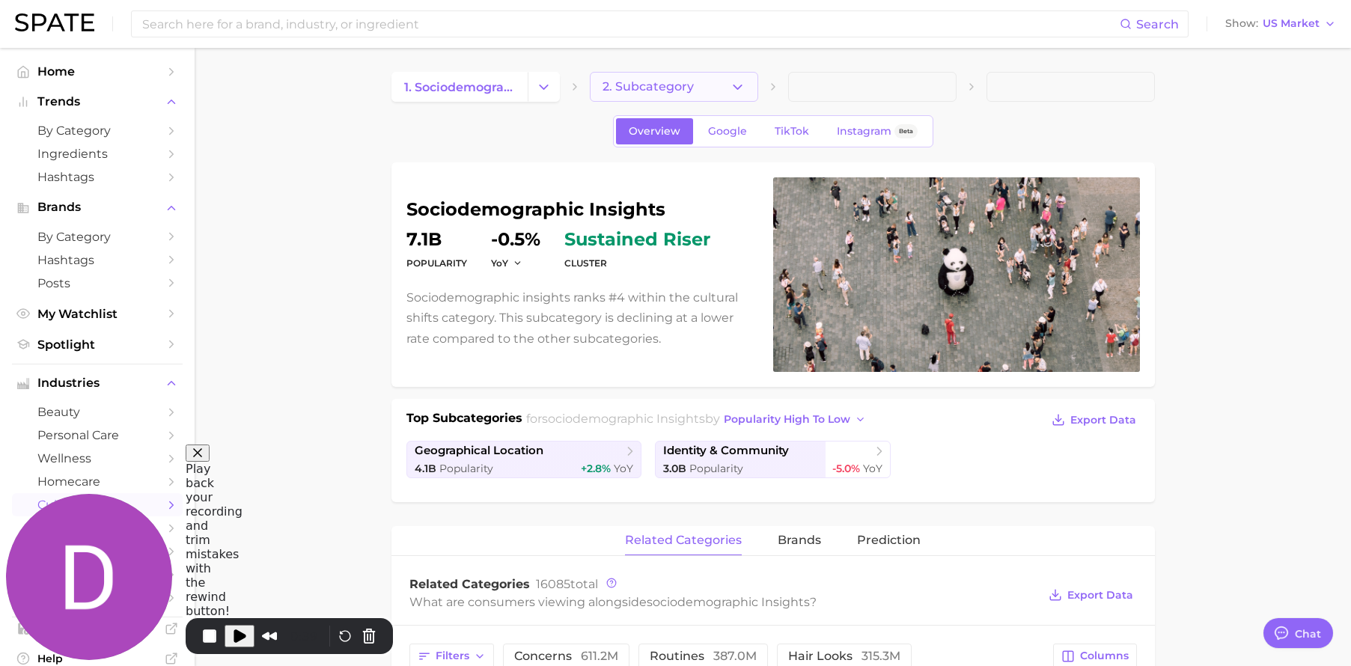
click at [647, 94] on button "2. Subcategory" at bounding box center [674, 87] width 168 height 30
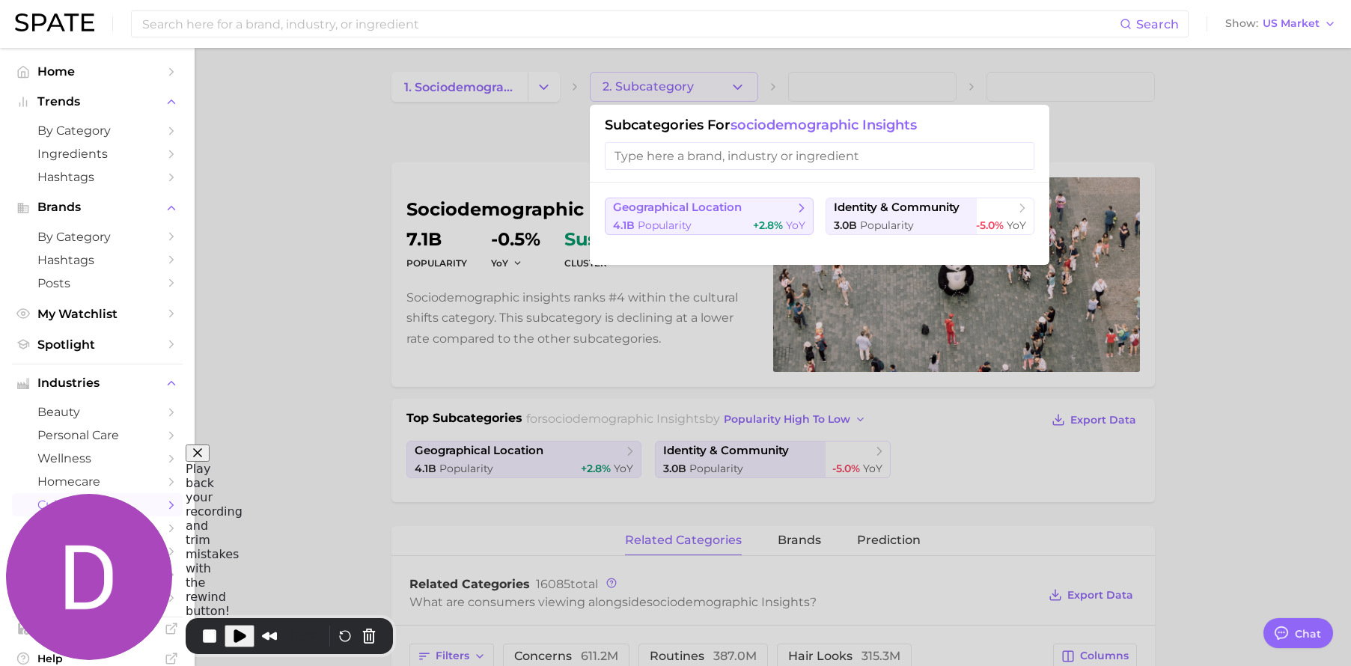
click at [724, 225] on div "4.1b Popularity +2.8% YoY" at bounding box center [709, 226] width 192 height 14
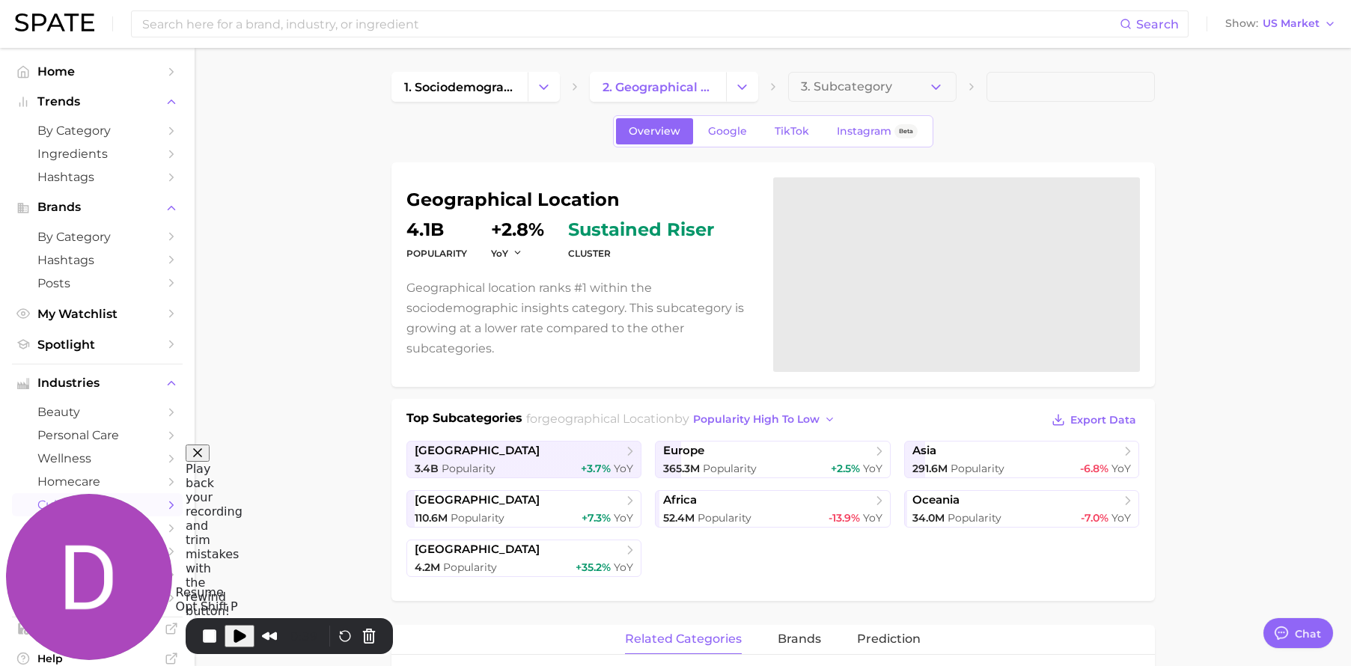
click at [236, 635] on span "Play Recording" at bounding box center [240, 636] width 18 height 18
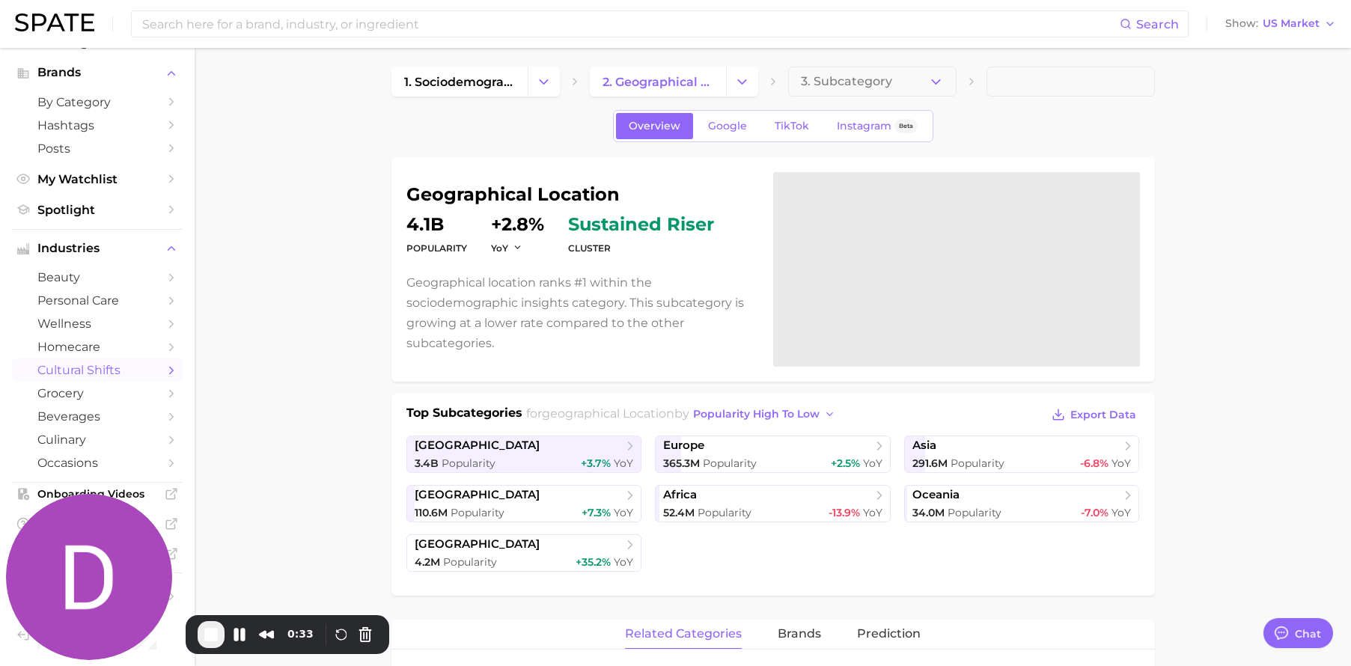
scroll to position [7, 0]
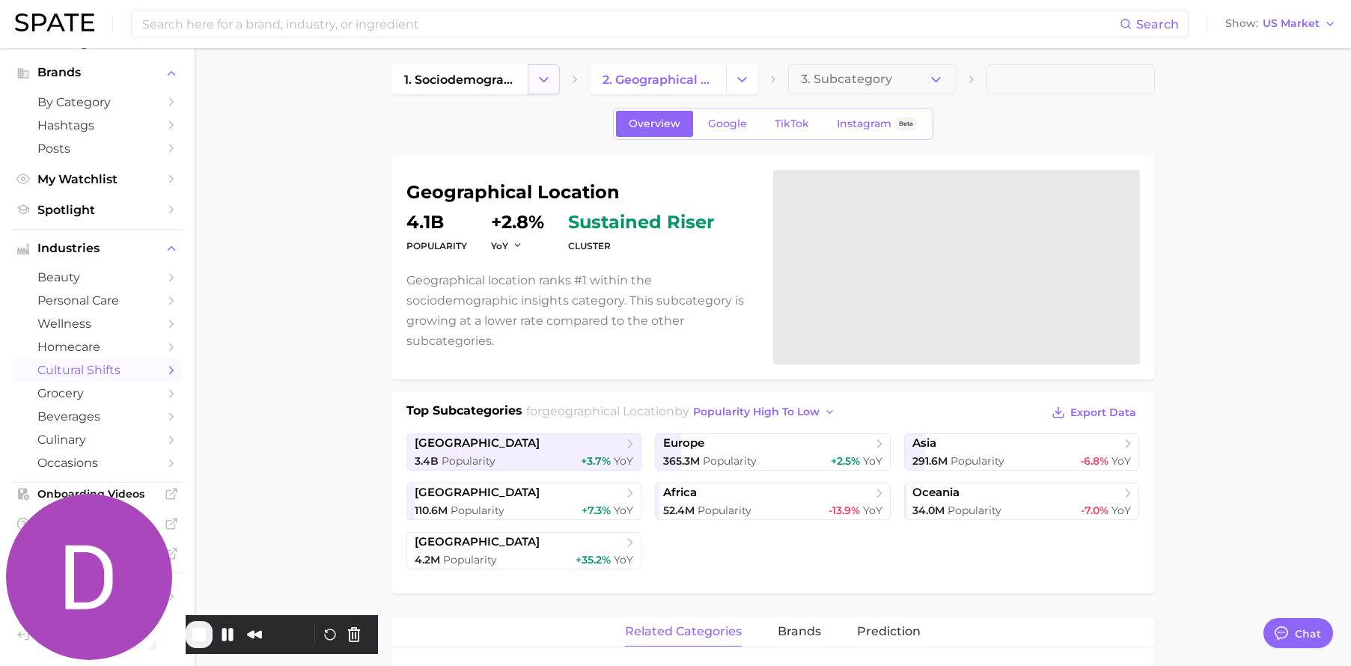
click at [537, 89] on button "Change Category" at bounding box center [544, 79] width 32 height 30
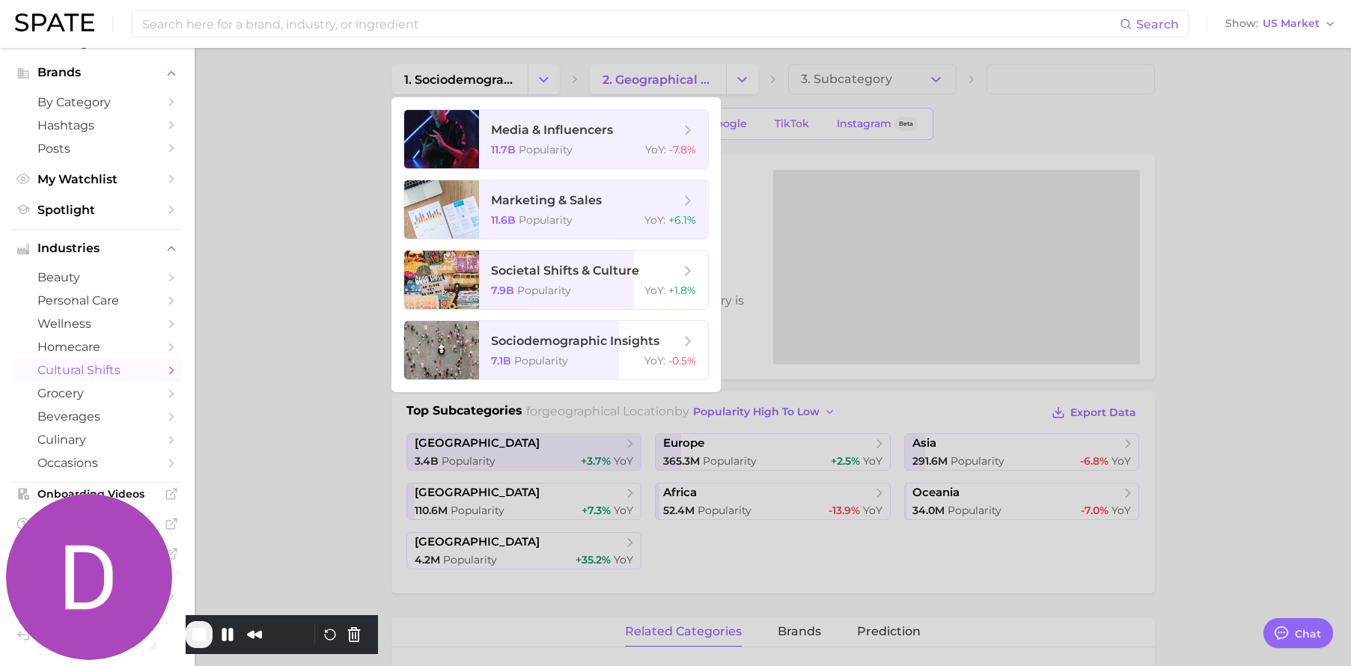
click at [727, 78] on div at bounding box center [675, 333] width 1351 height 666
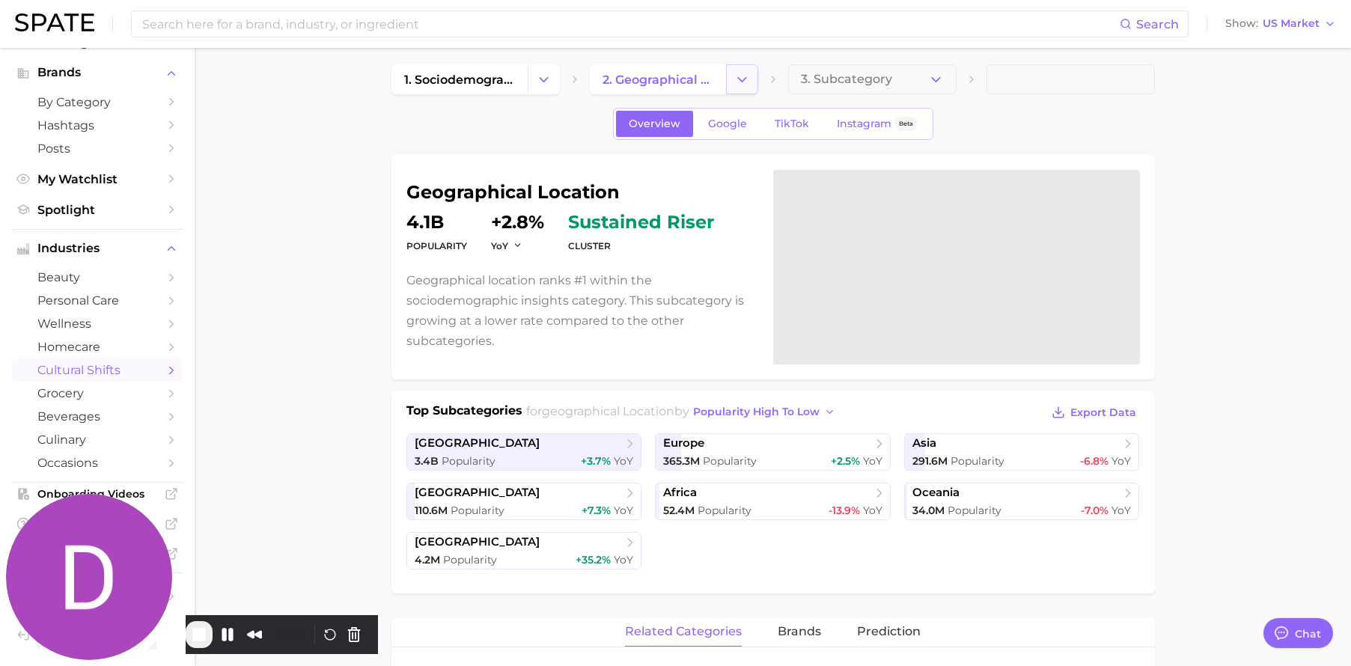
click at [740, 80] on icon "Change Category" at bounding box center [742, 80] width 16 height 16
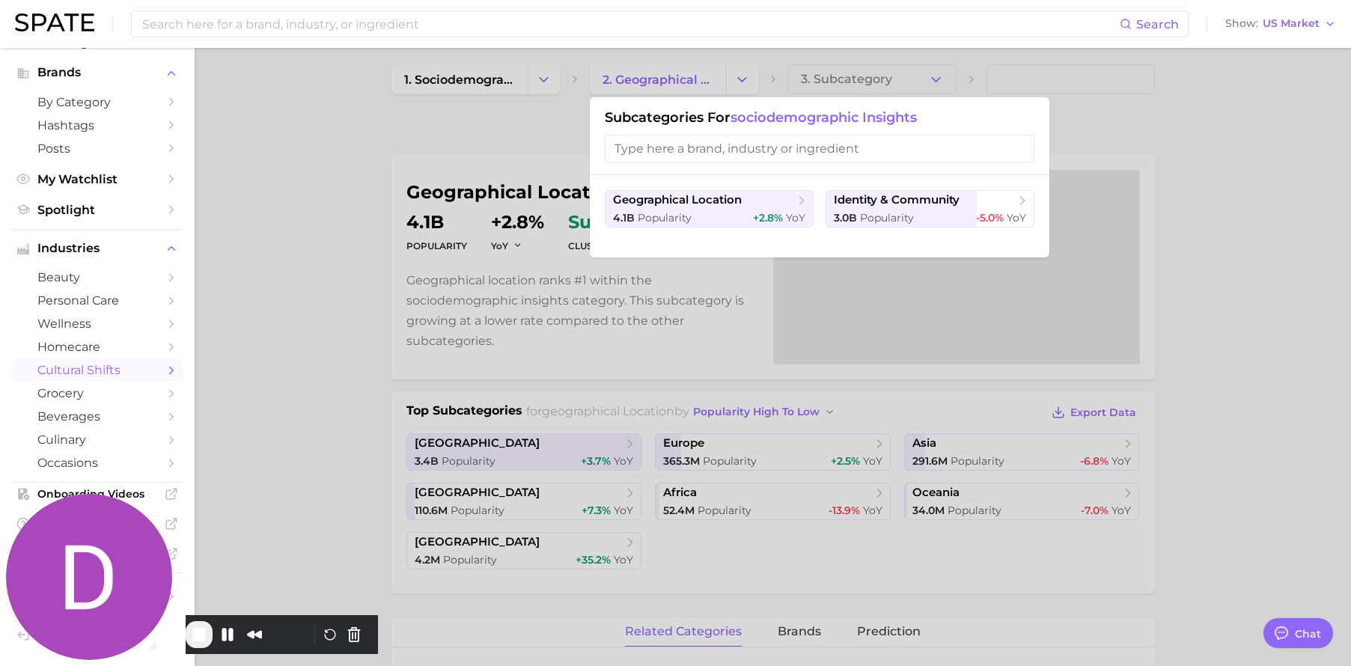
click at [738, 360] on div at bounding box center [675, 333] width 1351 height 666
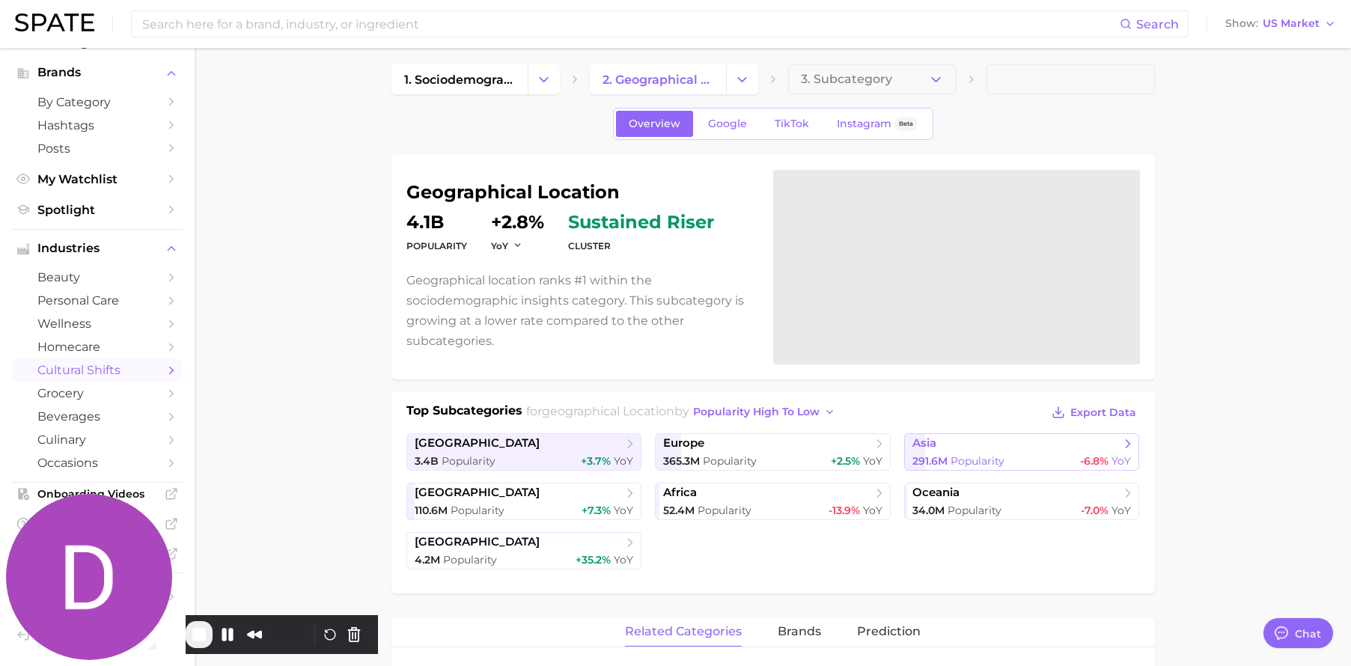
click at [1041, 455] on div "291.6m Popularity -6.8% YoY" at bounding box center [1021, 461] width 219 height 14
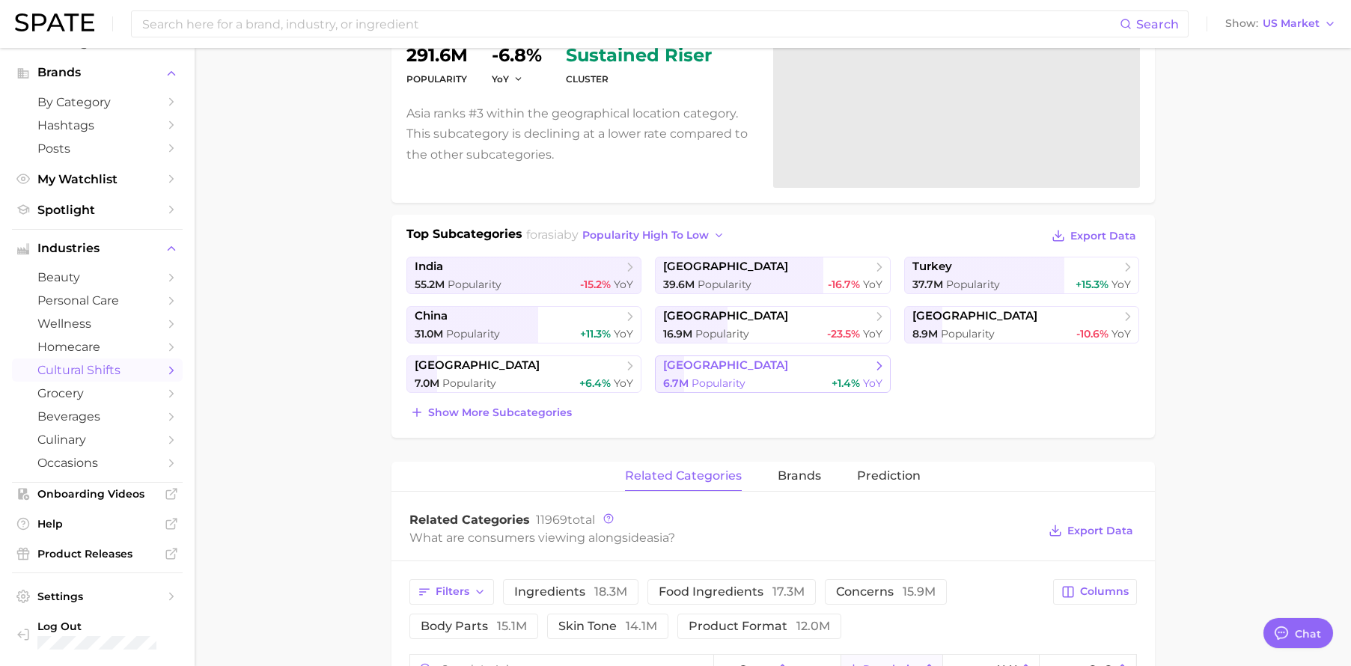
scroll to position [181, 0]
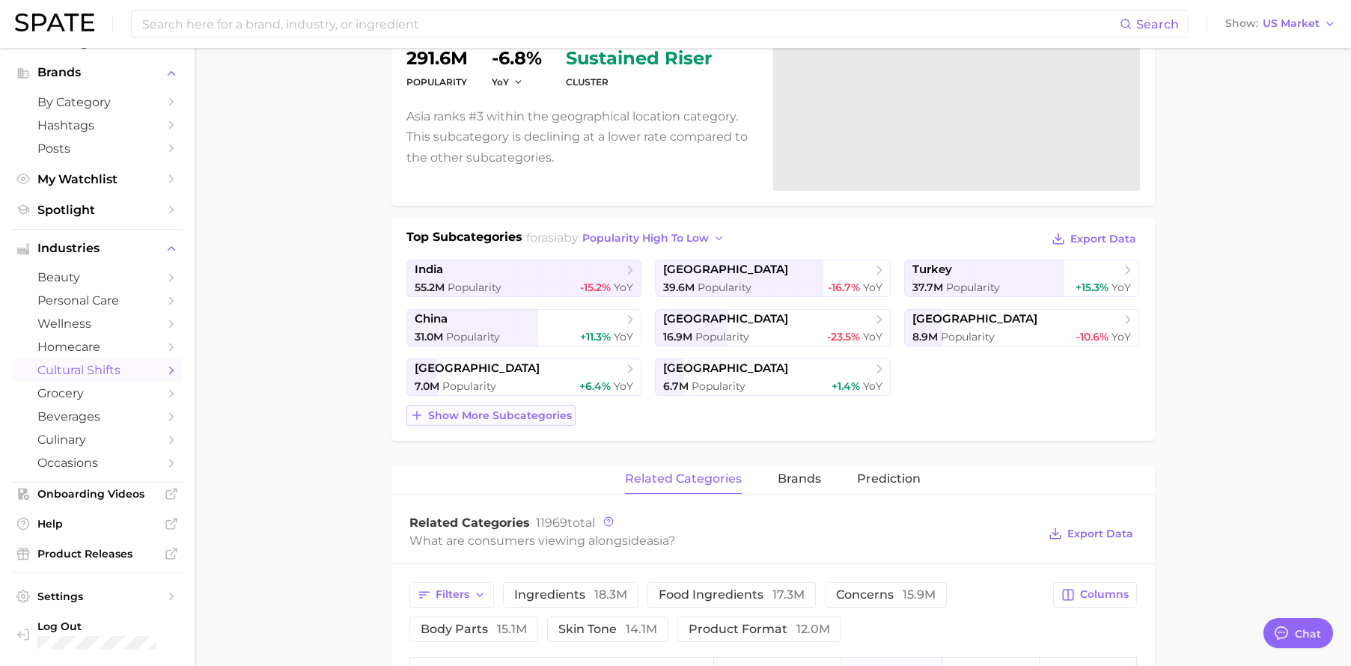
click at [477, 419] on button "Show more subcategories" at bounding box center [490, 415] width 169 height 21
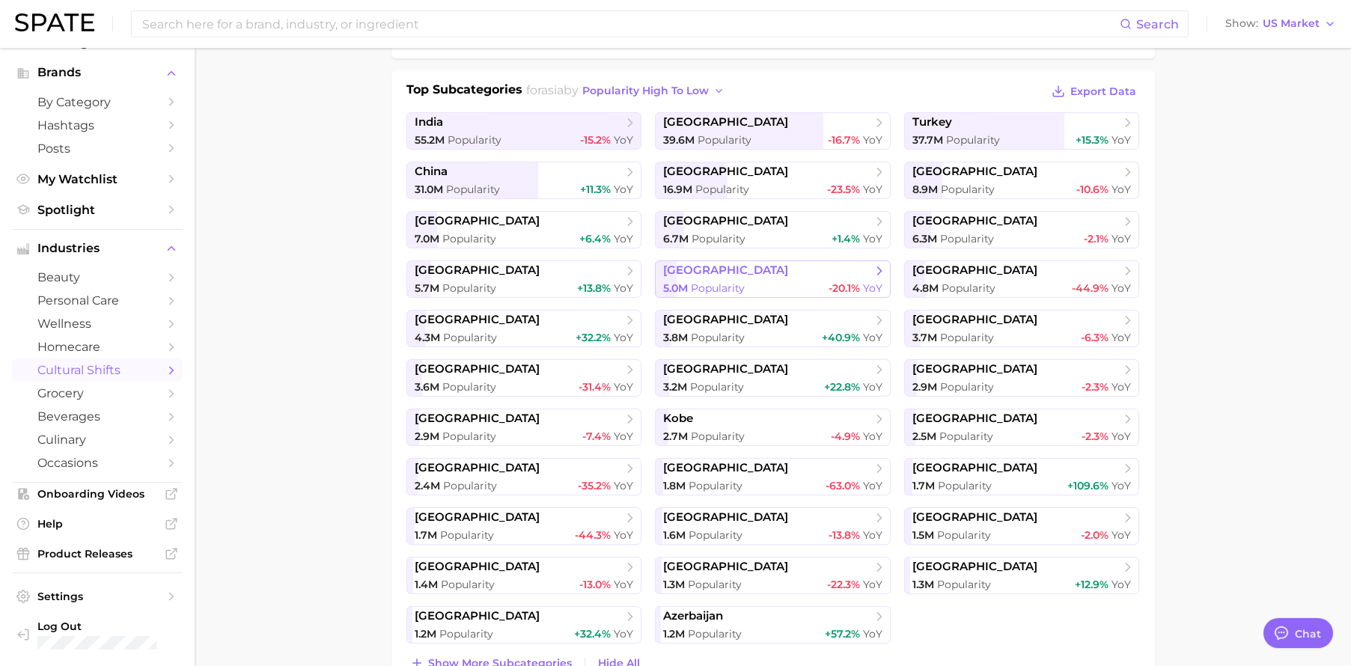
scroll to position [367, 0]
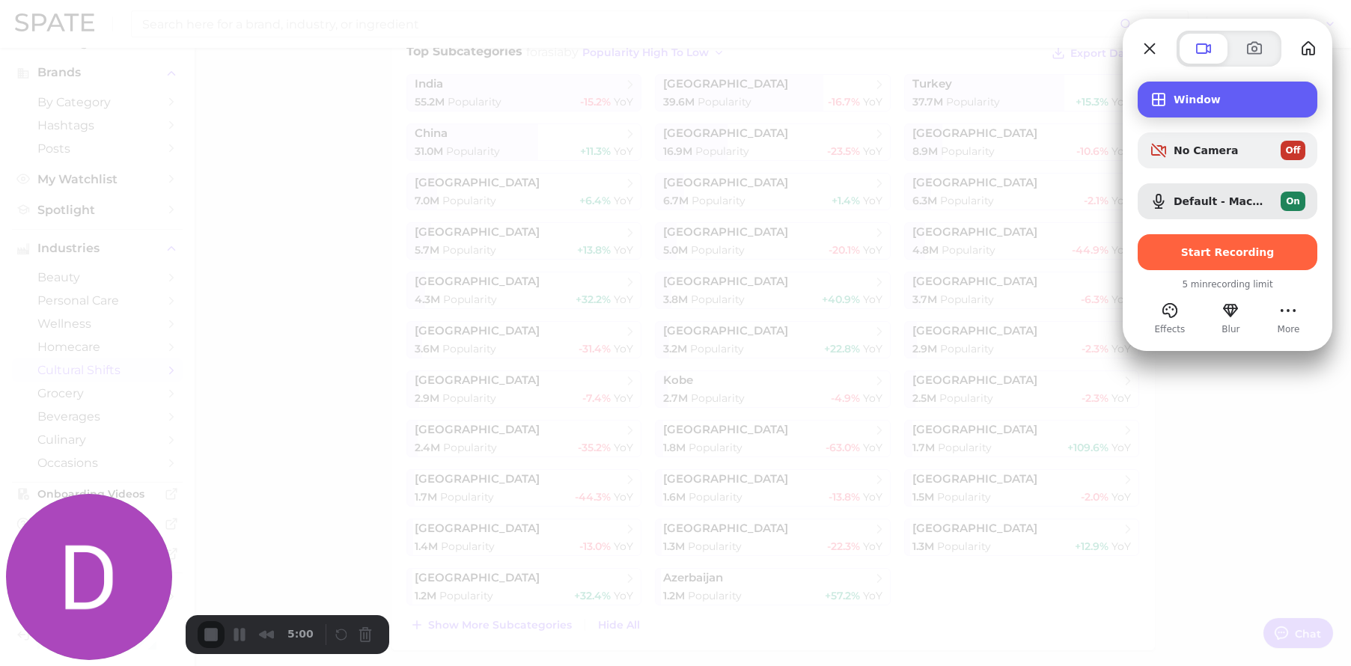
click at [1183, 97] on span "Window" at bounding box center [1240, 100] width 132 height 12
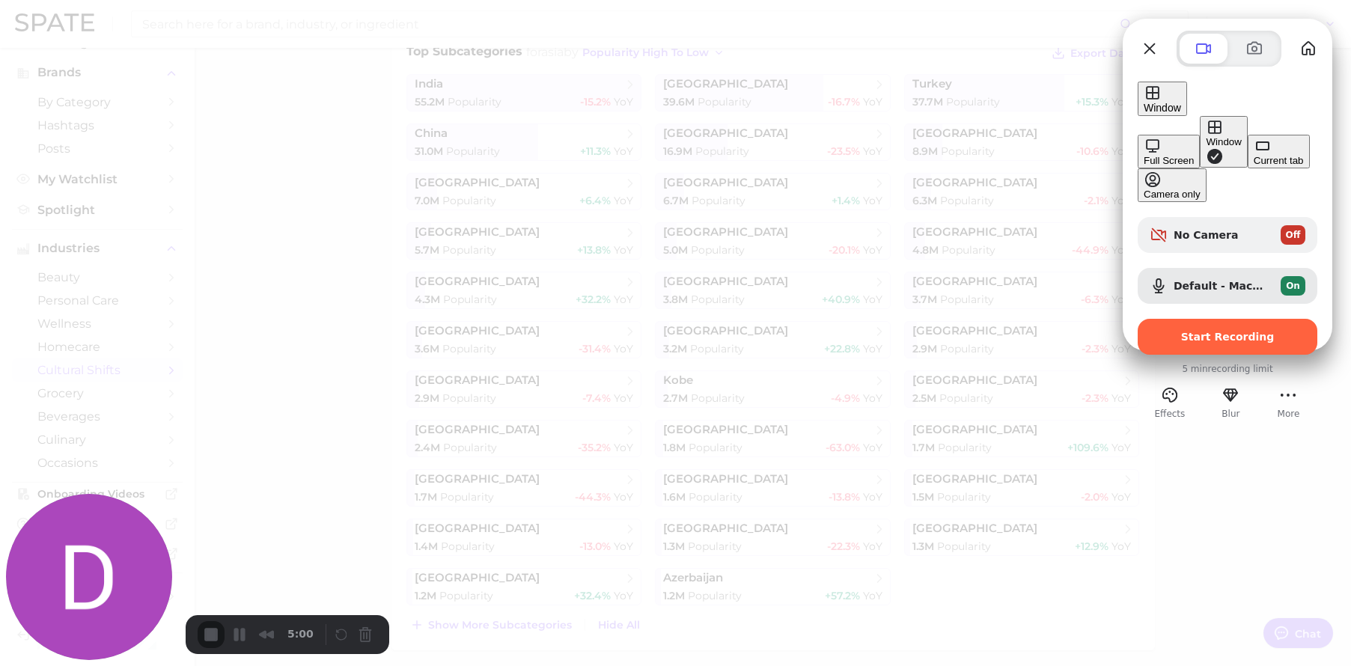
click at [1254, 166] on div "Current tab" at bounding box center [1279, 160] width 50 height 11
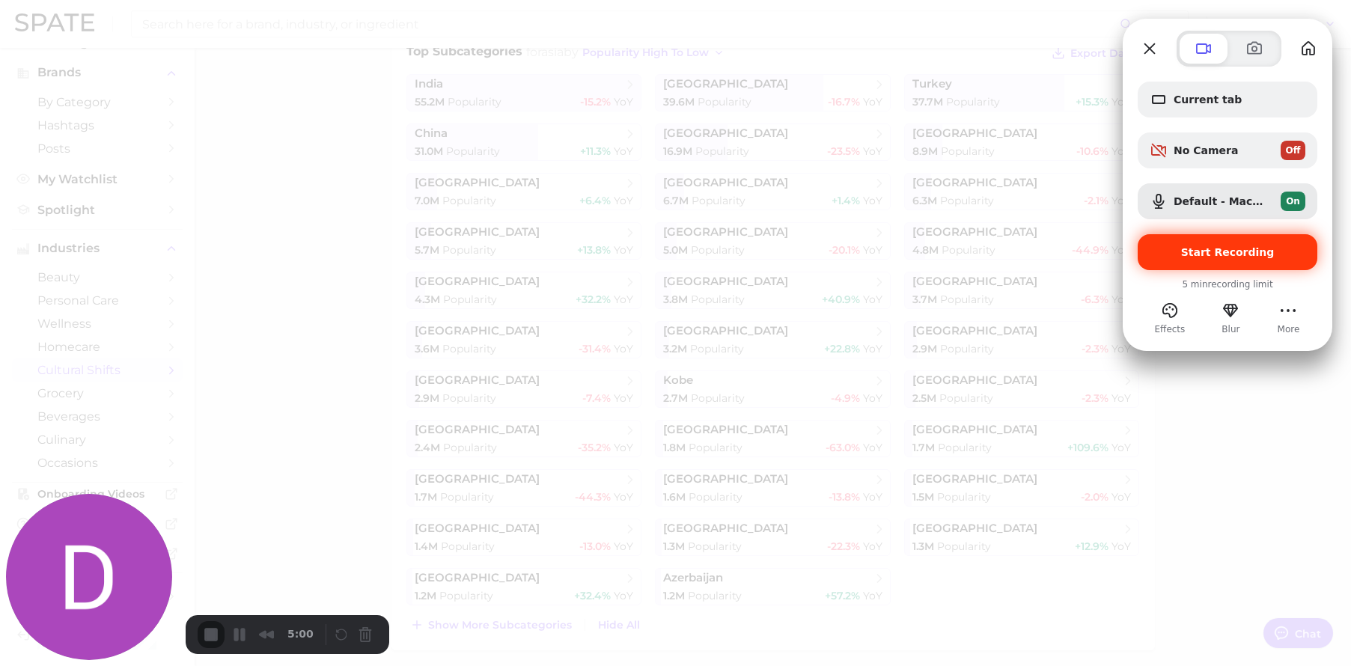
click at [1243, 254] on span "Start Recording" at bounding box center [1228, 252] width 94 height 12
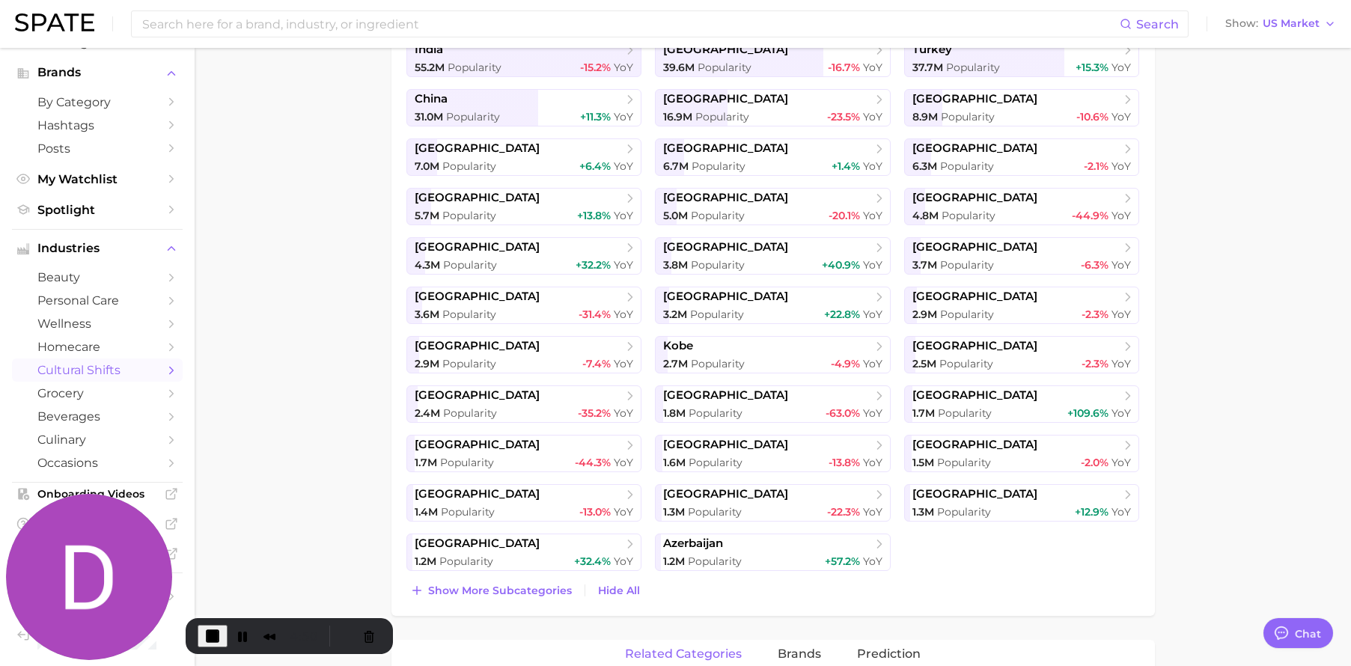
scroll to position [405, 0]
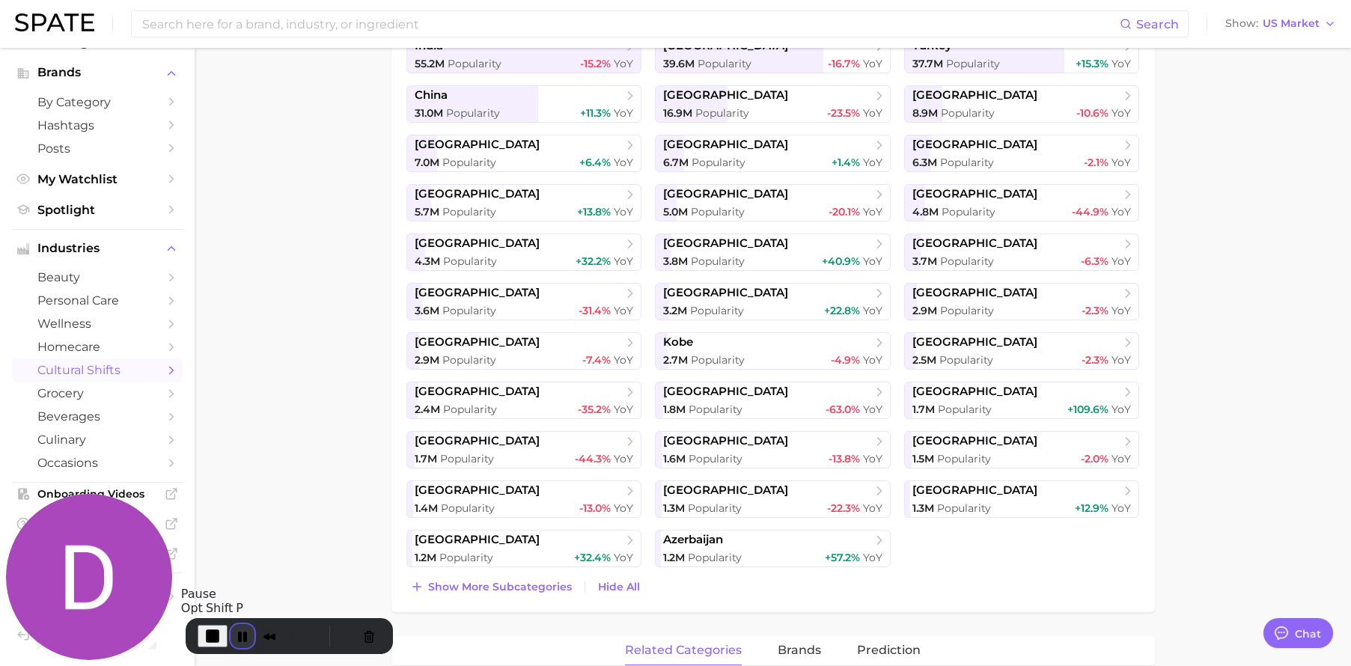
click at [240, 630] on button "Pause Recording" at bounding box center [243, 636] width 24 height 24
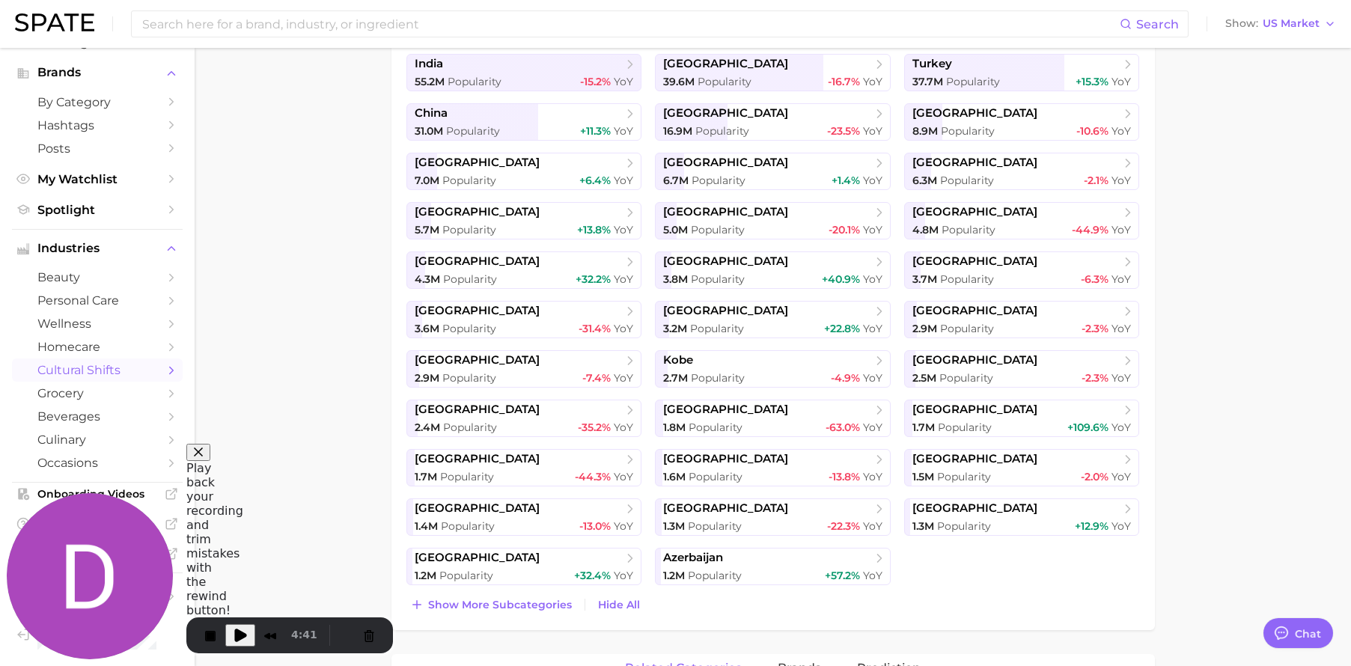
scroll to position [386, 0]
click at [239, 632] on span "Play Recording" at bounding box center [240, 635] width 18 height 18
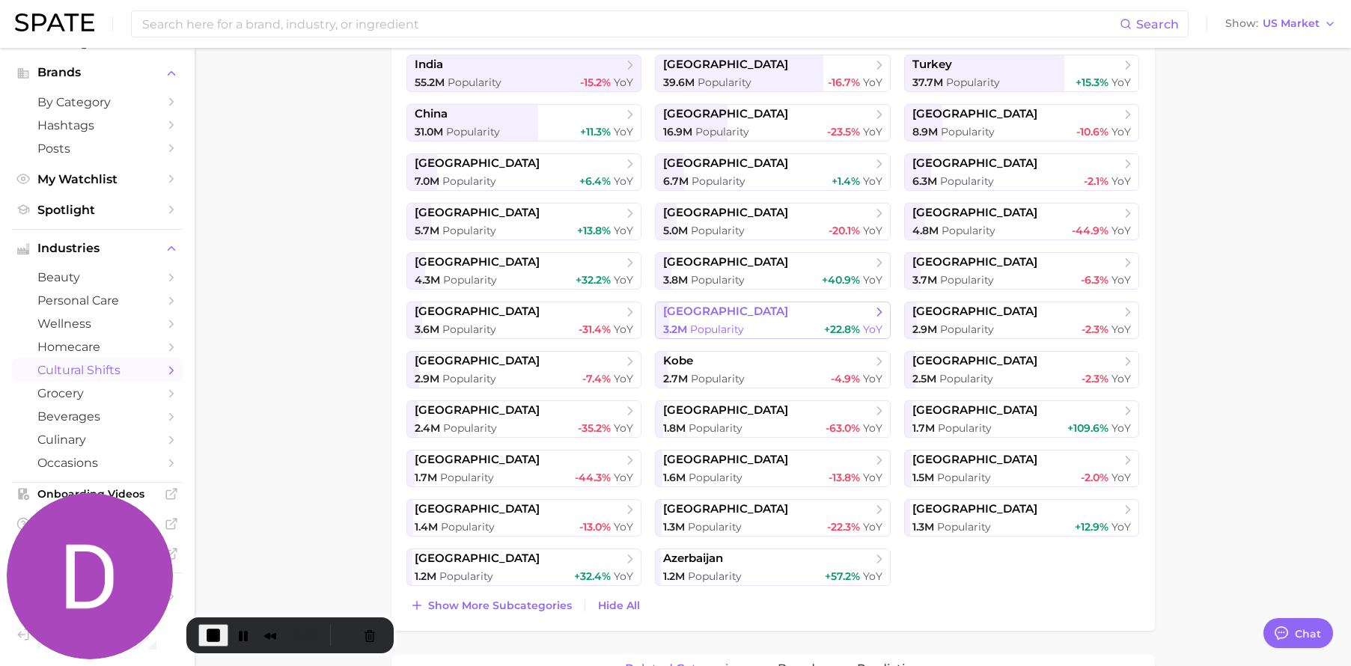
click at [716, 323] on span "Popularity" at bounding box center [717, 329] width 54 height 13
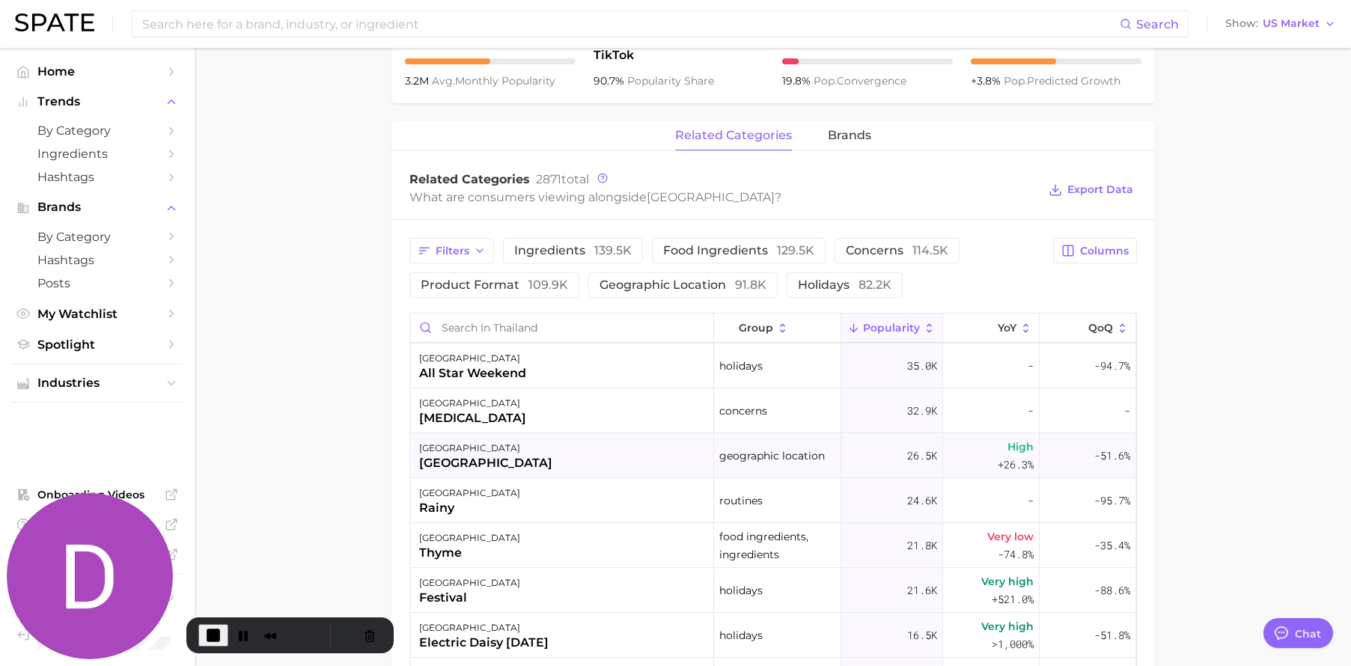
scroll to position [116, 0]
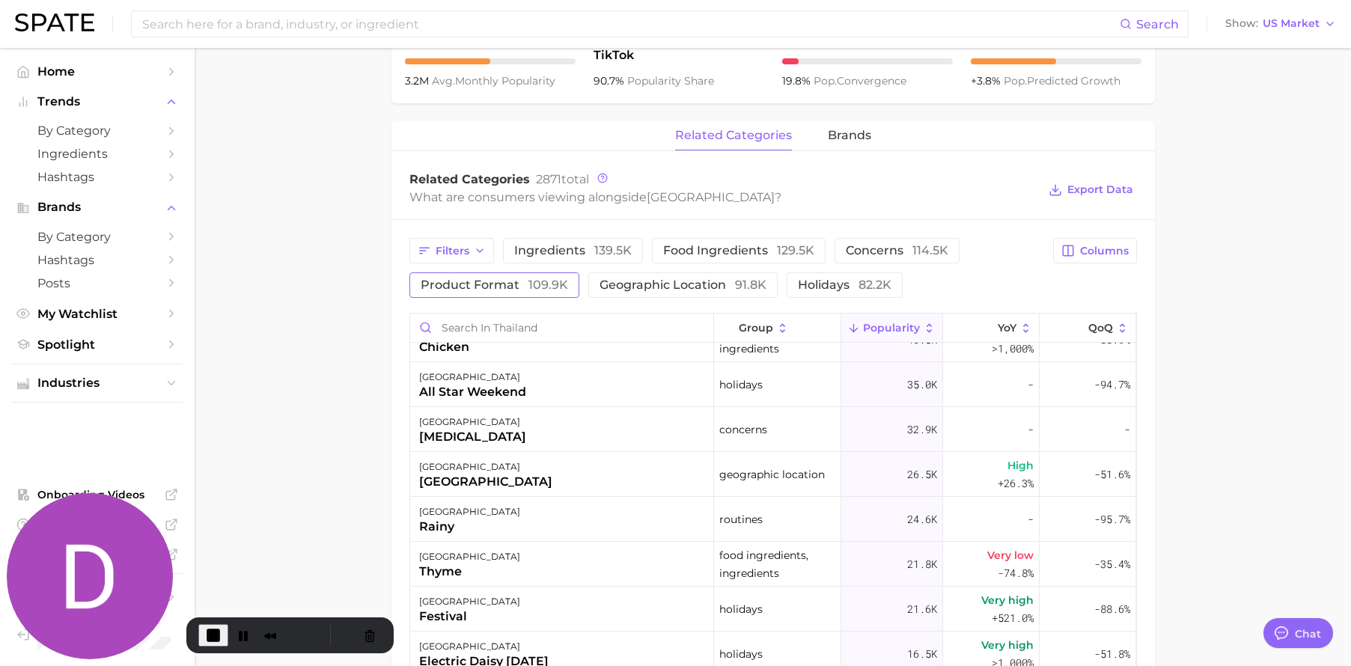
click at [501, 290] on span "product format 109.9k" at bounding box center [494, 285] width 147 height 12
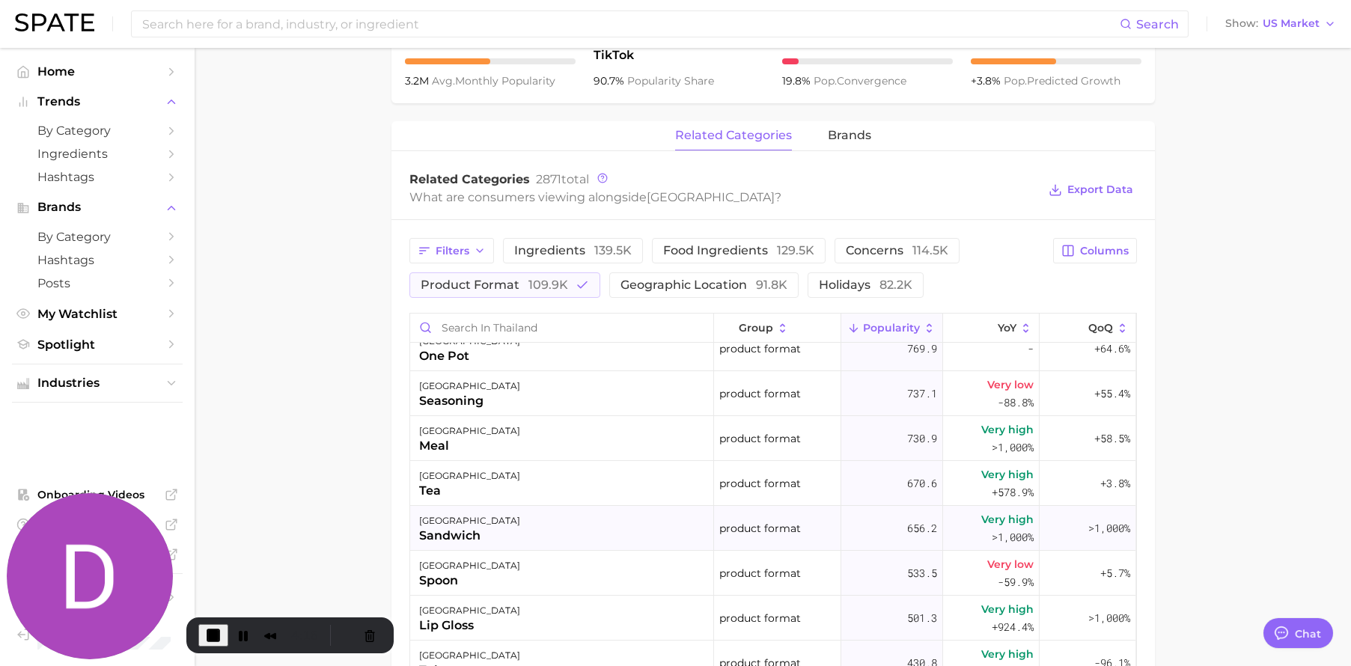
scroll to position [602, 0]
click at [528, 289] on span "109.9k" at bounding box center [548, 285] width 40 height 14
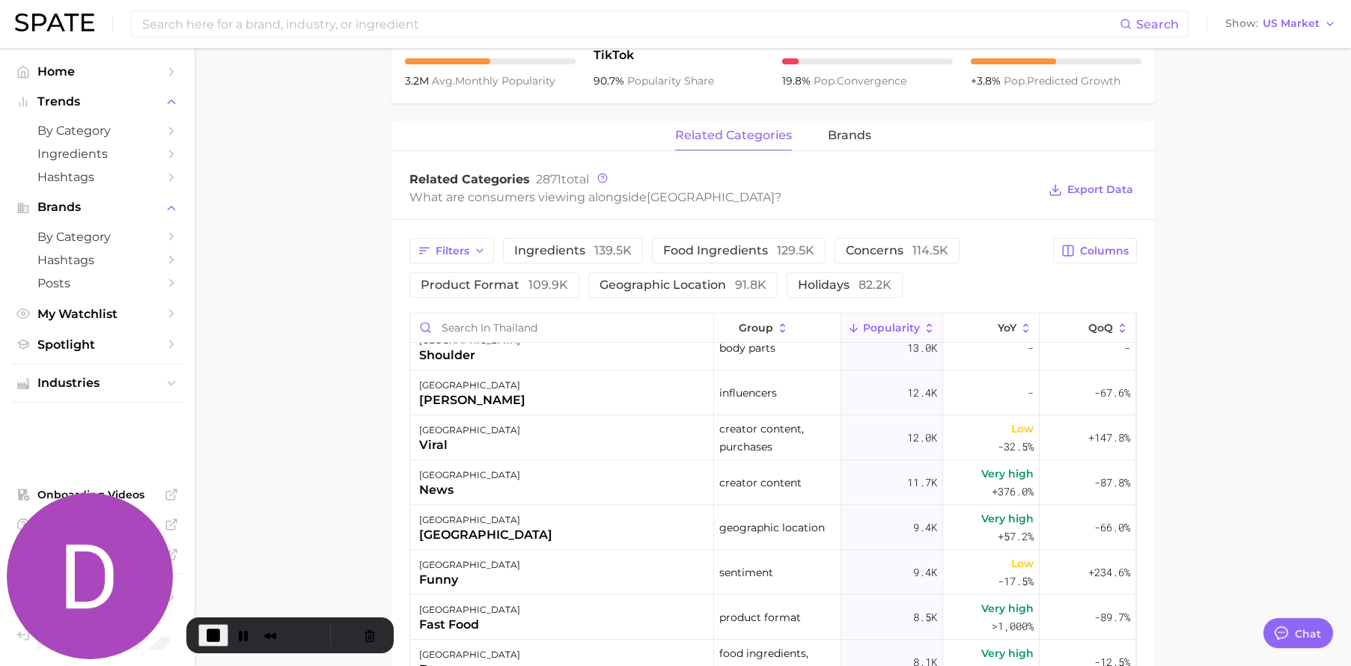
scroll to position [0, 0]
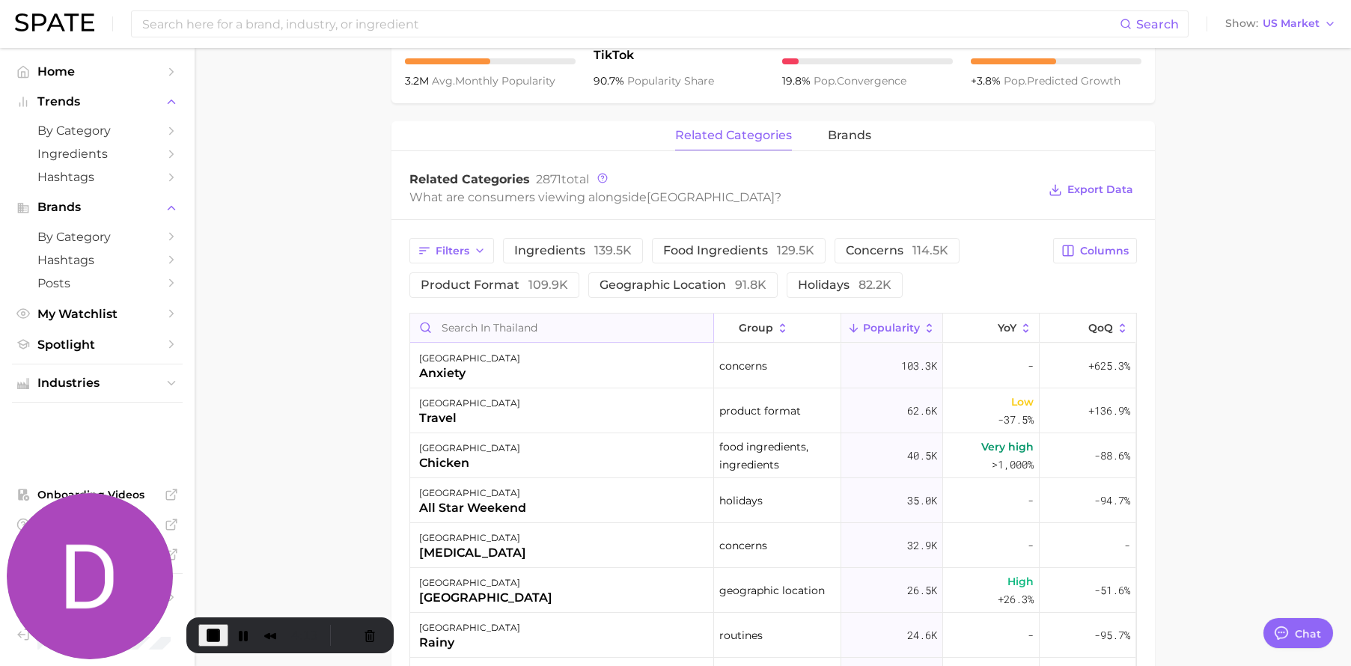
click at [492, 336] on input "Search in thailand" at bounding box center [561, 328] width 303 height 28
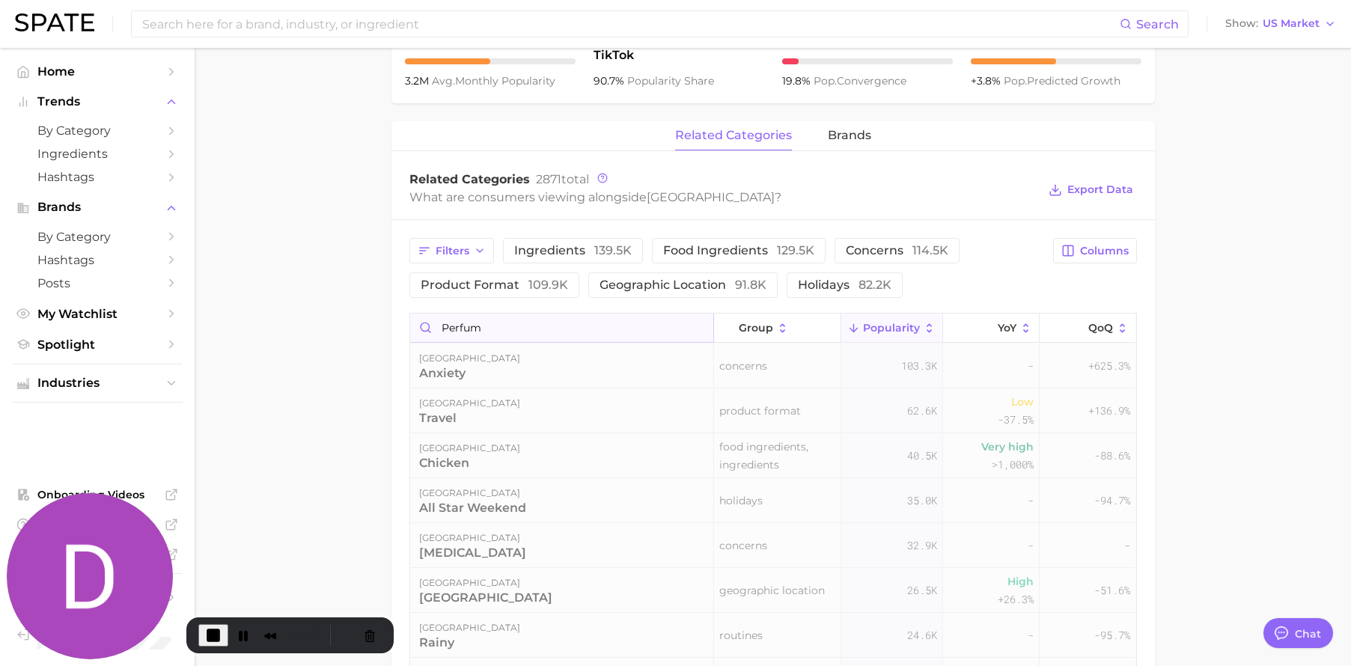
type input "perfume"
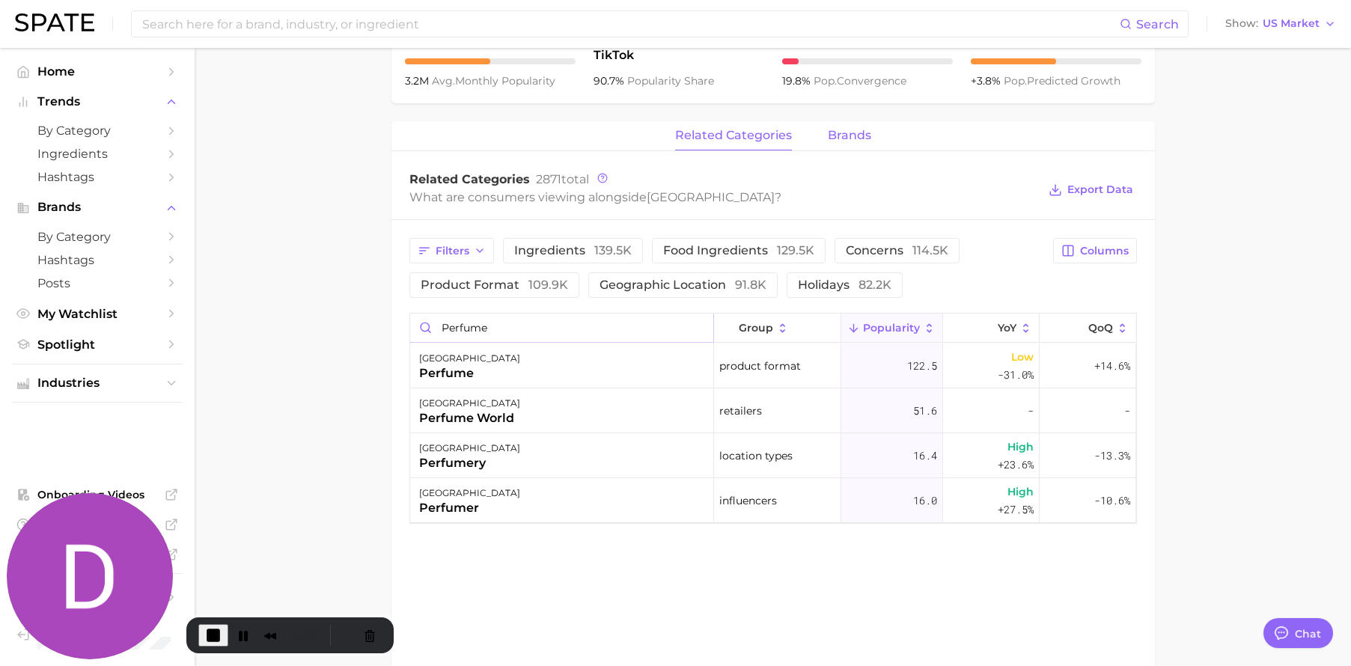
click at [858, 134] on span "brands" at bounding box center [849, 135] width 43 height 13
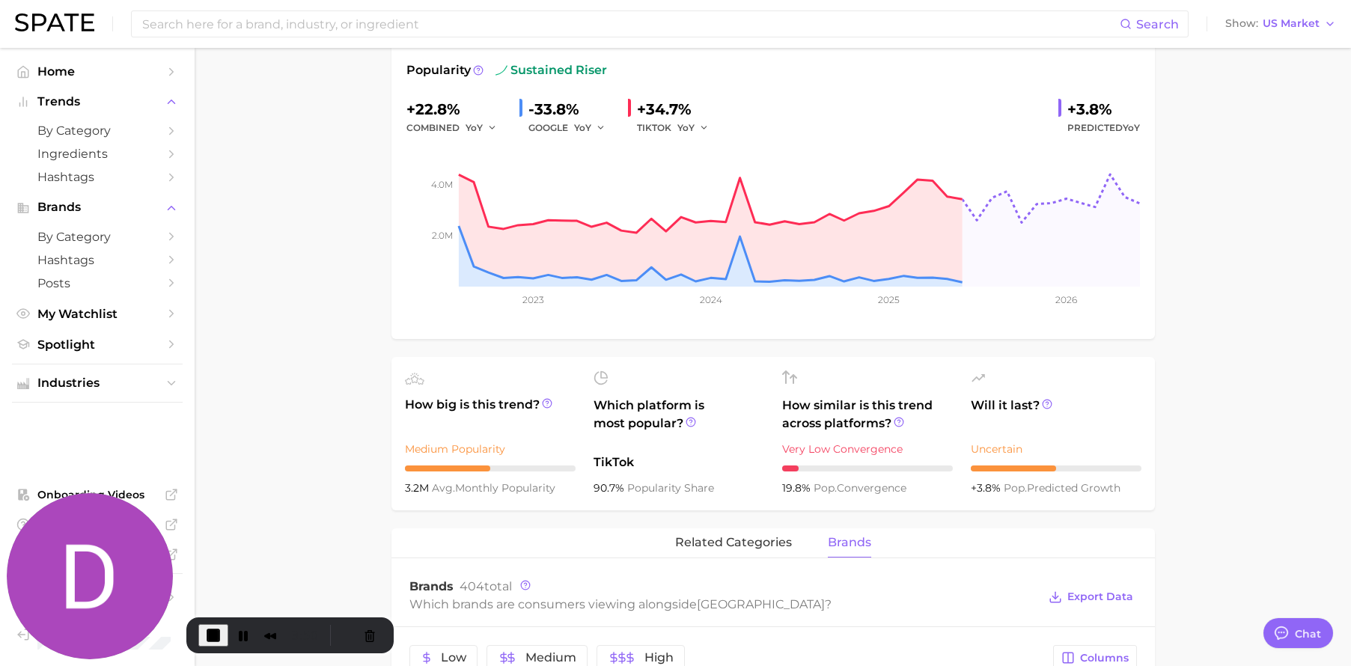
scroll to position [199, 0]
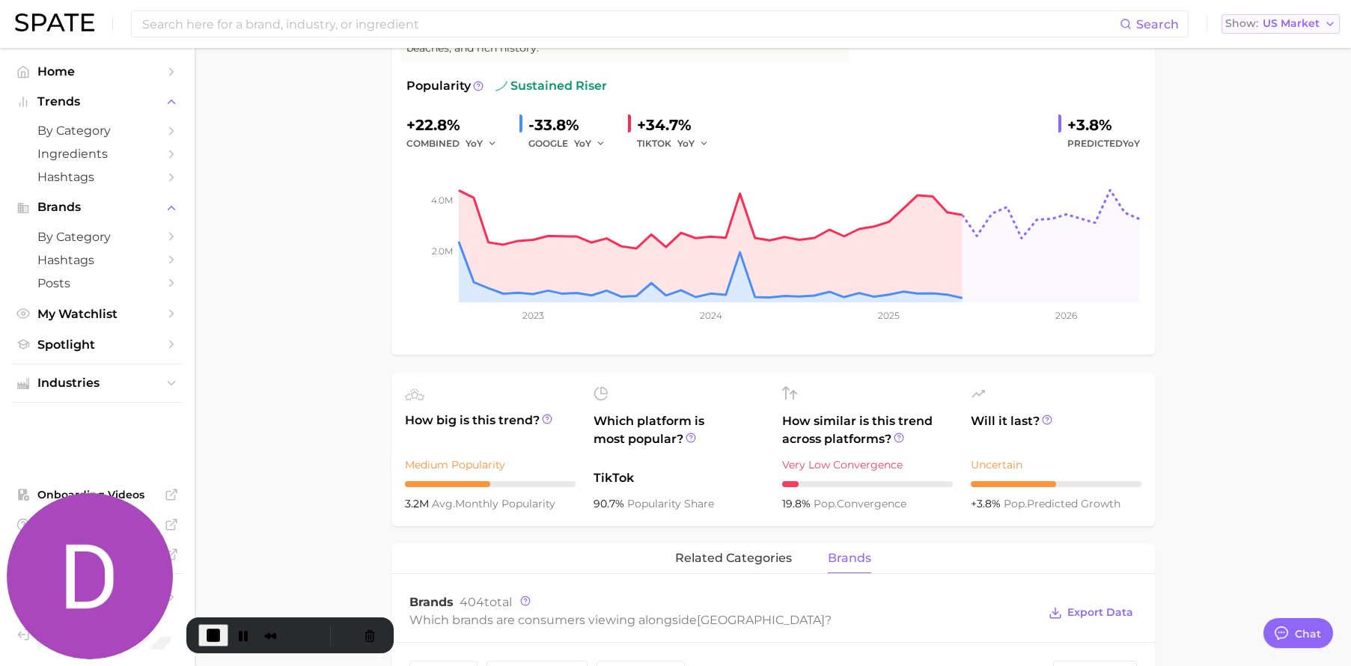
click at [1316, 22] on span "US Market" at bounding box center [1291, 23] width 57 height 8
click at [209, 635] on span "End Recording" at bounding box center [213, 635] width 18 height 18
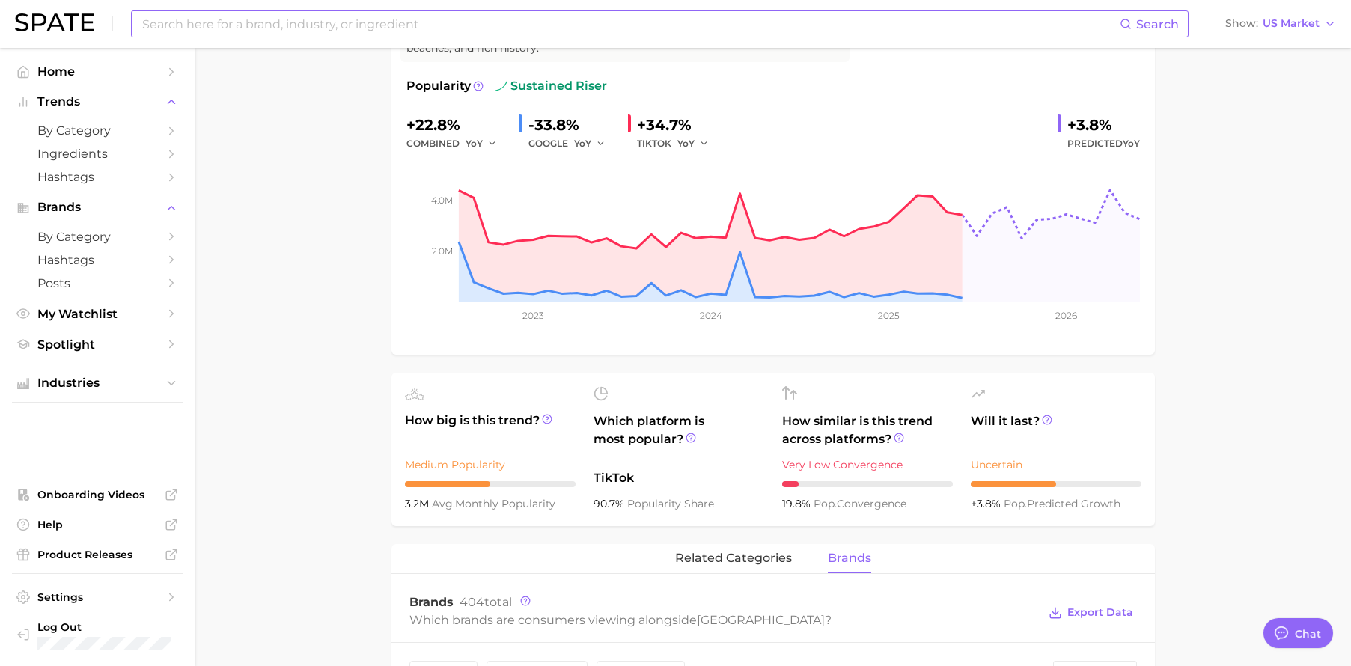
click at [414, 16] on input at bounding box center [630, 23] width 979 height 25
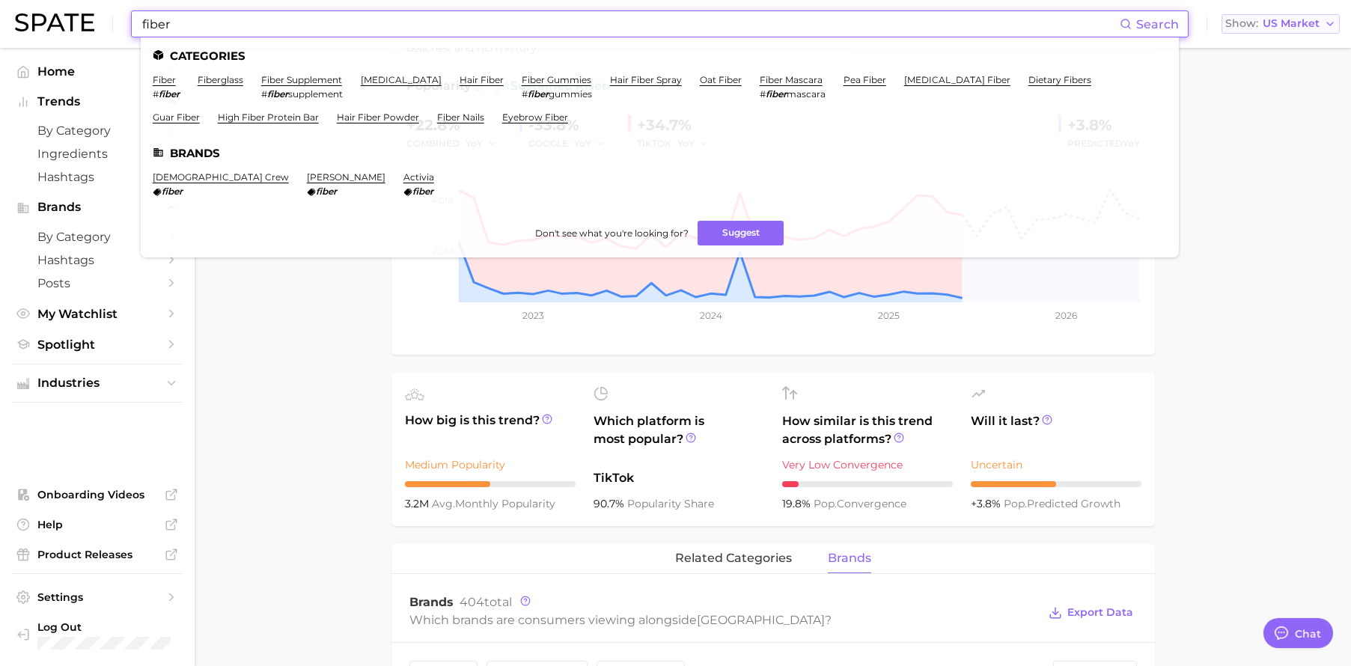
click at [1281, 31] on button "Show US Market" at bounding box center [1281, 23] width 118 height 19
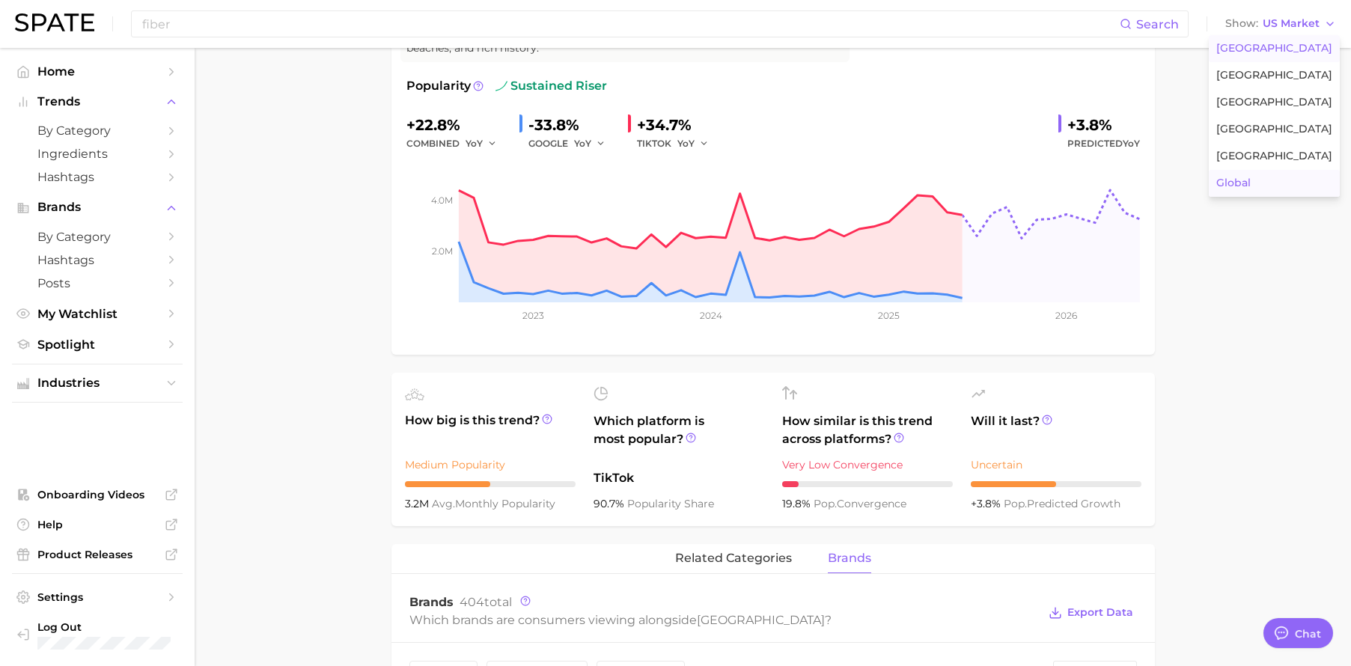
click at [1267, 180] on button "Global" at bounding box center [1274, 183] width 131 height 27
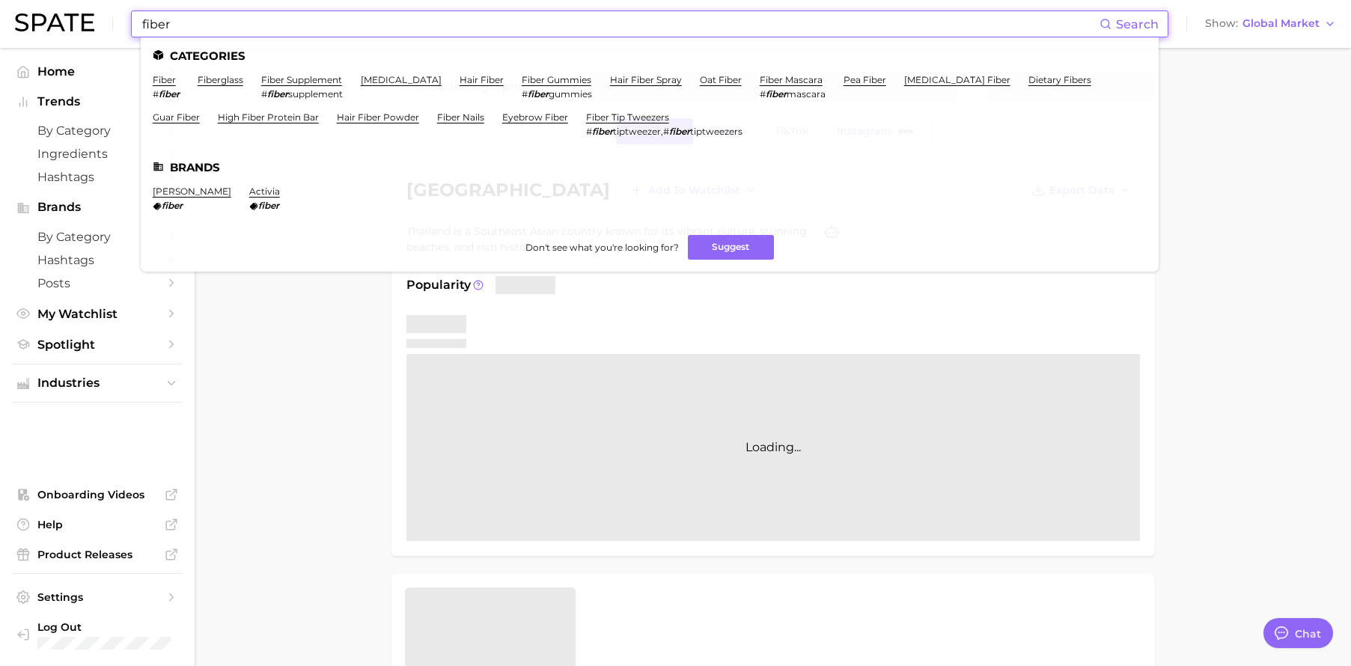
click at [327, 25] on input "fiber" at bounding box center [620, 23] width 959 height 25
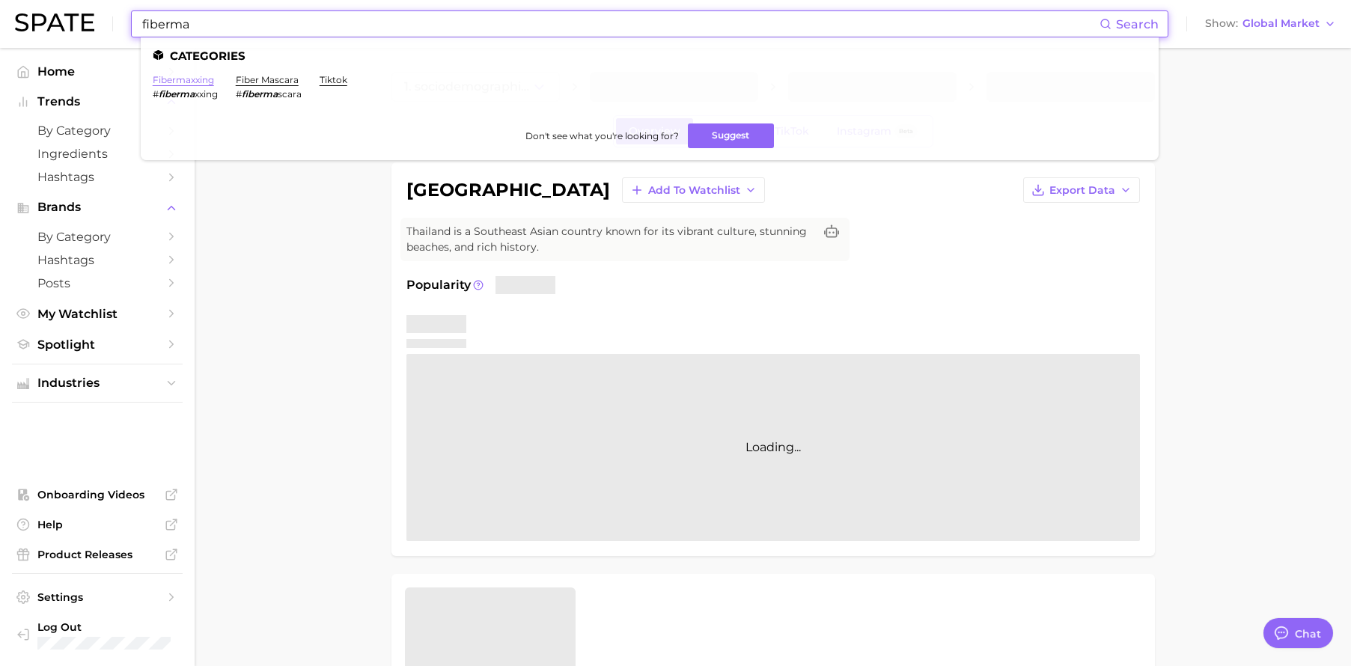
type input "fiberma"
click at [195, 76] on link "fibermaxxing" at bounding box center [183, 79] width 61 height 11
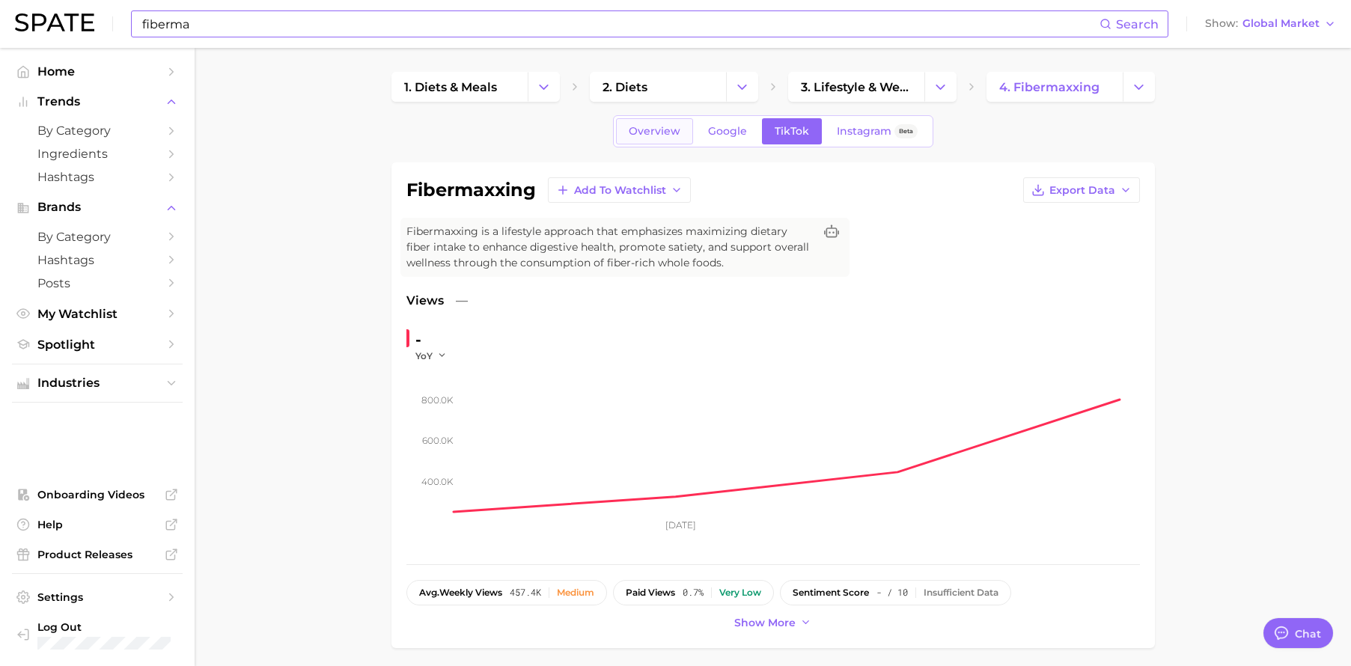
click at [655, 139] on link "Overview" at bounding box center [654, 131] width 77 height 26
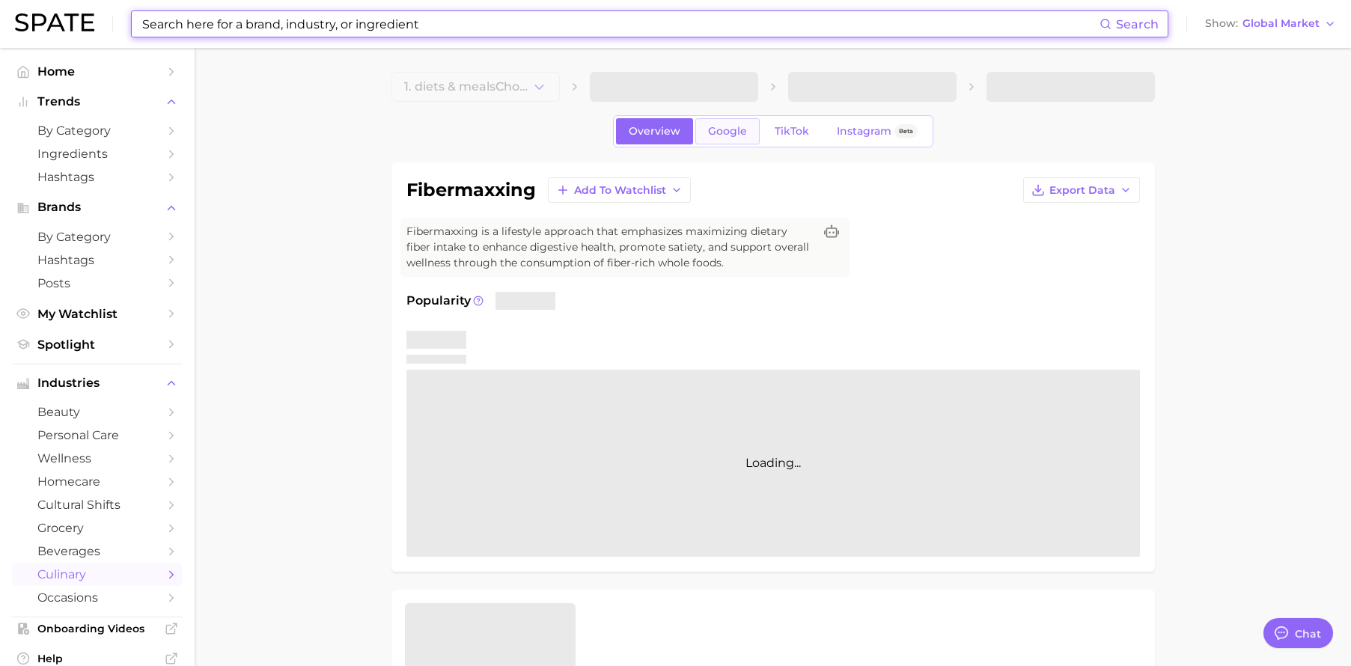
click at [719, 129] on span "Google" at bounding box center [727, 131] width 39 height 13
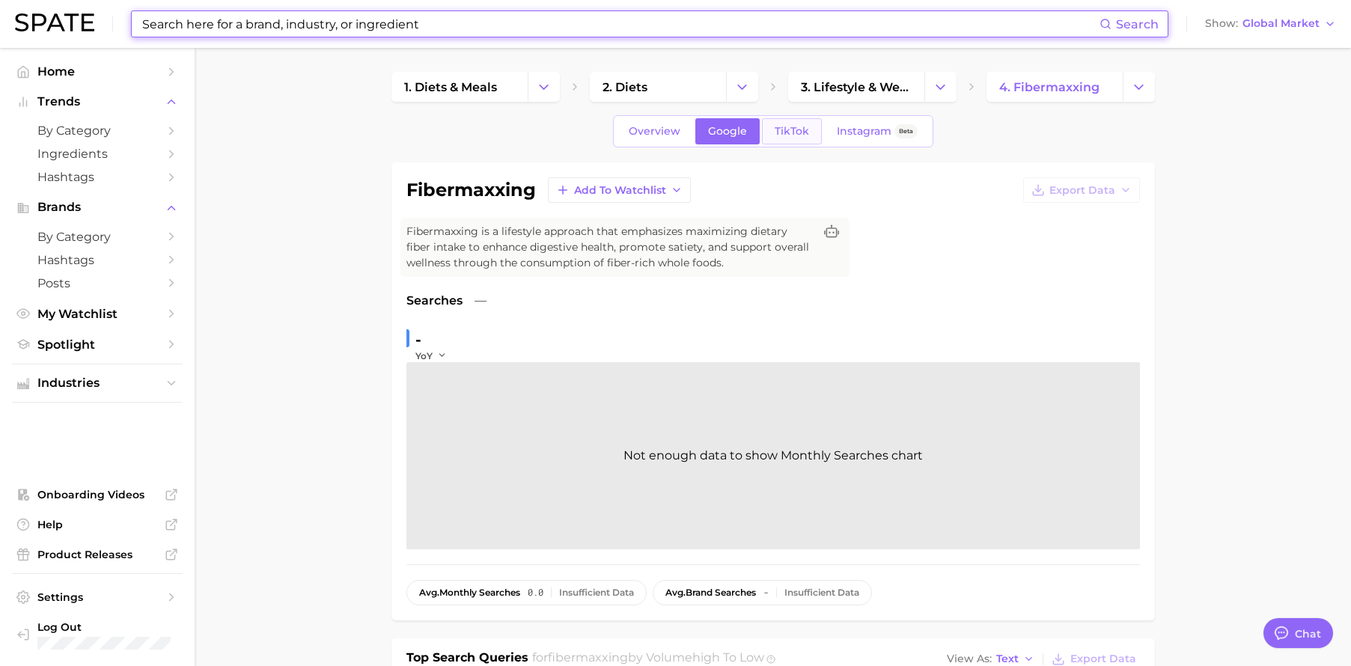
click at [799, 130] on span "TikTok" at bounding box center [792, 131] width 34 height 13
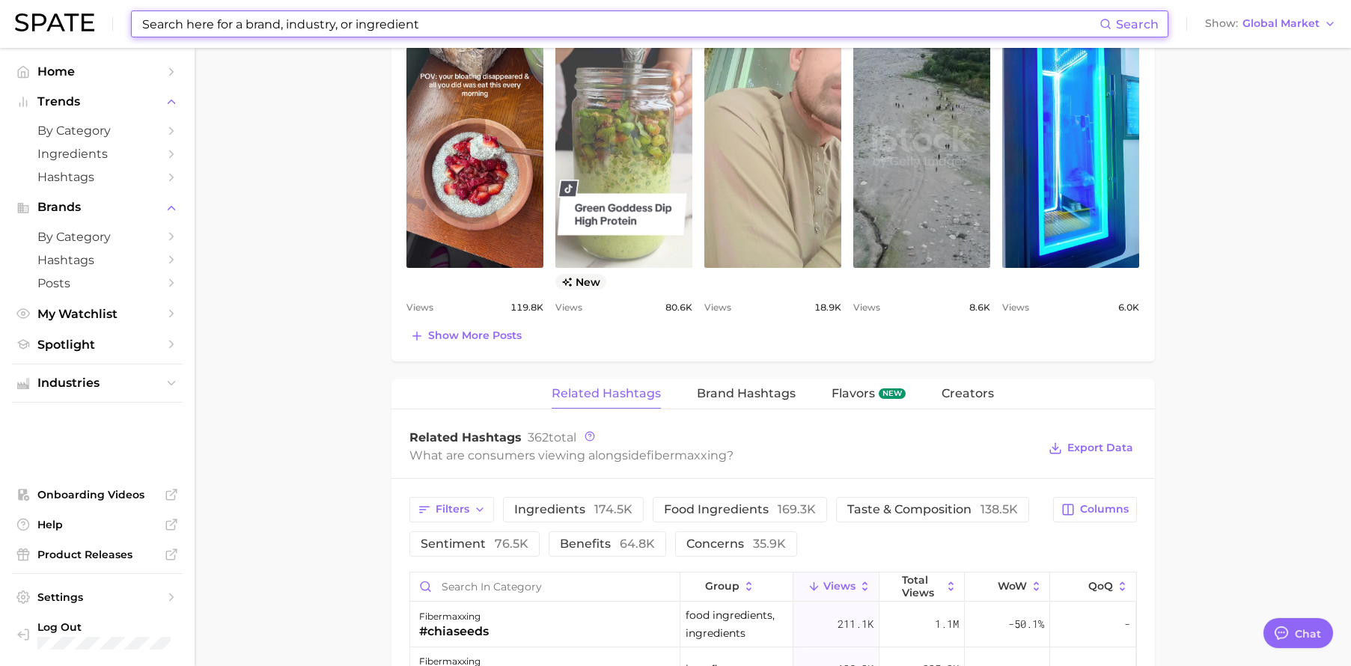
scroll to position [1067, 0]
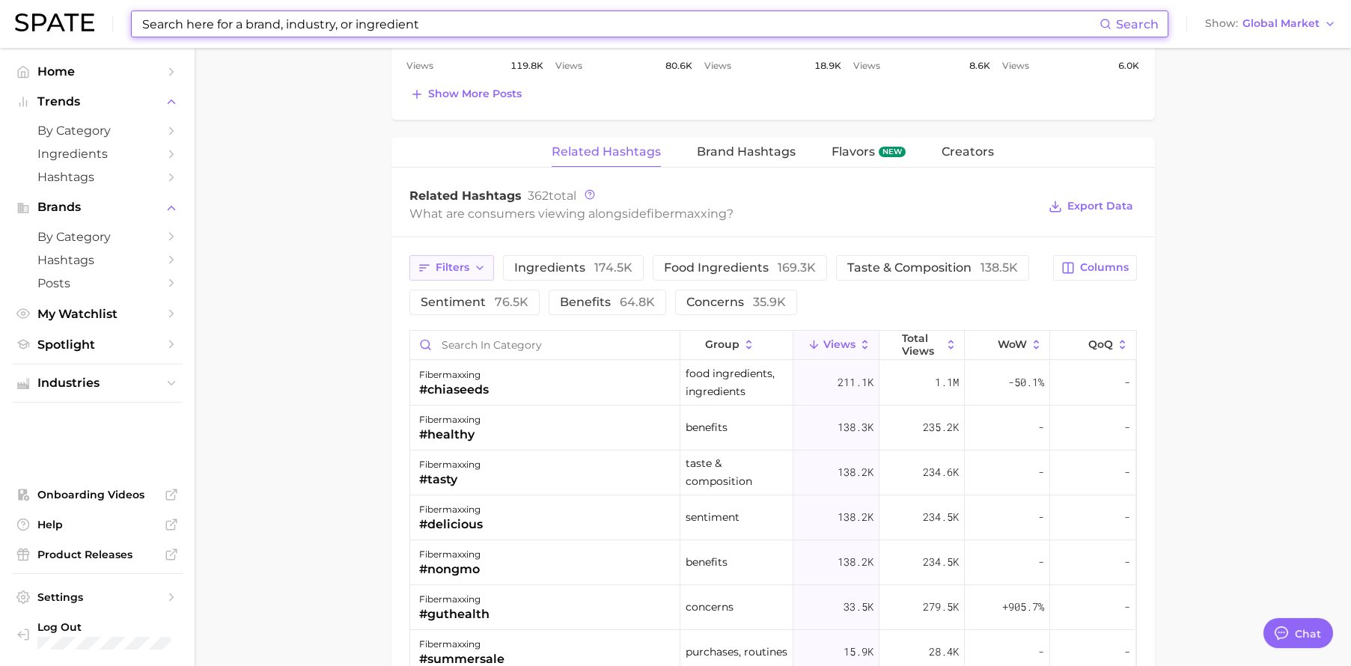
click at [469, 271] on button "Filters" at bounding box center [451, 267] width 85 height 25
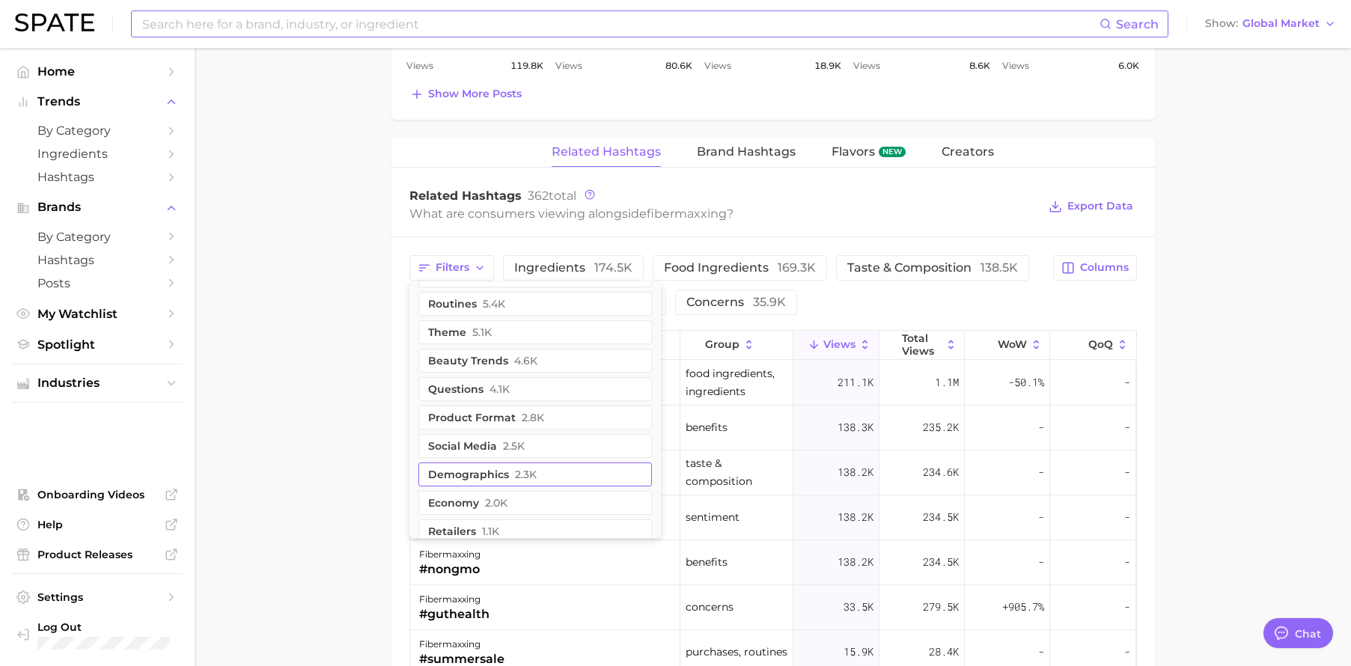
scroll to position [58, 0]
click at [546, 462] on button "demographics 2.3k" at bounding box center [535, 473] width 234 height 24
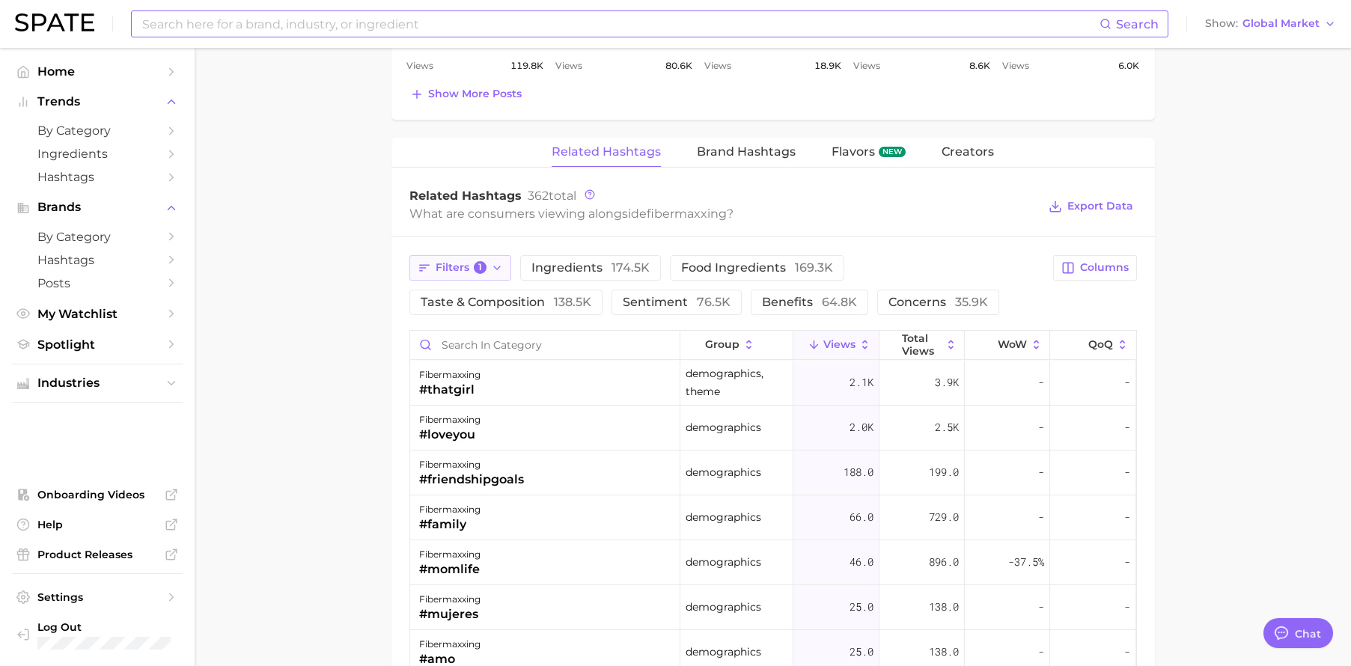
click at [493, 266] on icon "button" at bounding box center [497, 268] width 12 height 12
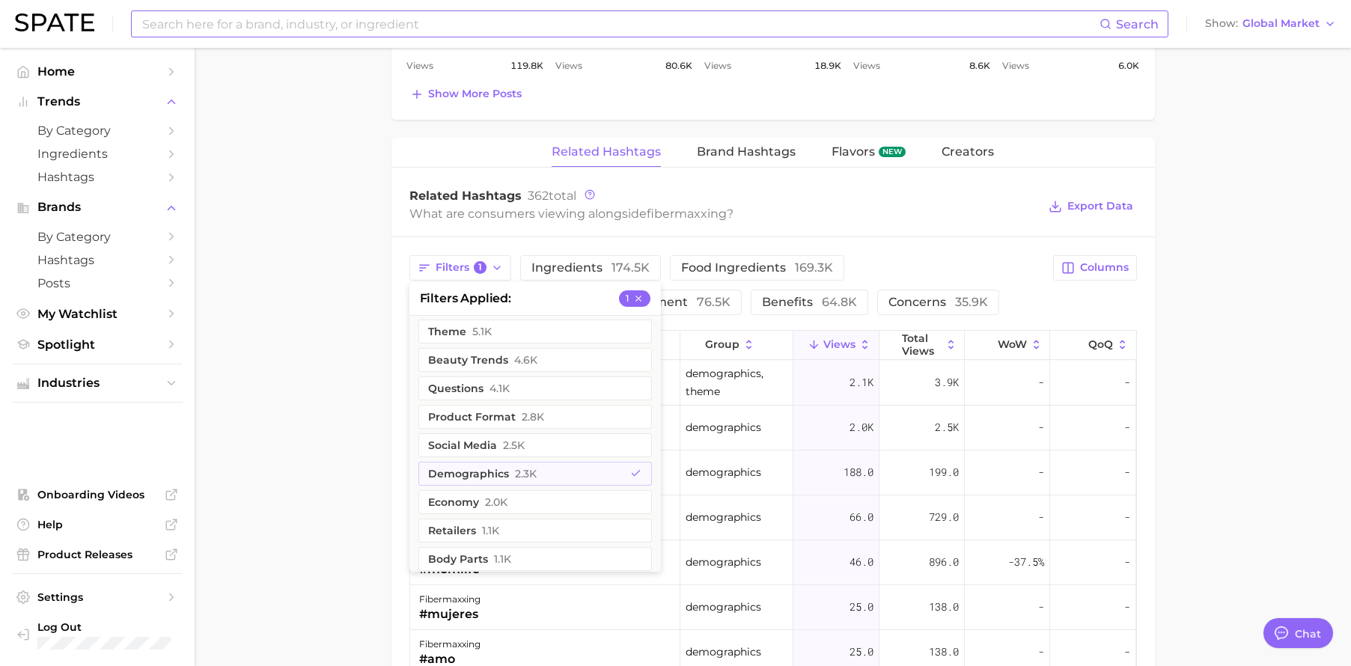
scroll to position [154, 0]
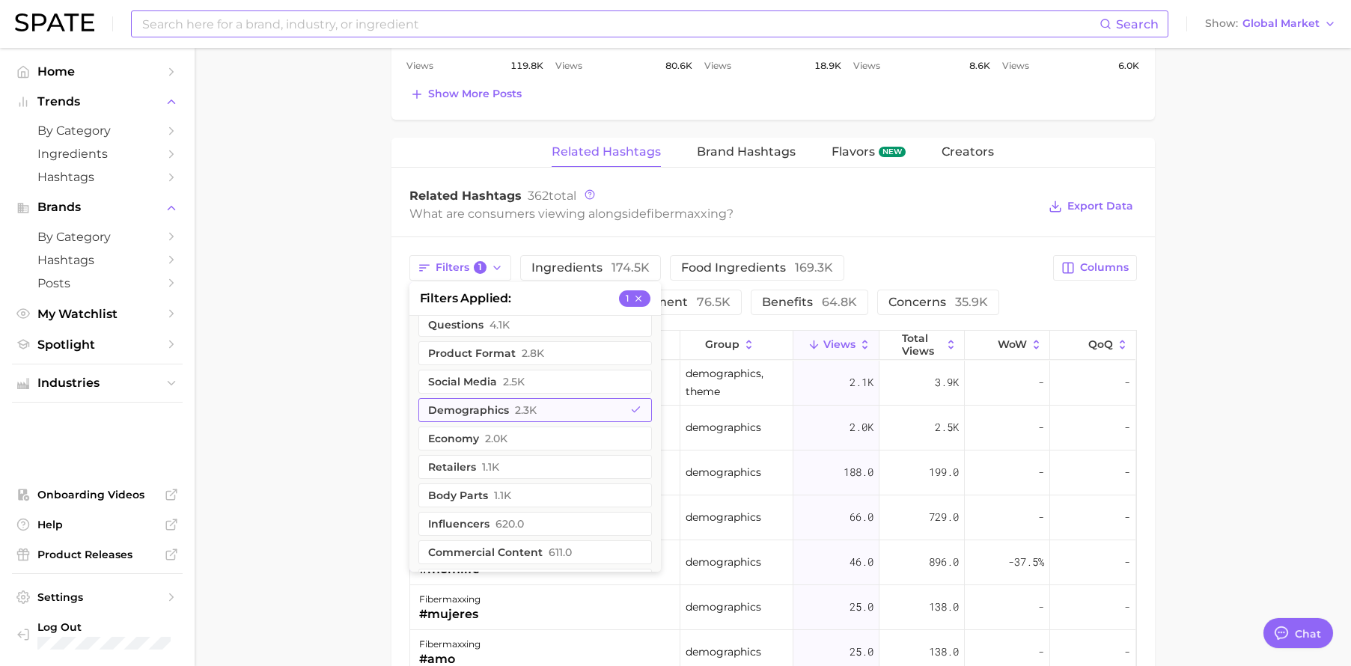
click at [512, 402] on button "demographics 2.3k" at bounding box center [535, 410] width 234 height 24
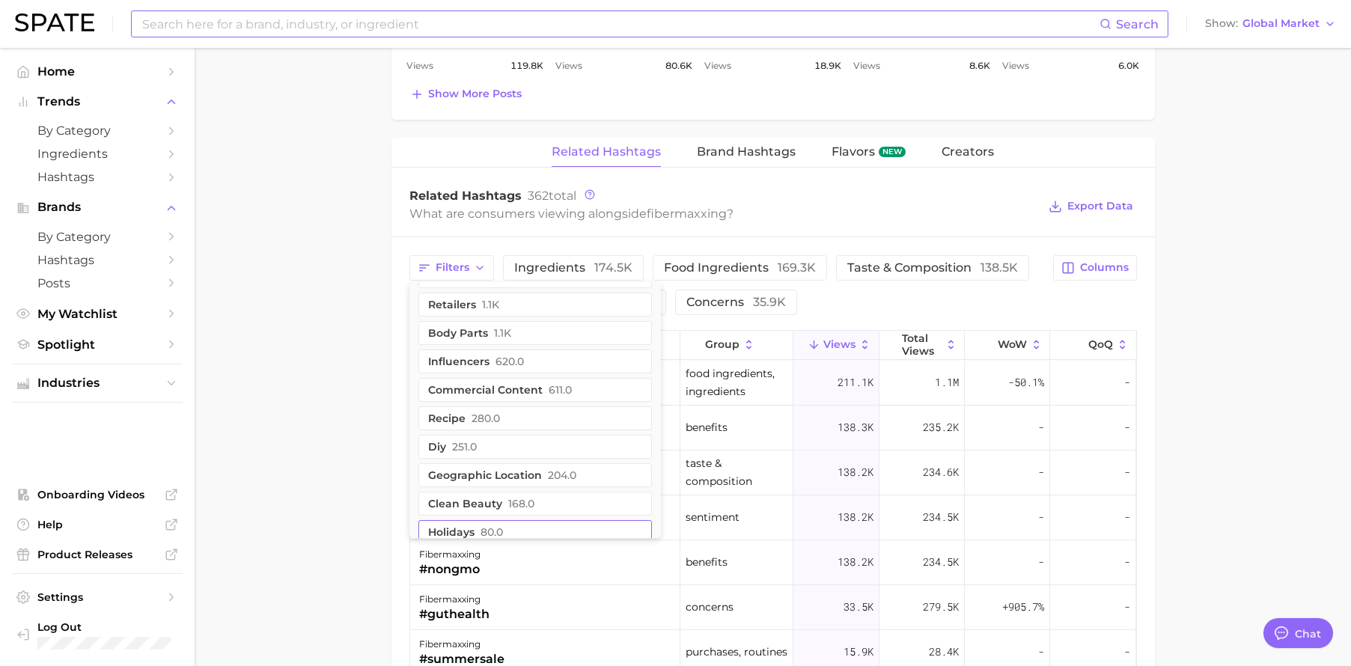
scroll to position [354, 0]
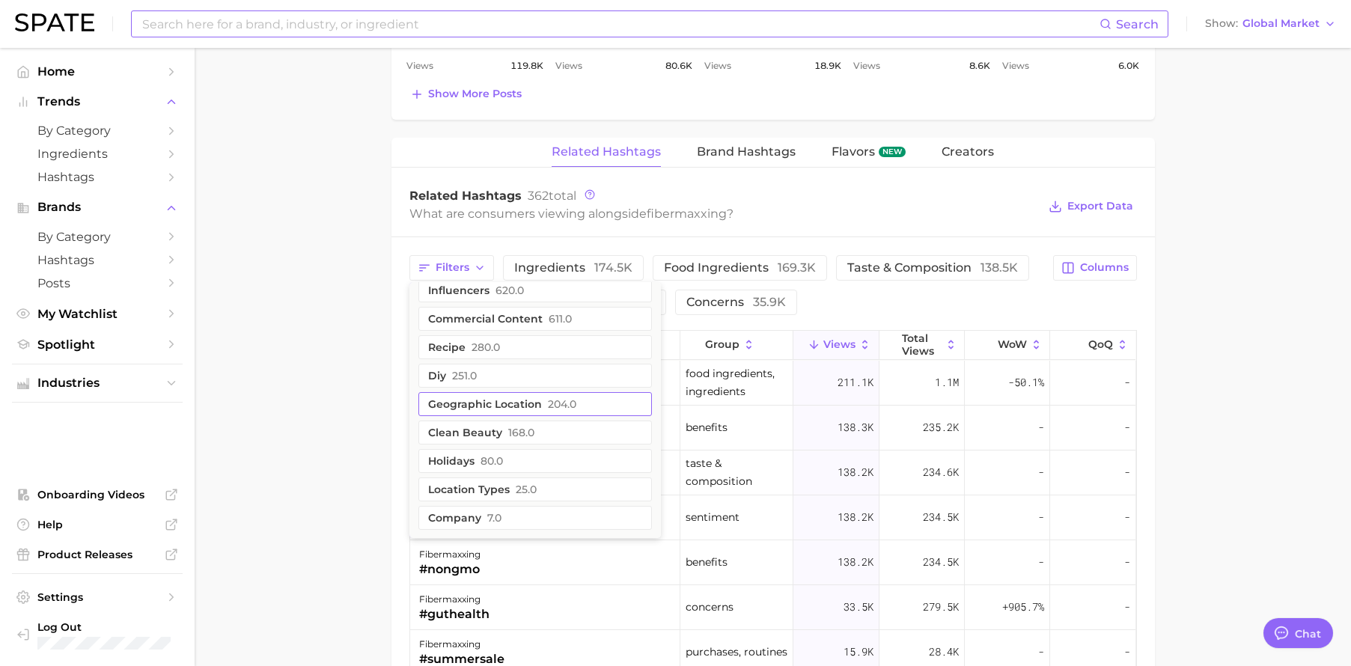
click at [523, 400] on button "geographic location 204.0" at bounding box center [535, 404] width 234 height 24
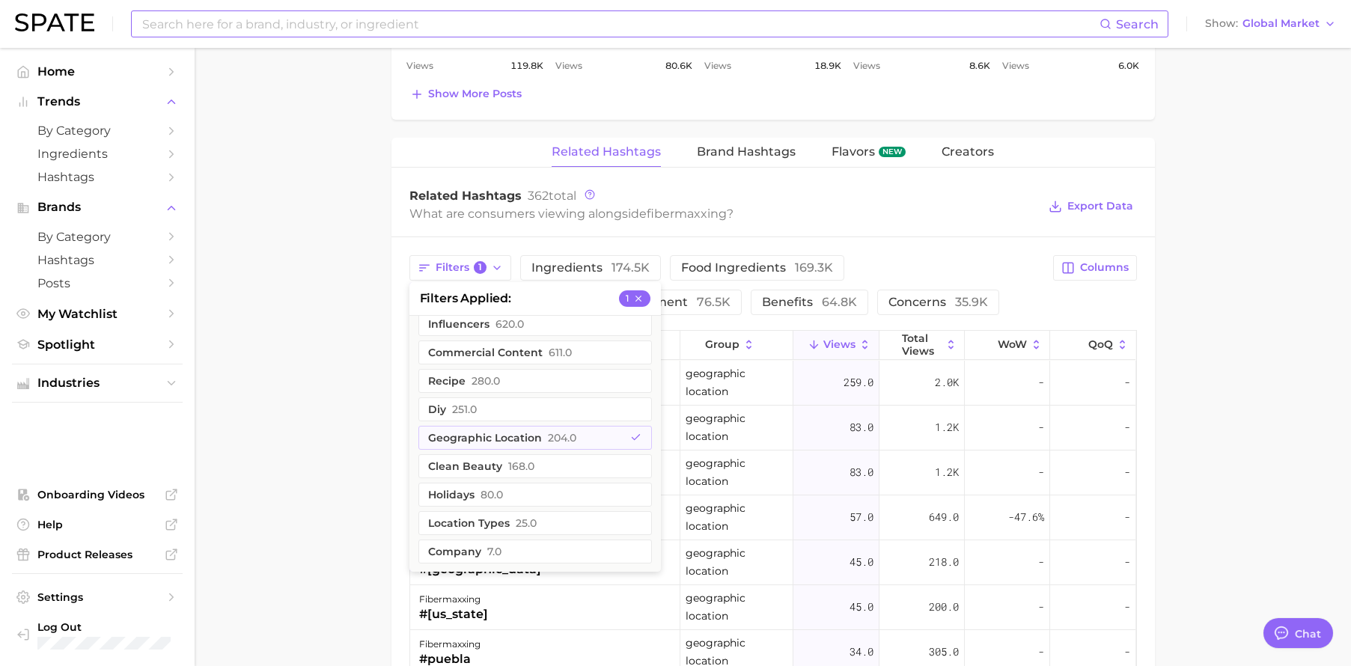
click at [1228, 426] on main "1. diets & meals 2. diets 3. lifestyle & wellness diets 4. fibermaxxing Overvie…" at bounding box center [773, 35] width 1156 height 2109
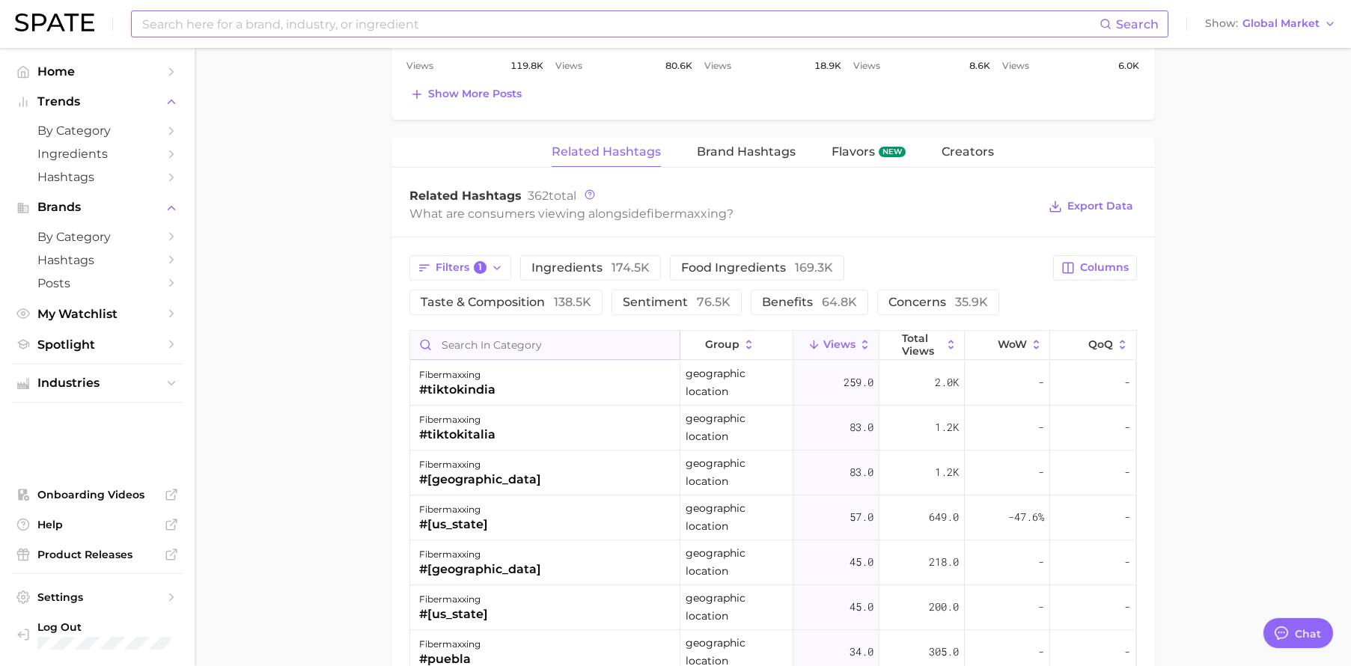
click at [556, 344] on input "Search in category" at bounding box center [544, 345] width 269 height 28
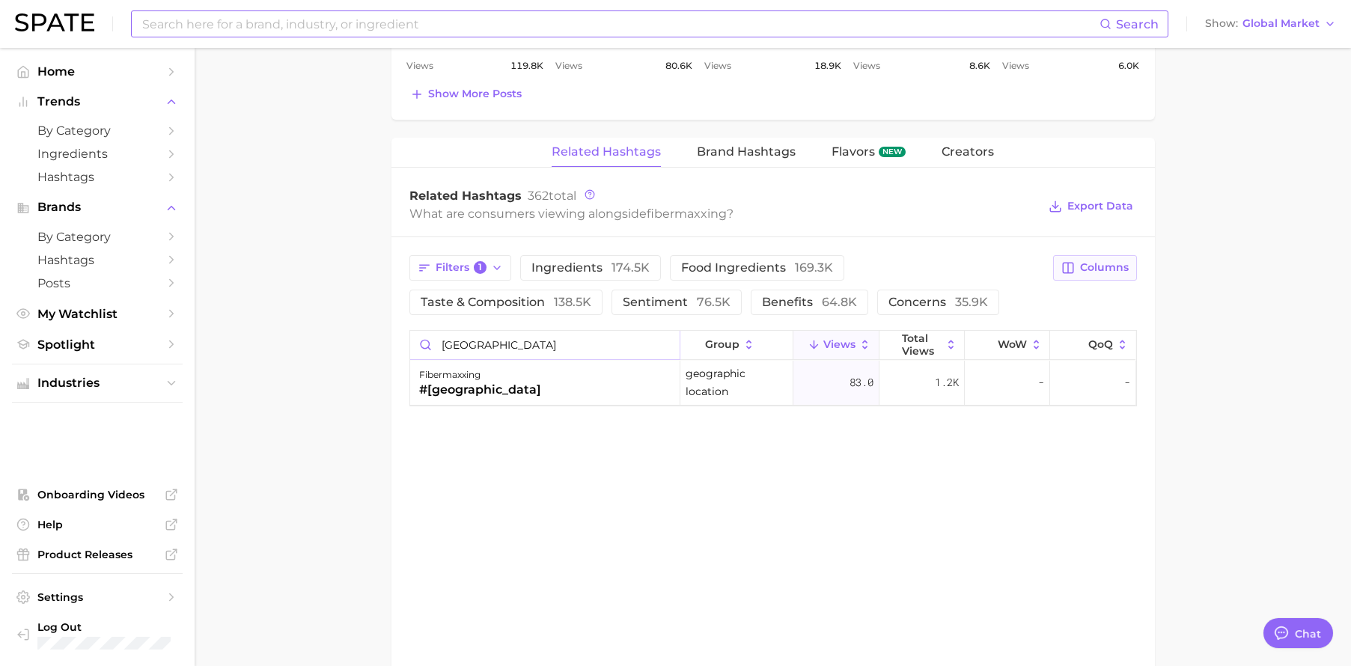
type input "italy"
click at [1100, 263] on span "Columns" at bounding box center [1104, 267] width 49 height 13
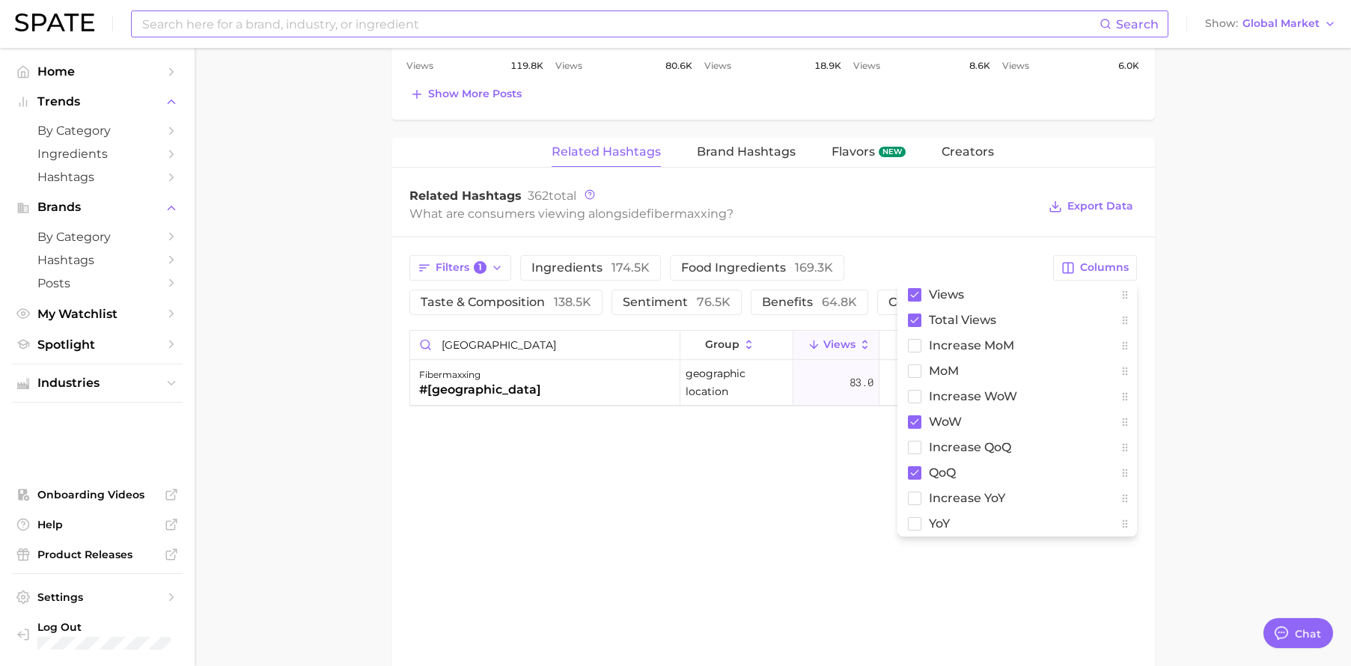
drag, startPoint x: 1298, startPoint y: 370, endPoint x: 1280, endPoint y: 367, distance: 18.2
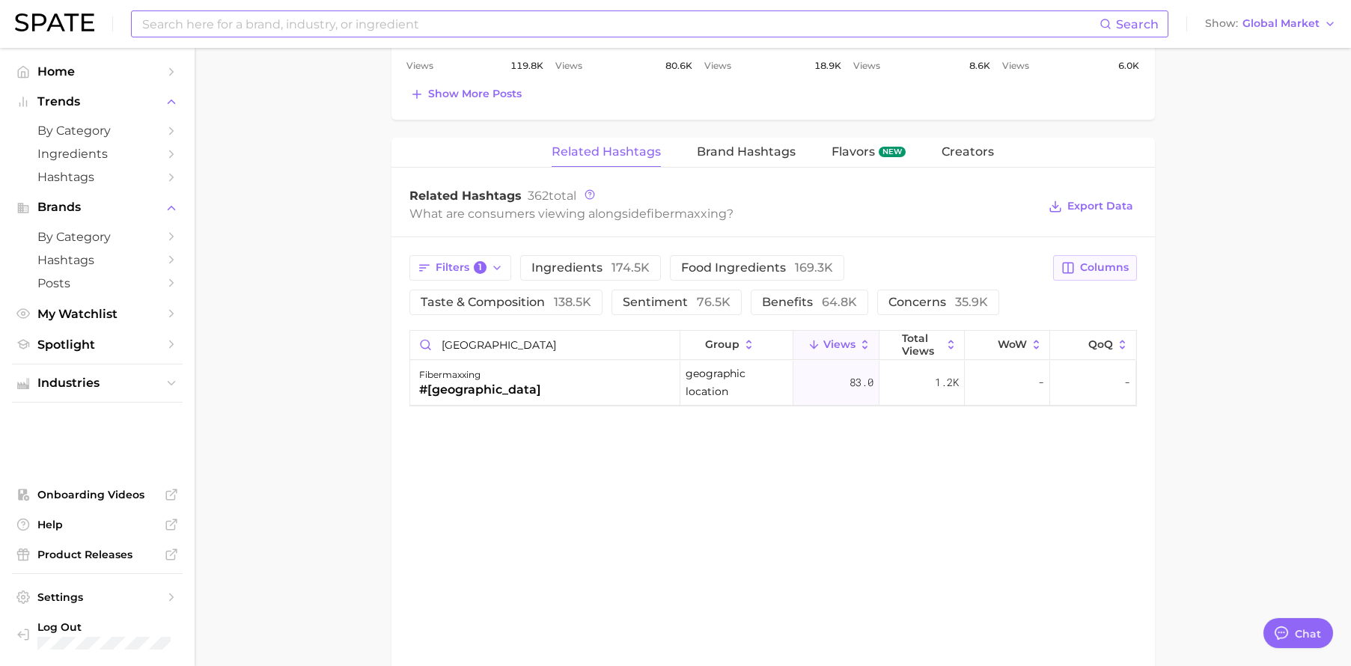
click at [1095, 268] on span "Columns" at bounding box center [1104, 267] width 49 height 13
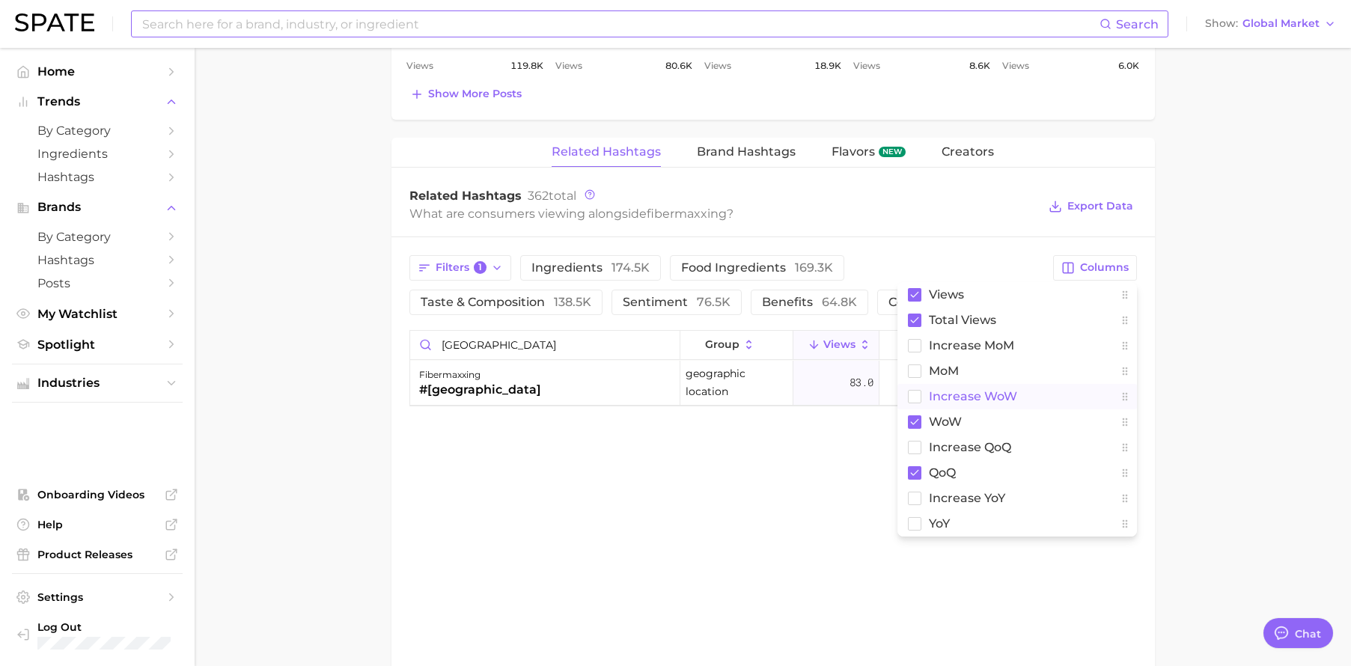
click at [961, 394] on span "Increase WoW" at bounding box center [973, 396] width 88 height 13
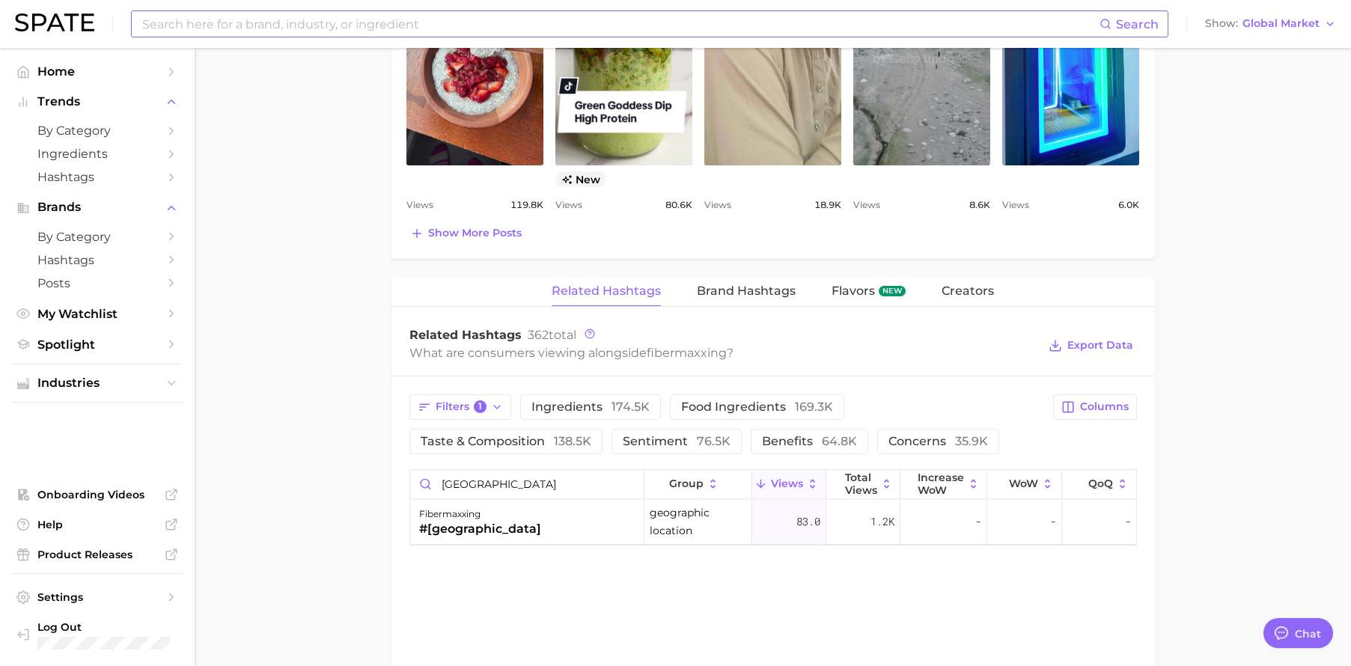
scroll to position [924, 0]
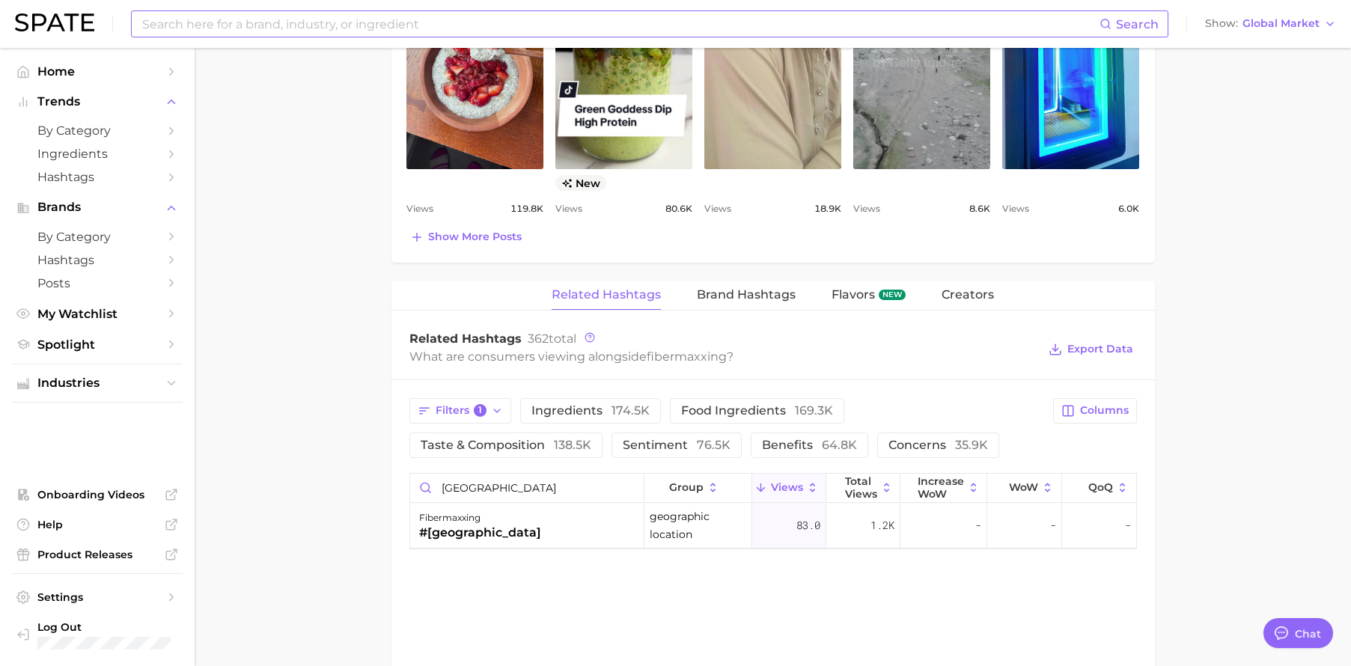
click at [1282, 27] on span "Global Market" at bounding box center [1280, 23] width 77 height 8
click at [1255, 55] on button "United States" at bounding box center [1270, 48] width 138 height 27
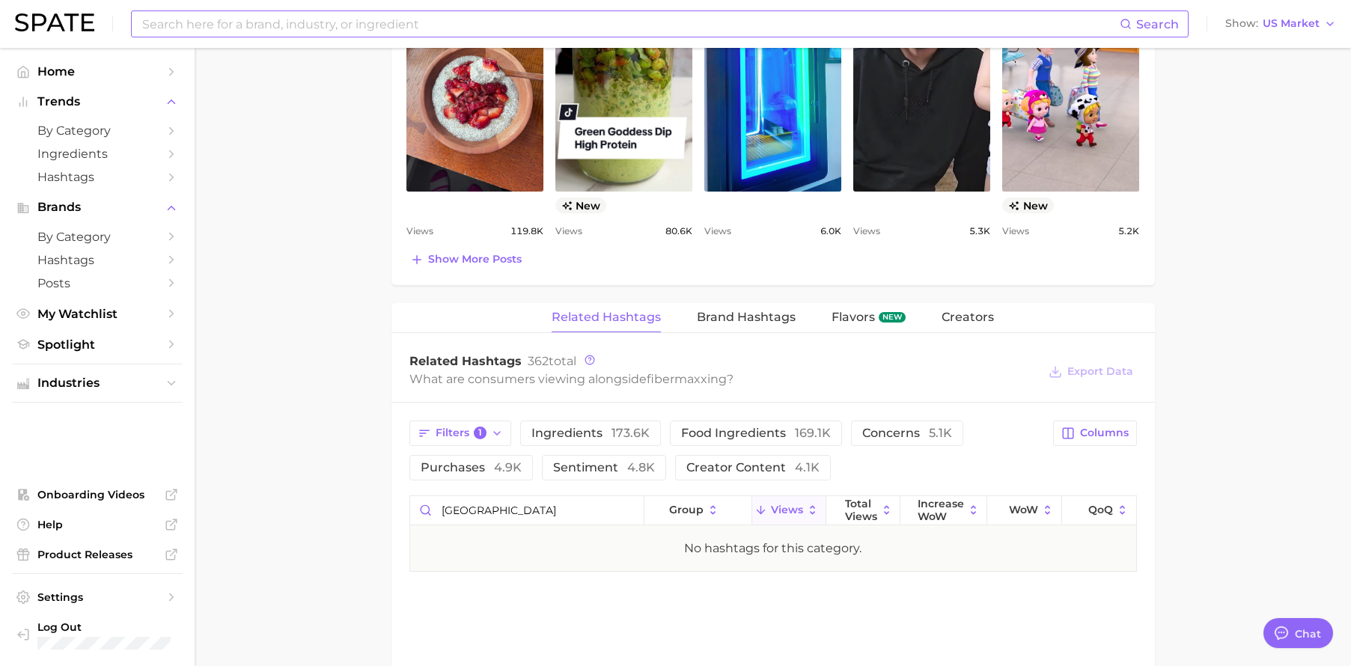
scroll to position [1180, 0]
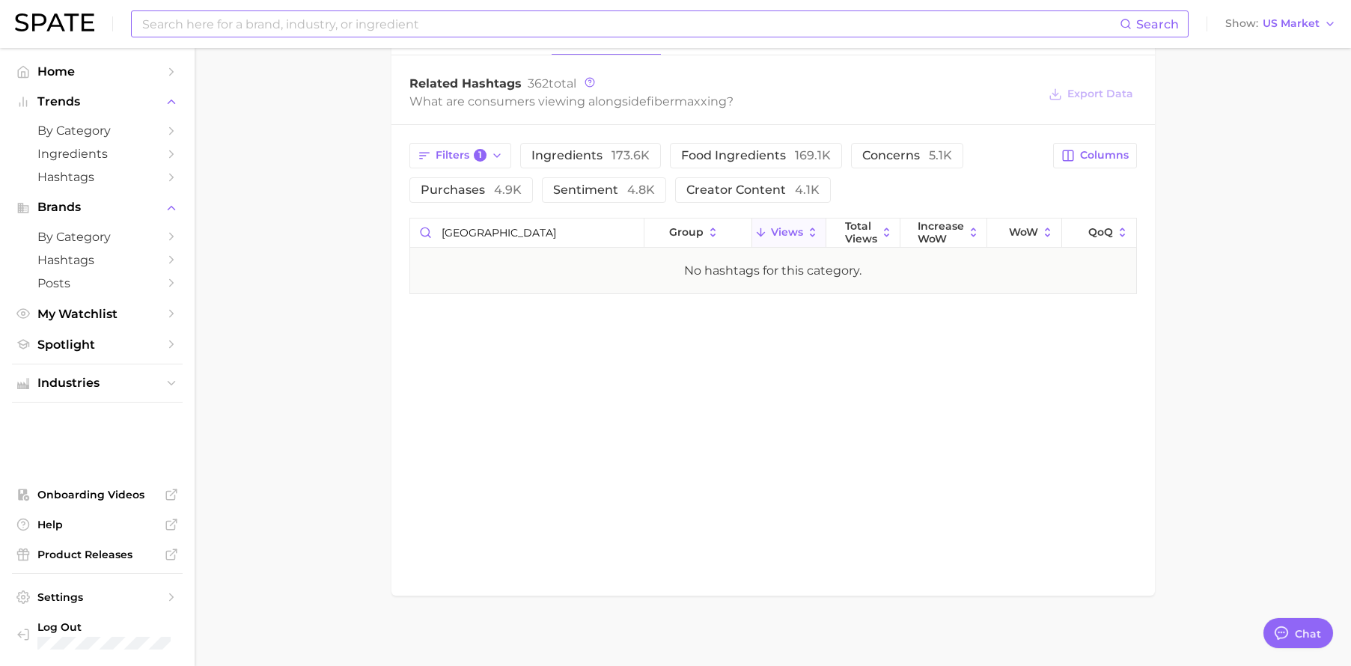
click at [1271, 34] on div "Search Show US Market" at bounding box center [675, 24] width 1321 height 48
click at [1275, 25] on span "US Market" at bounding box center [1291, 23] width 57 height 8
click at [1270, 185] on button "Global" at bounding box center [1274, 183] width 131 height 27
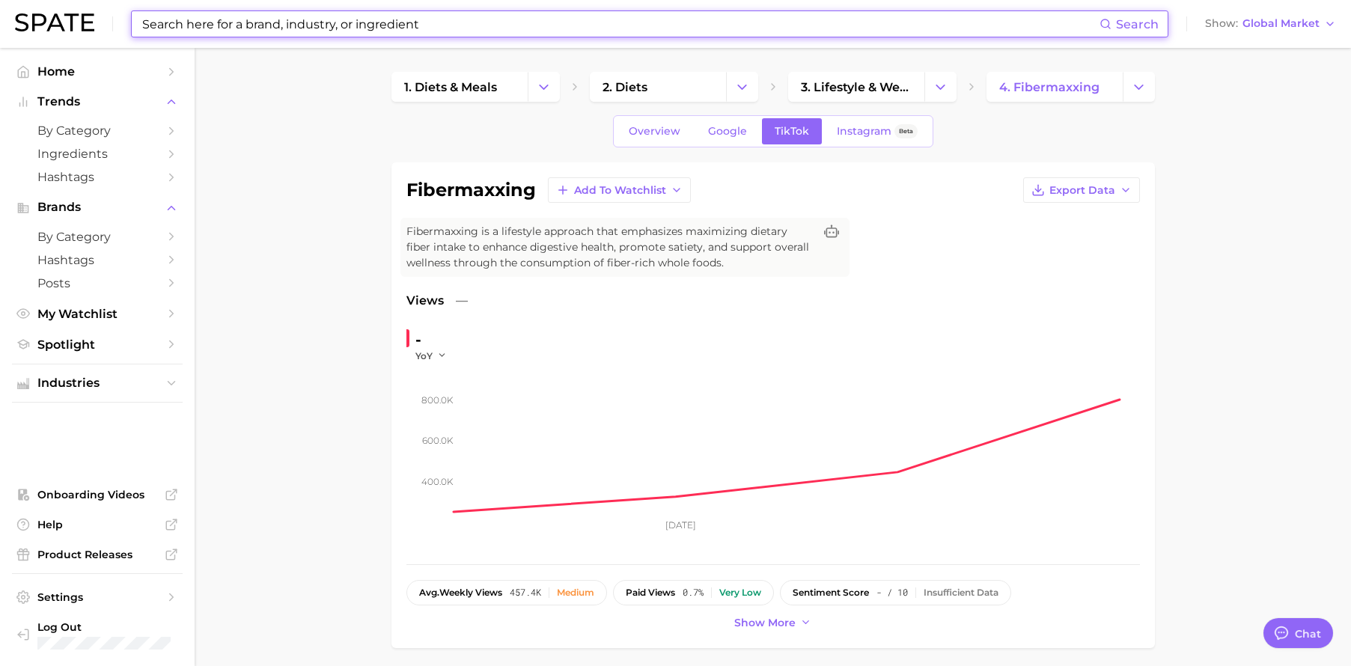
click at [335, 28] on input at bounding box center [620, 23] width 959 height 25
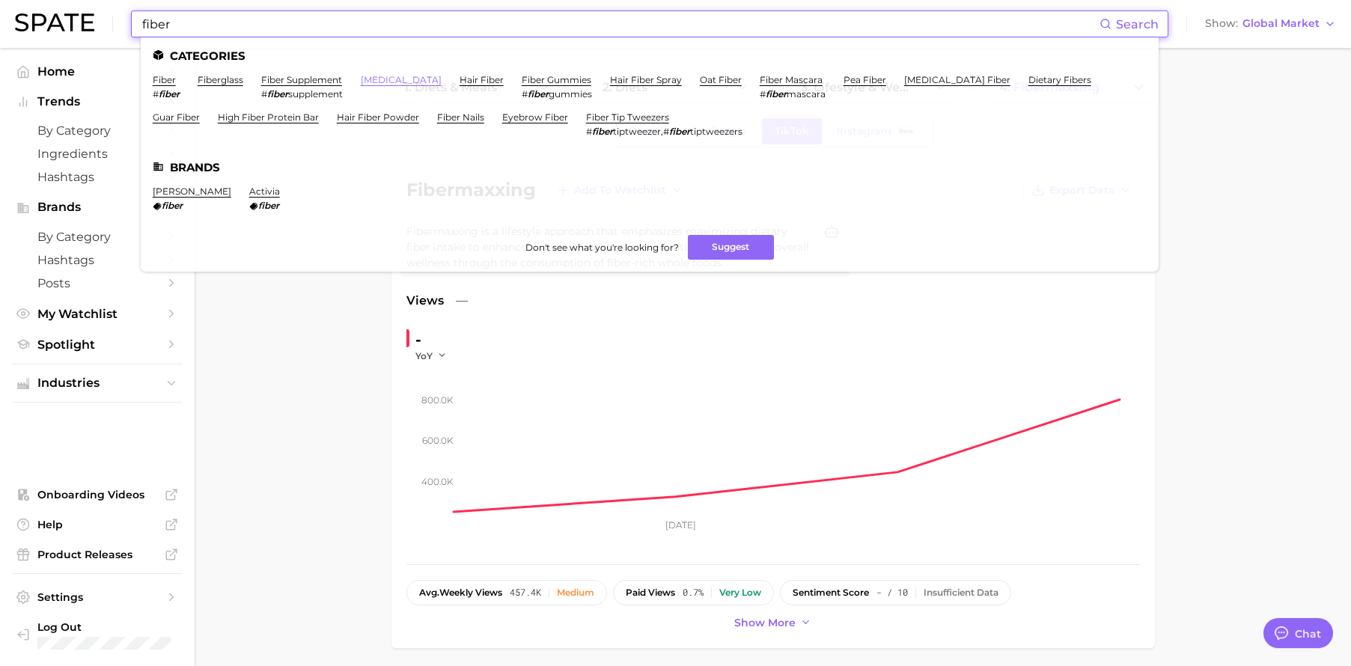
type input "fiber"
click at [409, 85] on link "high fiber diet" at bounding box center [401, 79] width 81 height 11
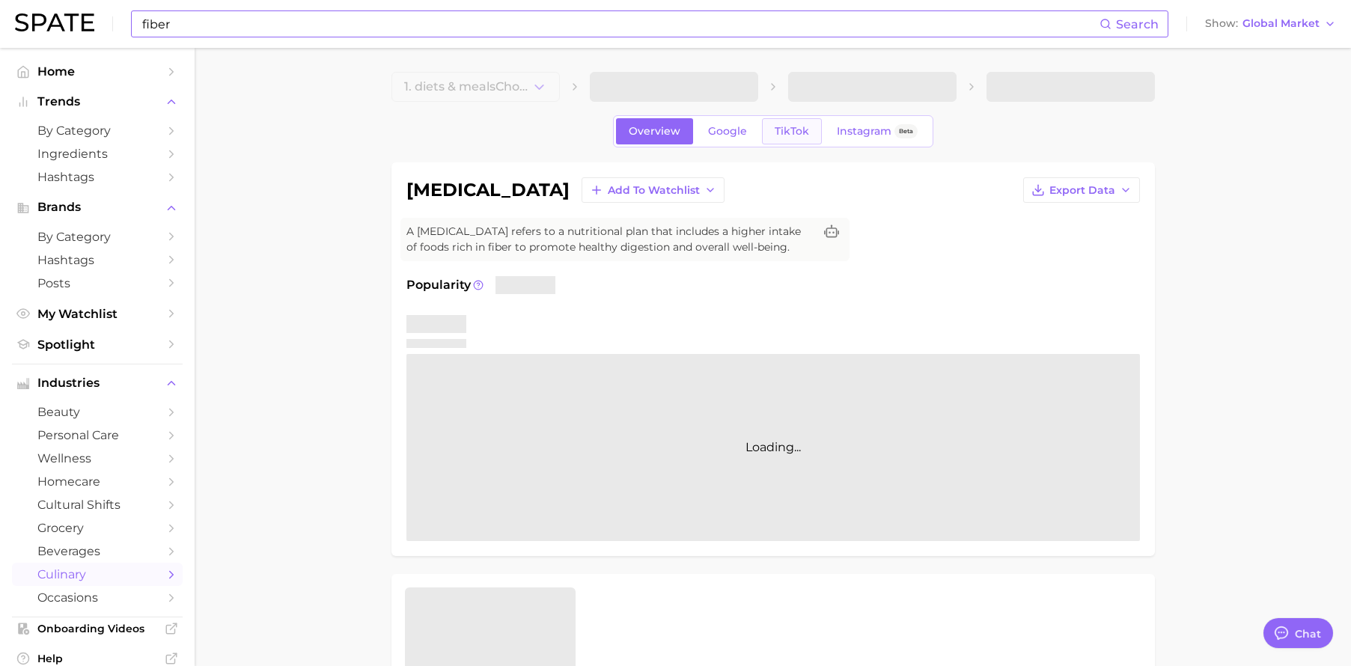
click at [802, 132] on span "TikTok" at bounding box center [792, 131] width 34 height 13
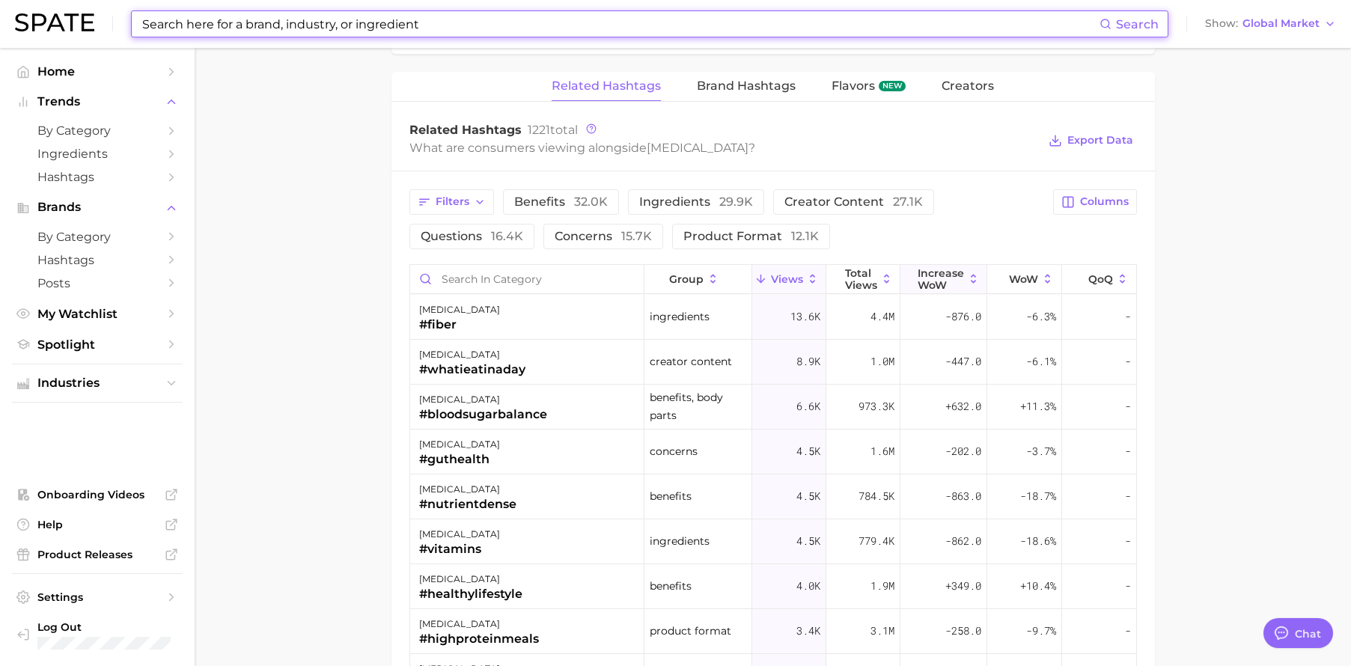
scroll to position [1115, 0]
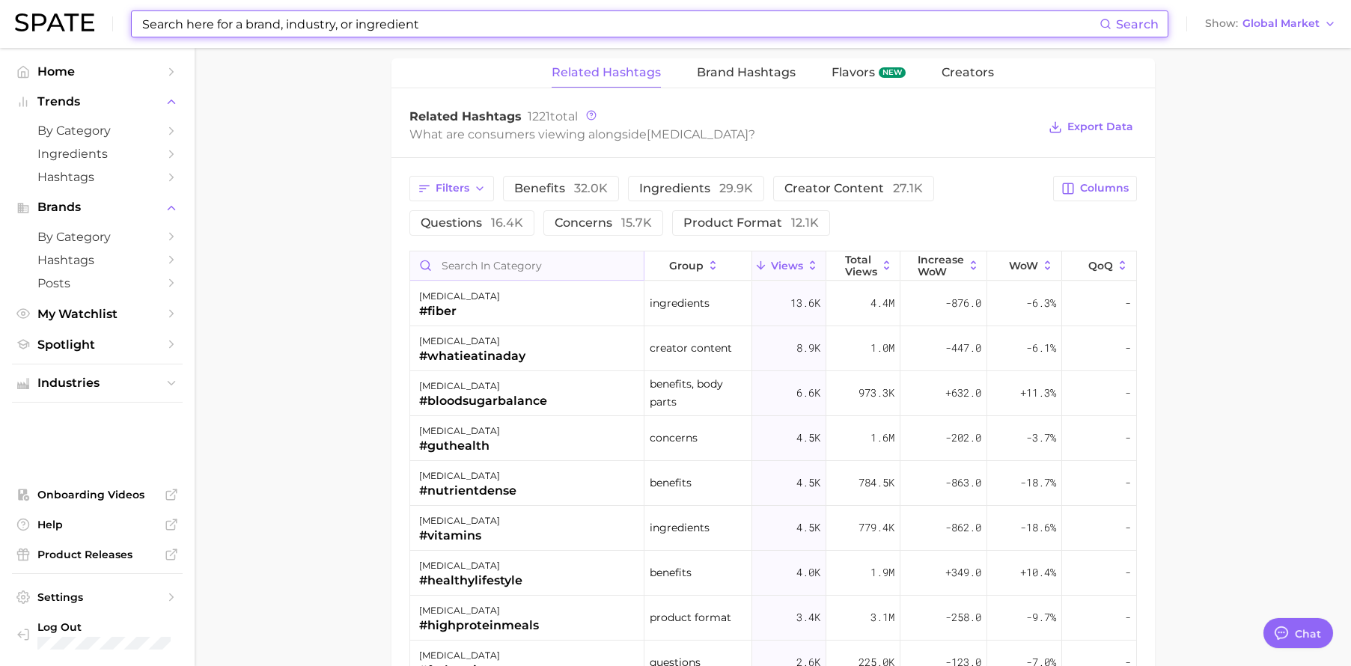
click at [499, 253] on input "Search in category" at bounding box center [527, 265] width 234 height 28
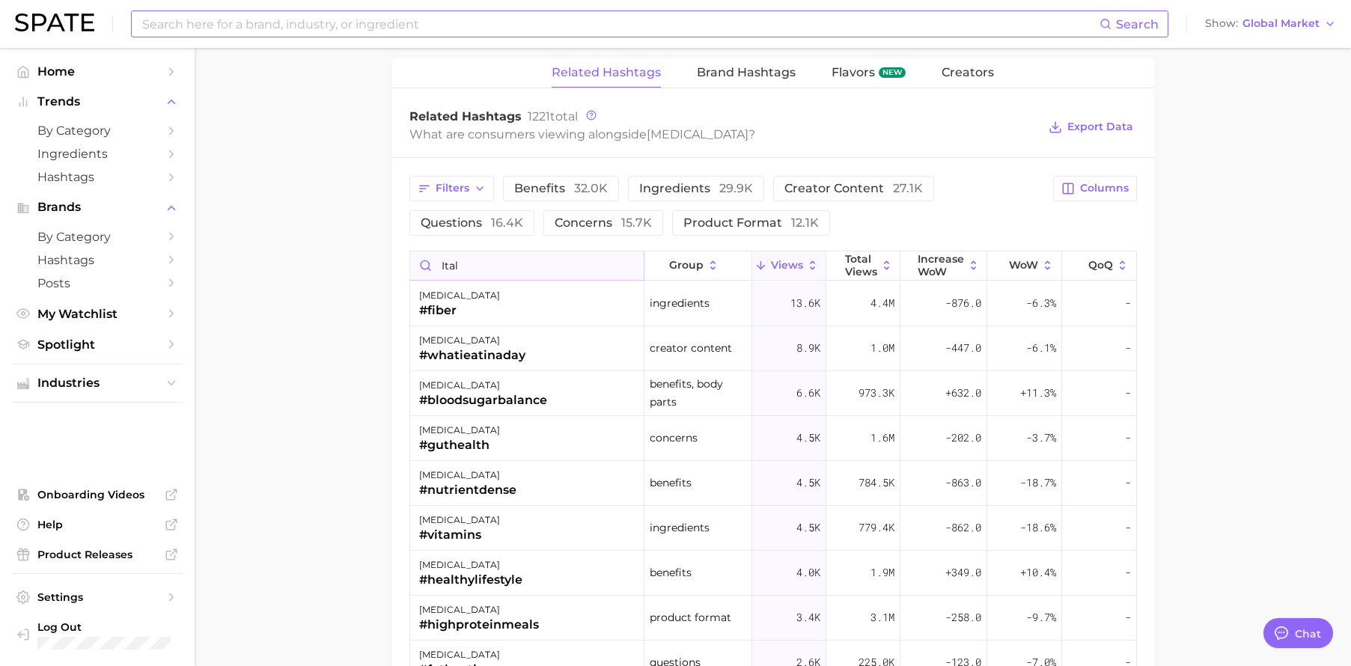
type input "italy"
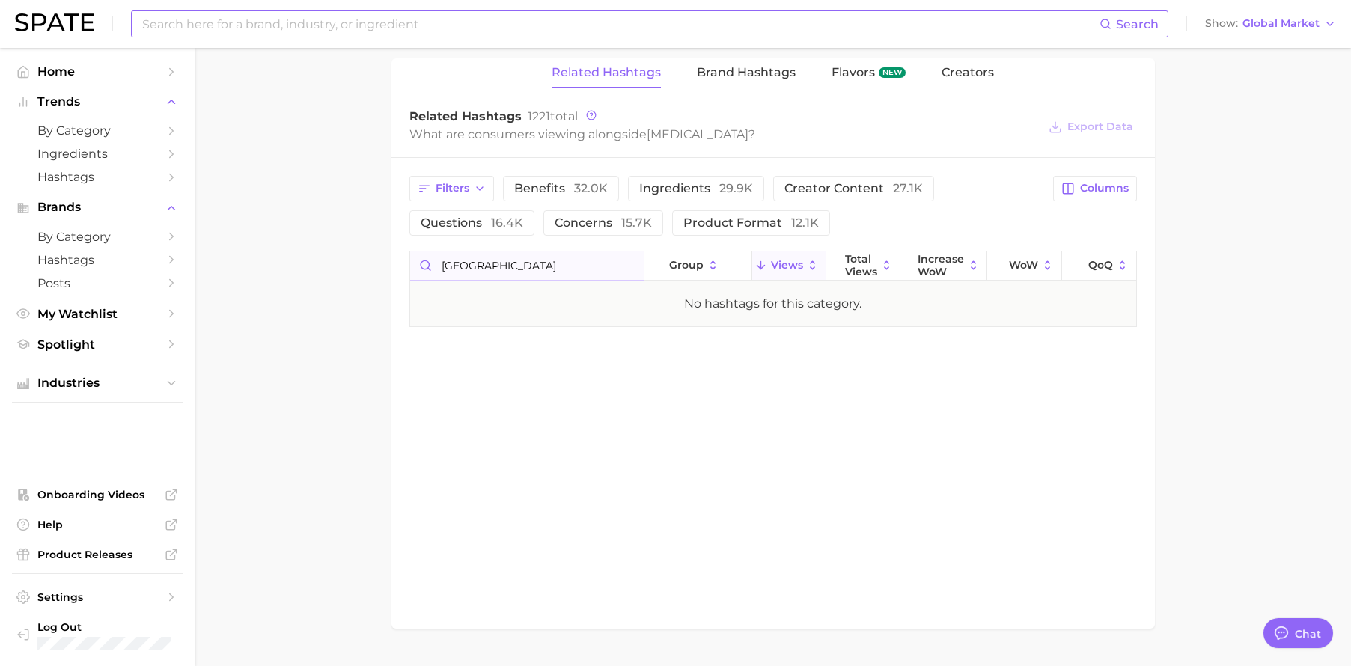
click at [631, 263] on input "italy" at bounding box center [527, 265] width 234 height 28
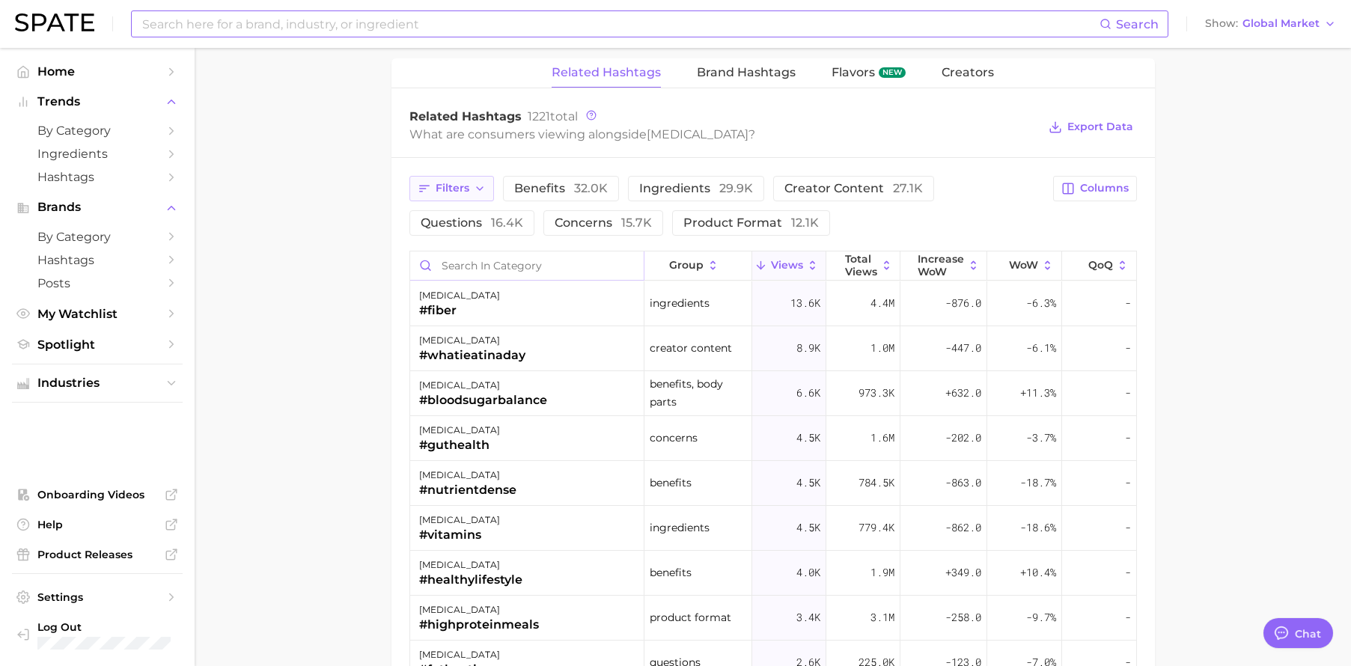
click at [452, 189] on span "Filters" at bounding box center [453, 188] width 34 height 13
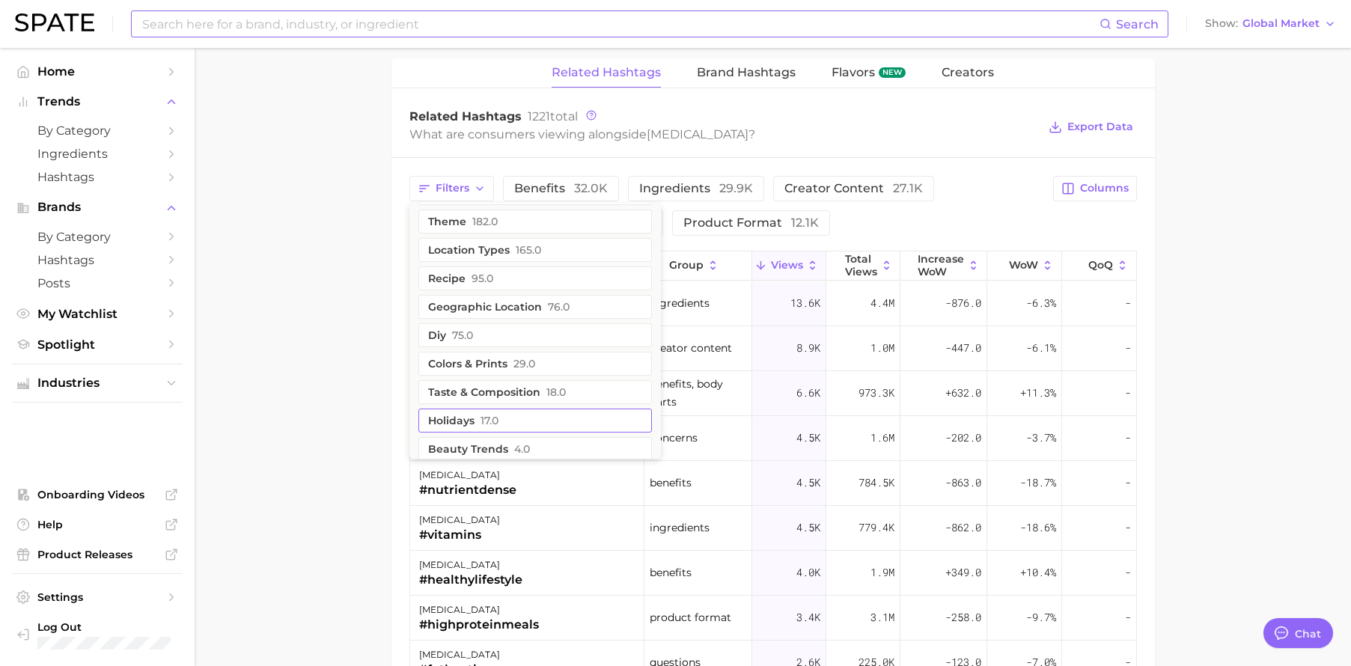
scroll to position [321, 0]
click at [549, 302] on button "geographic location 76.0" at bounding box center [535, 301] width 234 height 24
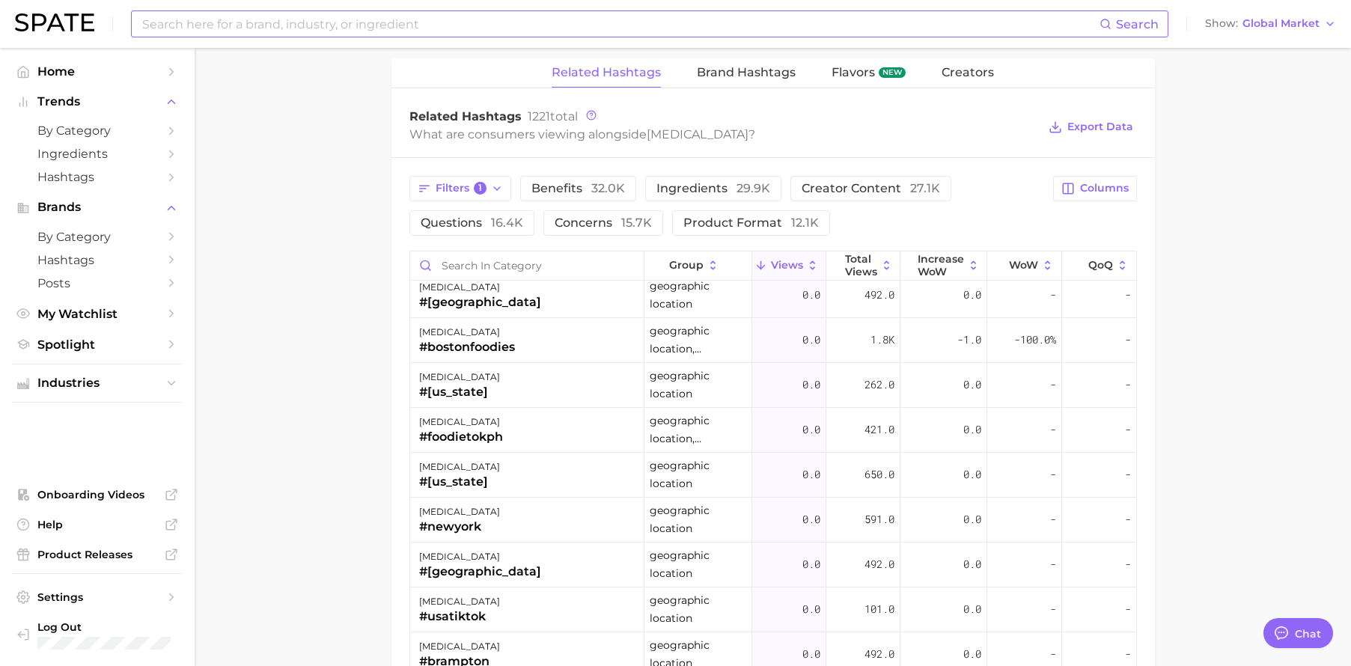
scroll to position [0, 0]
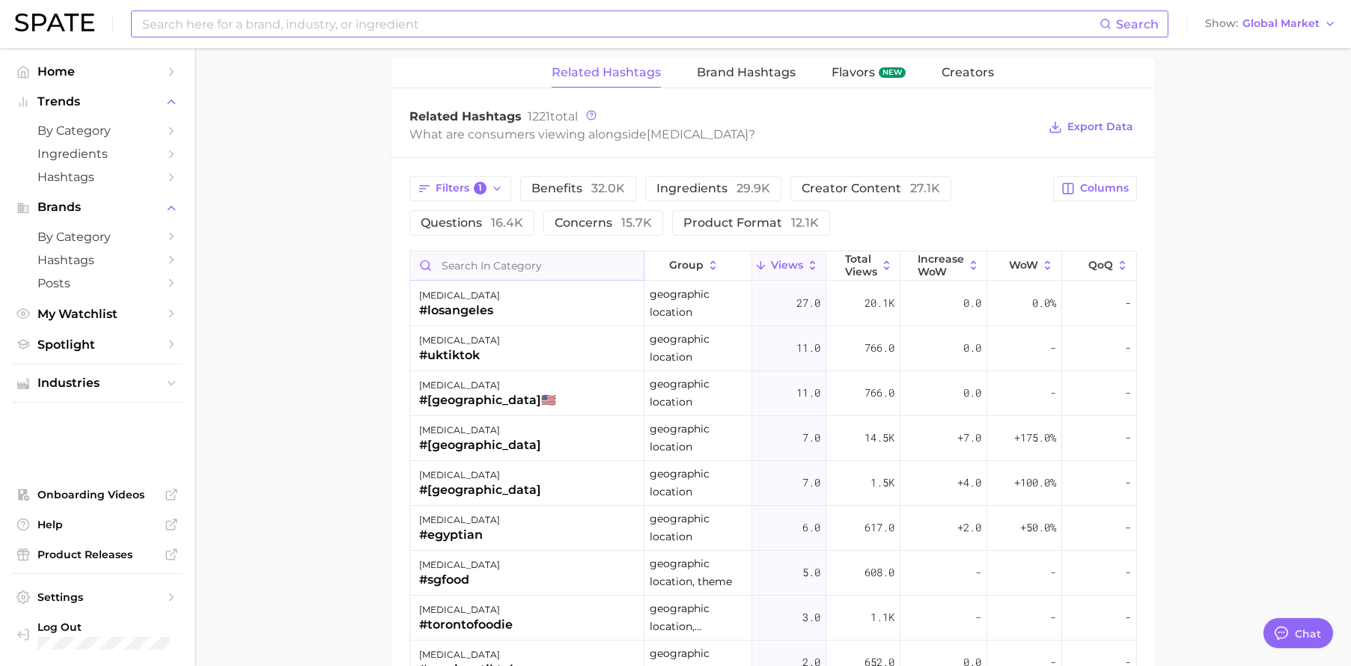
click at [507, 263] on input "Search in category" at bounding box center [527, 265] width 234 height 28
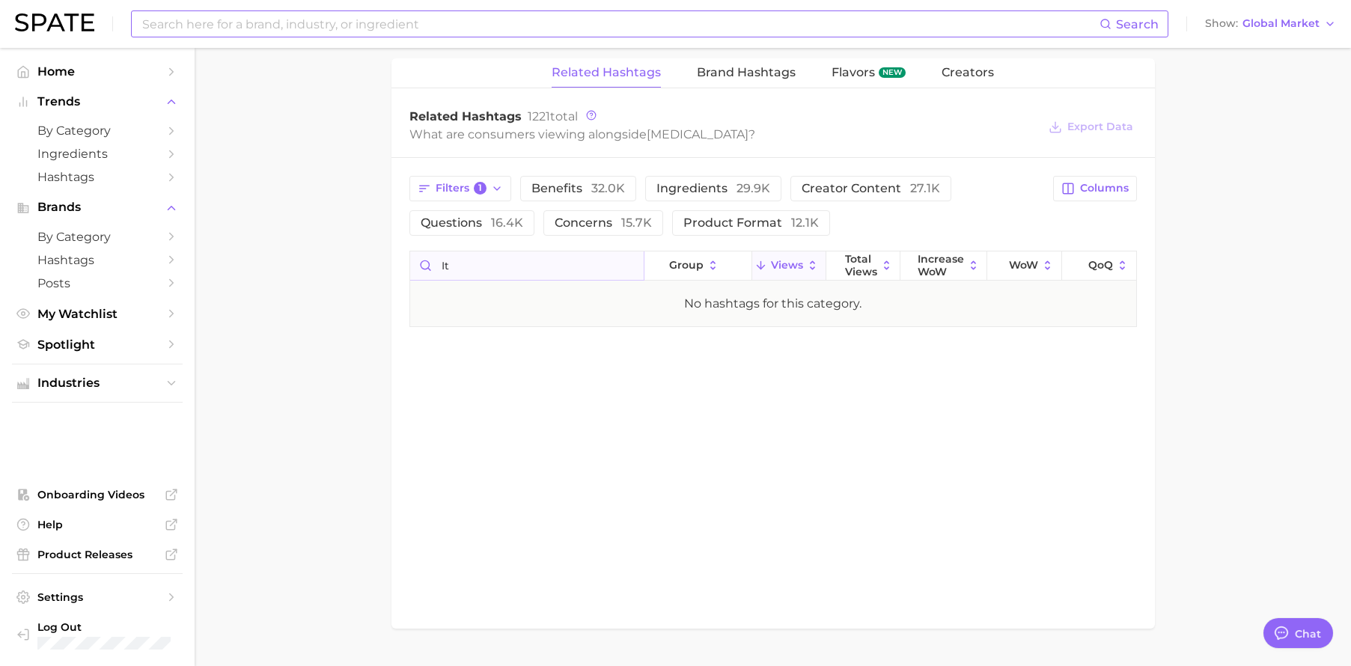
type input "i"
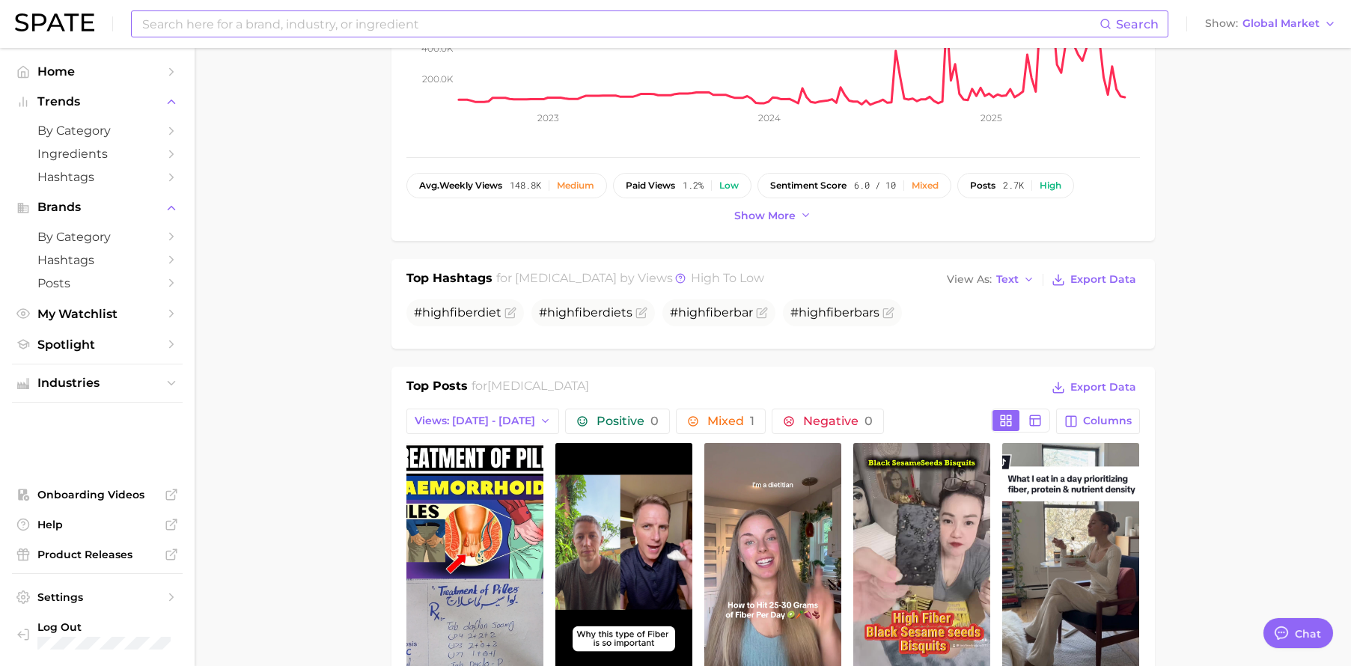
scroll to position [28, 0]
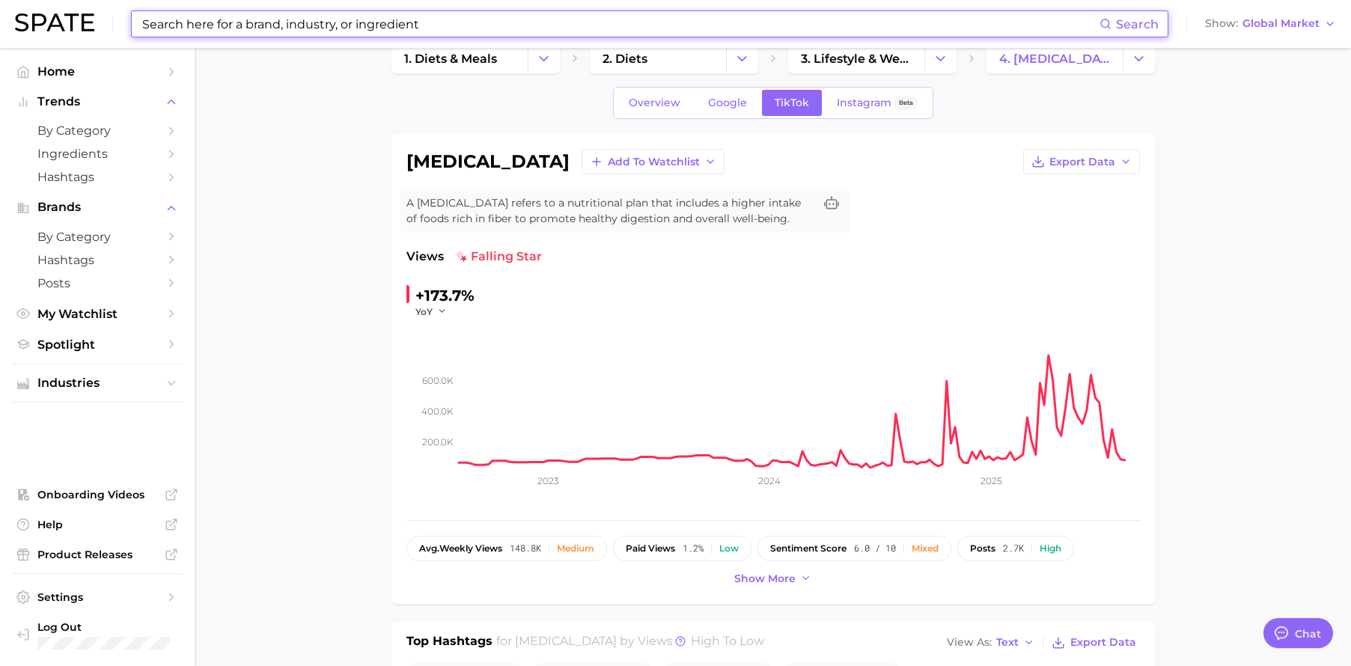
click at [303, 26] on input at bounding box center [620, 23] width 959 height 25
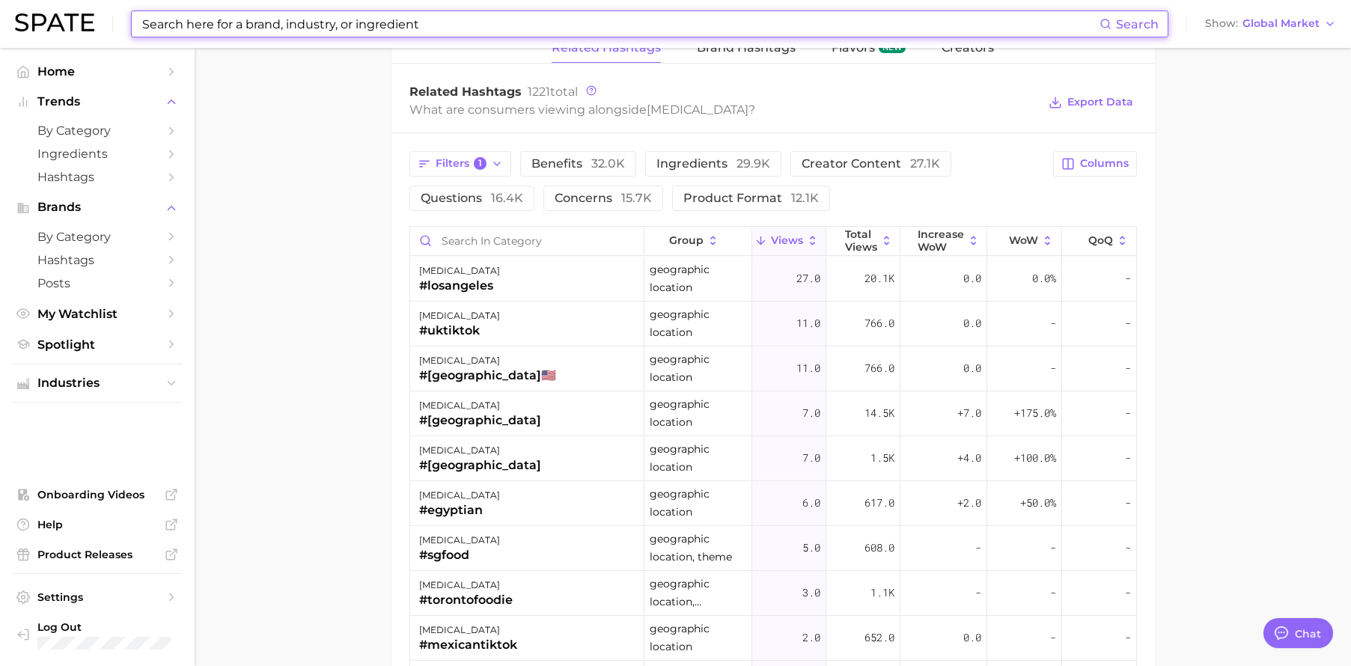
scroll to position [1138, 0]
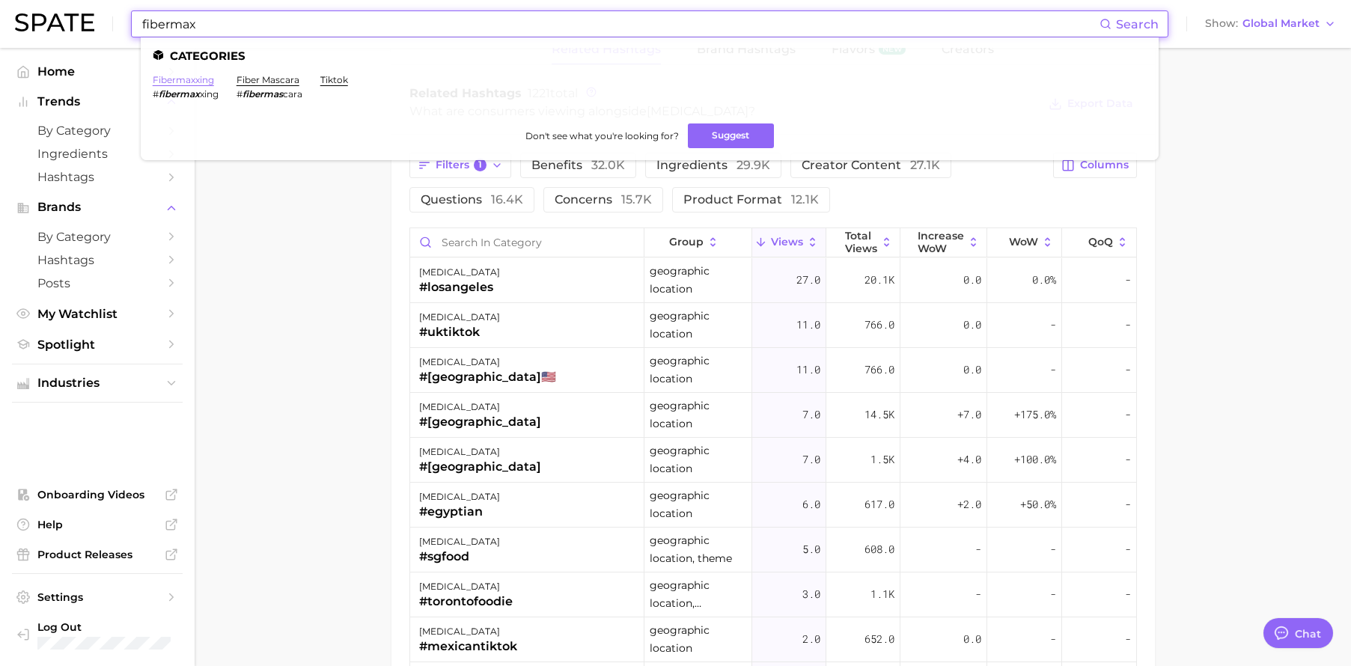
type input "fibermax"
click at [191, 79] on link "fibermaxxing" at bounding box center [183, 79] width 61 height 11
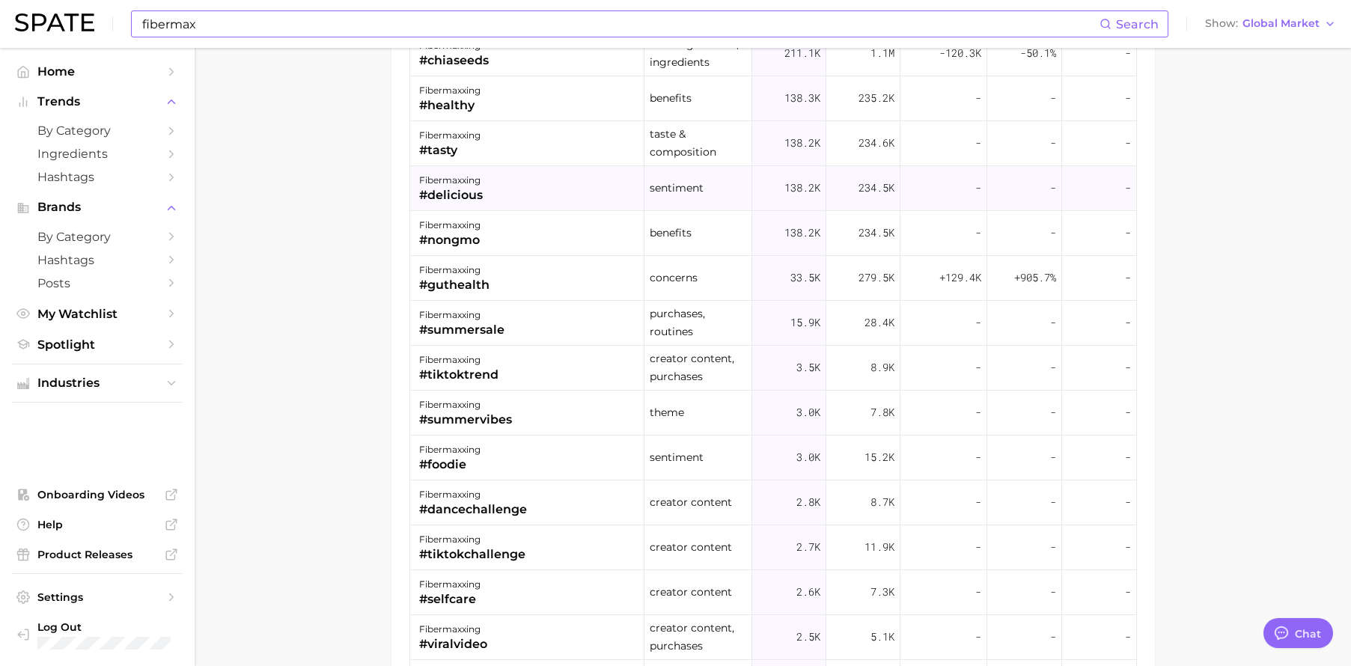
scroll to position [1224, 0]
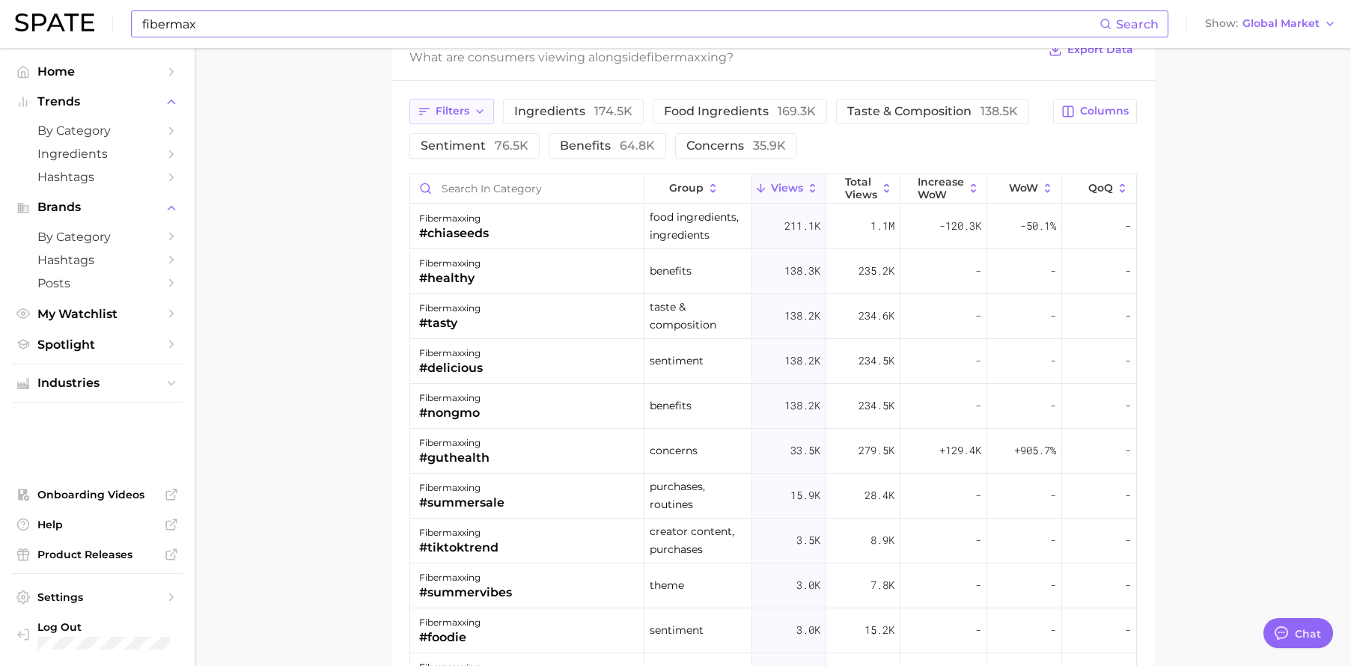
click at [455, 118] on button "Filters" at bounding box center [451, 111] width 85 height 25
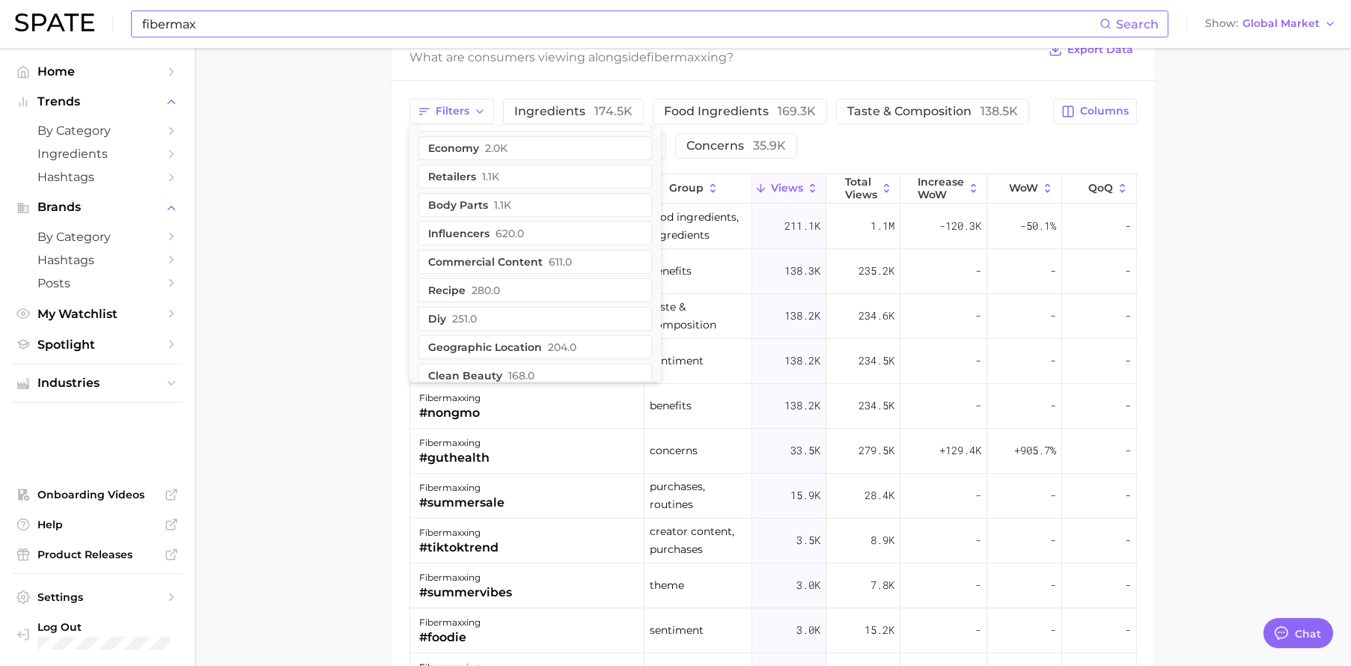
scroll to position [354, 0]
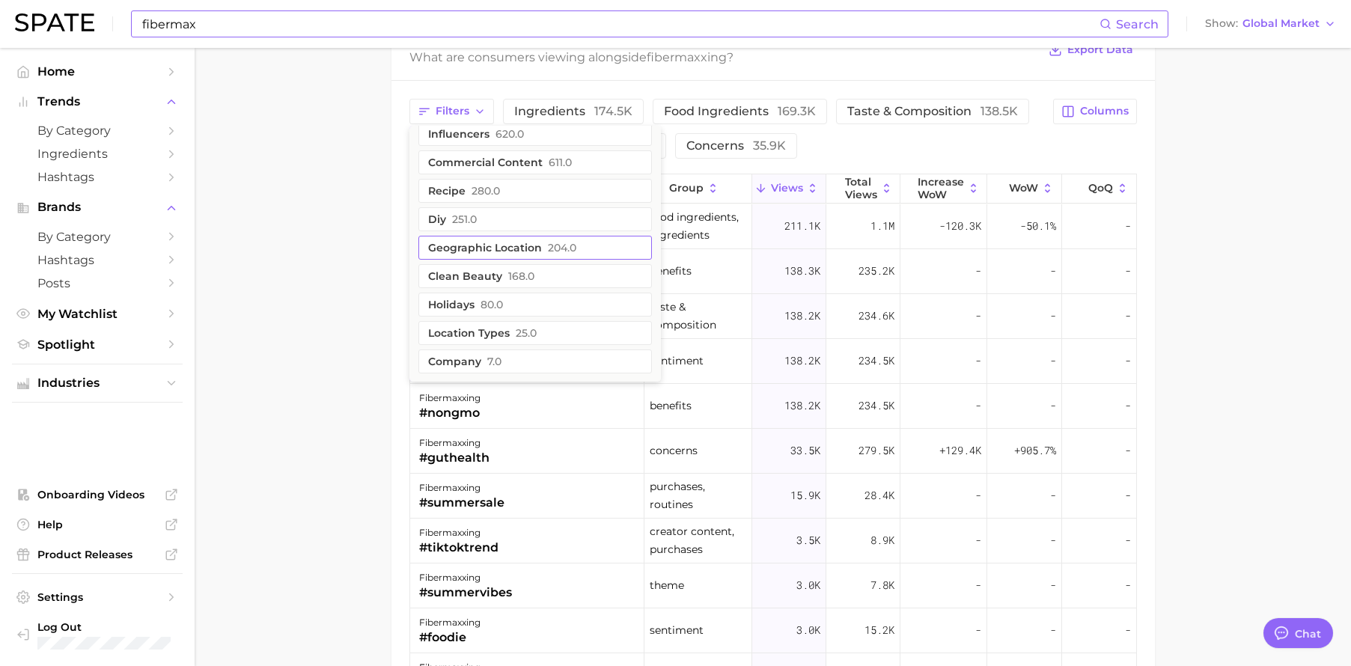
click at [524, 240] on button "geographic location 204.0" at bounding box center [535, 248] width 234 height 24
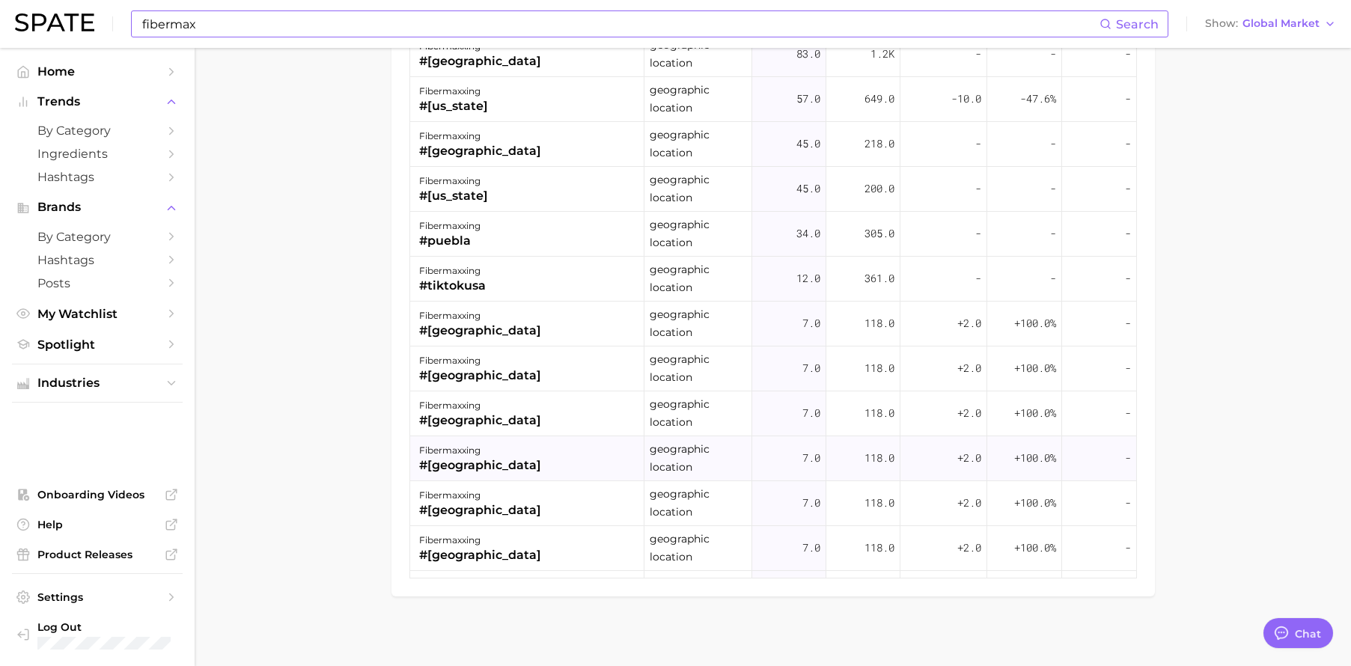
scroll to position [0, 0]
